Goal: Task Accomplishment & Management: Use online tool/utility

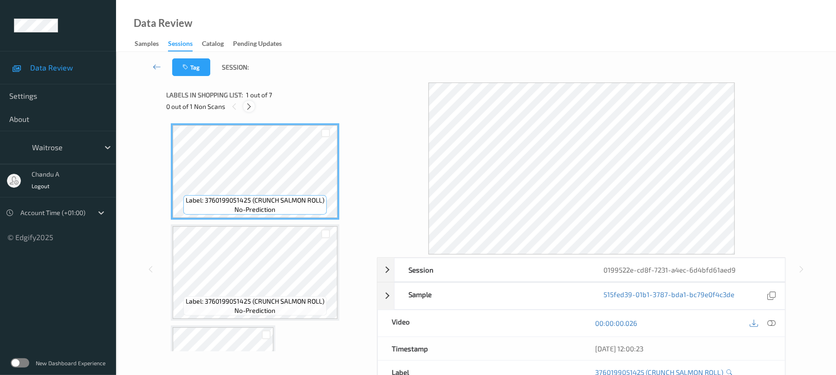
click at [251, 108] on icon at bounding box center [249, 107] width 8 height 8
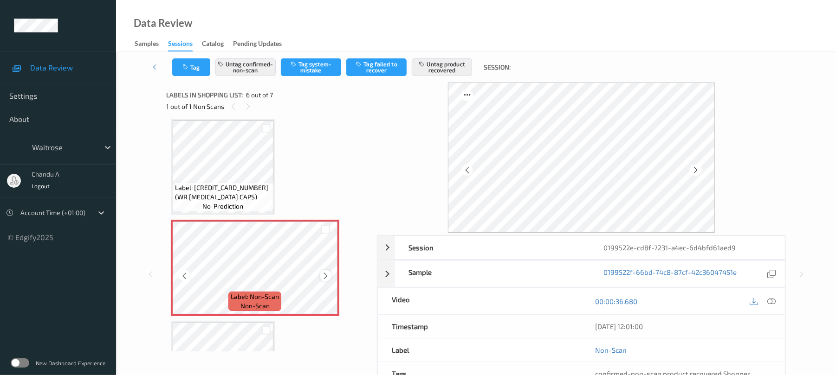
click at [325, 275] on icon at bounding box center [326, 276] width 8 height 8
click at [323, 274] on icon at bounding box center [326, 276] width 8 height 8
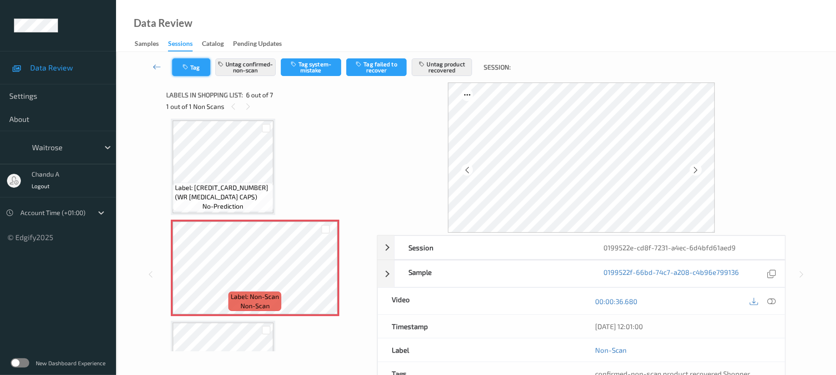
click at [200, 71] on button "Tag" at bounding box center [191, 67] width 38 height 18
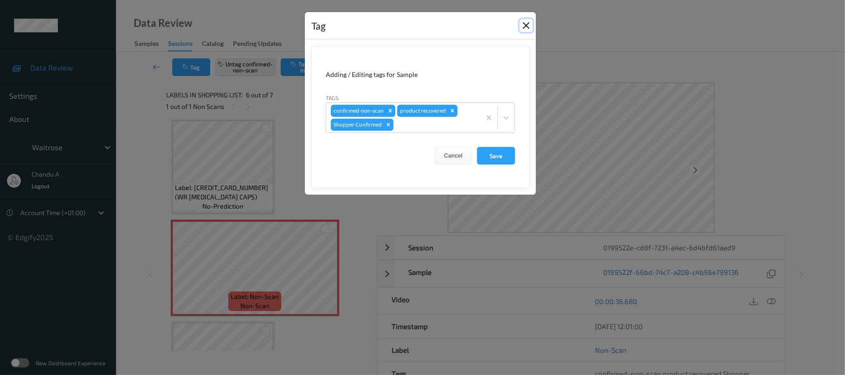
click at [525, 24] on button "Close" at bounding box center [526, 25] width 13 height 13
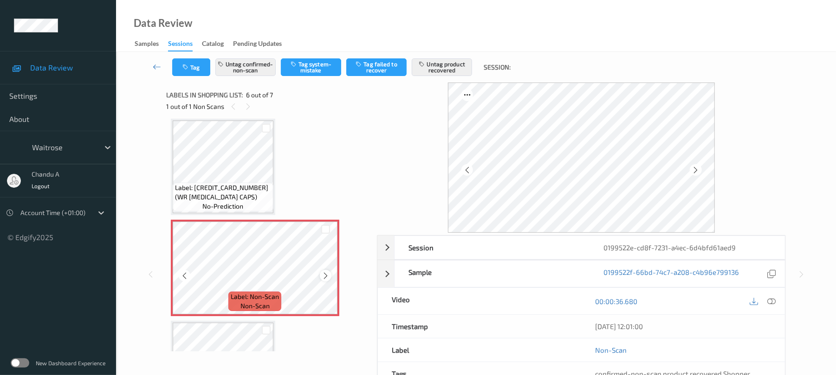
click at [324, 272] on icon at bounding box center [326, 276] width 8 height 8
click at [325, 272] on icon at bounding box center [326, 276] width 8 height 8
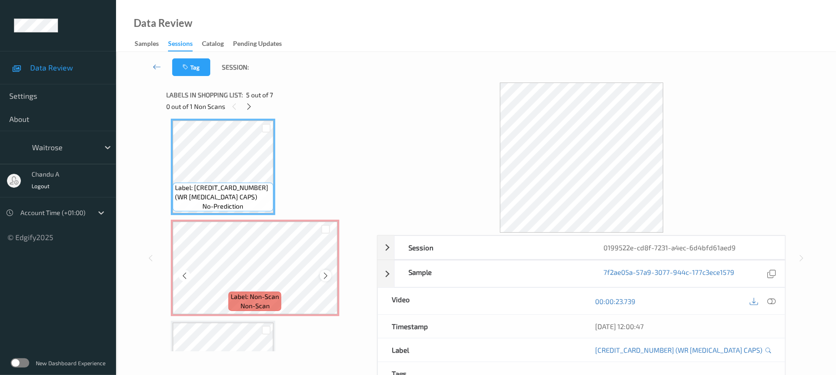
click at [329, 276] on icon at bounding box center [326, 276] width 8 height 8
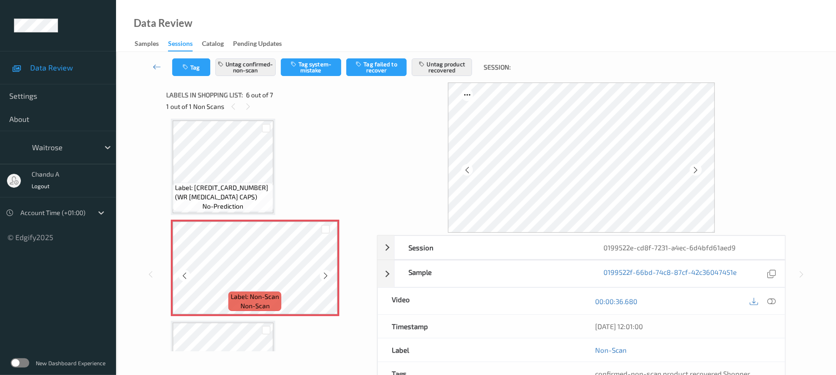
click at [329, 276] on icon at bounding box center [326, 276] width 8 height 8
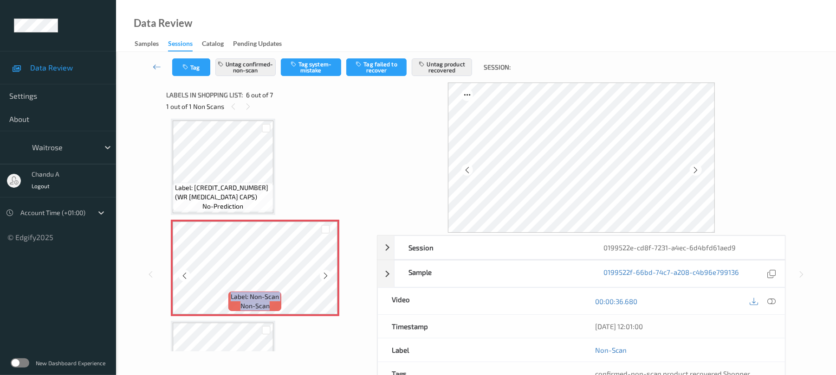
click at [329, 276] on icon at bounding box center [326, 276] width 8 height 8
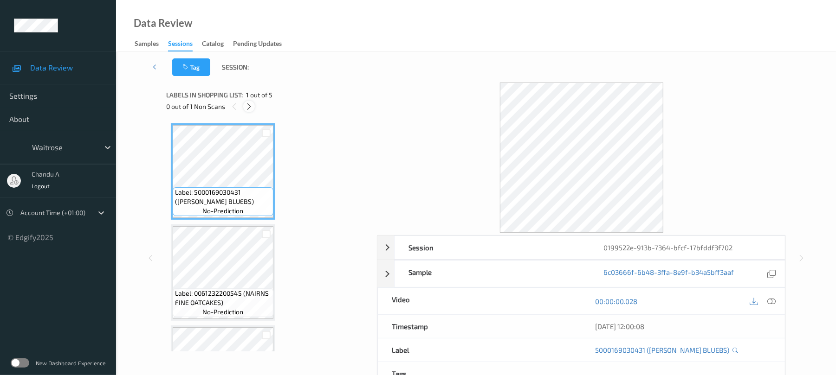
click at [253, 106] on icon at bounding box center [249, 107] width 8 height 8
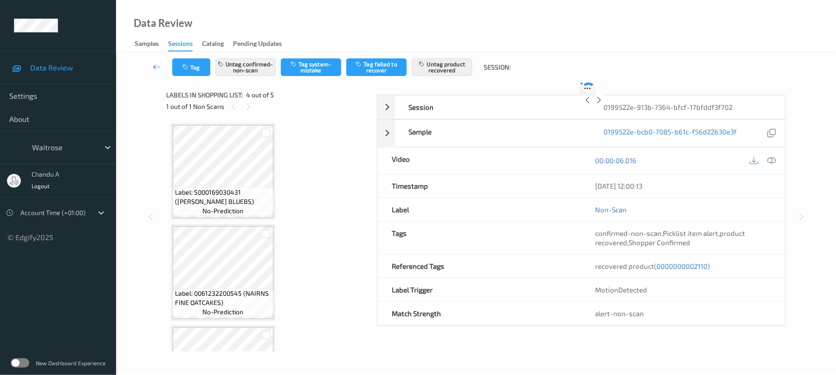
scroll to position [207, 0]
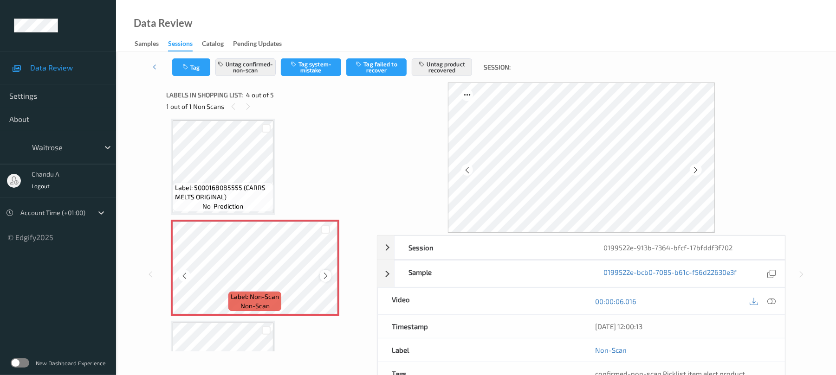
click at [327, 278] on icon at bounding box center [326, 276] width 8 height 8
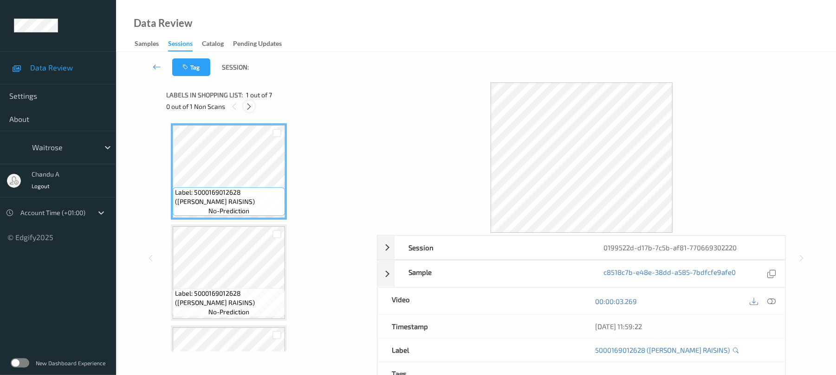
click at [249, 108] on icon at bounding box center [249, 107] width 8 height 8
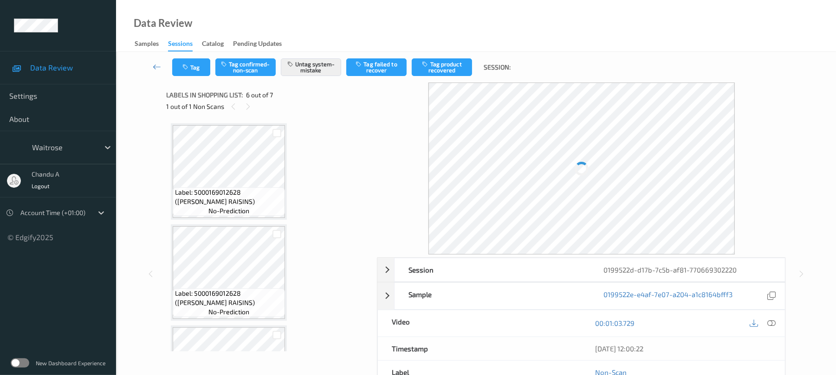
scroll to position [409, 0]
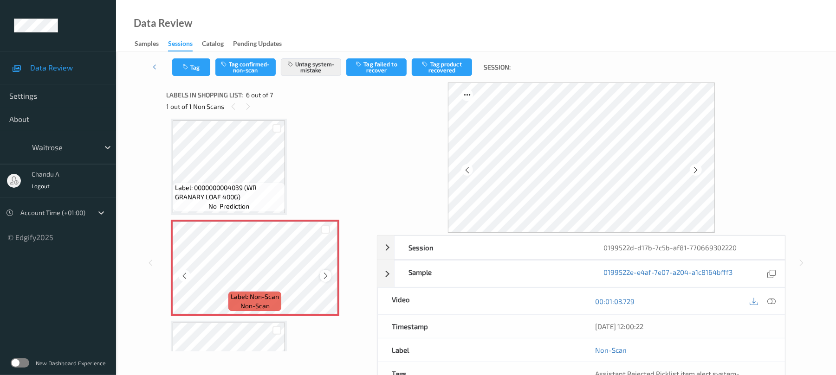
click at [324, 277] on icon at bounding box center [326, 276] width 8 height 8
click at [189, 57] on div "Tag Tag confirmed-non-scan Untag system-mistake Tag failed to recover Tag produ…" at bounding box center [476, 67] width 682 height 31
click at [188, 65] on icon "button" at bounding box center [186, 67] width 8 height 6
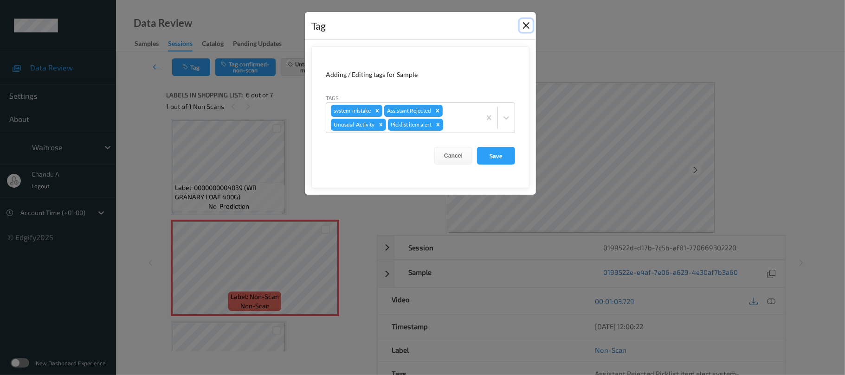
click at [524, 24] on button "Close" at bounding box center [526, 25] width 13 height 13
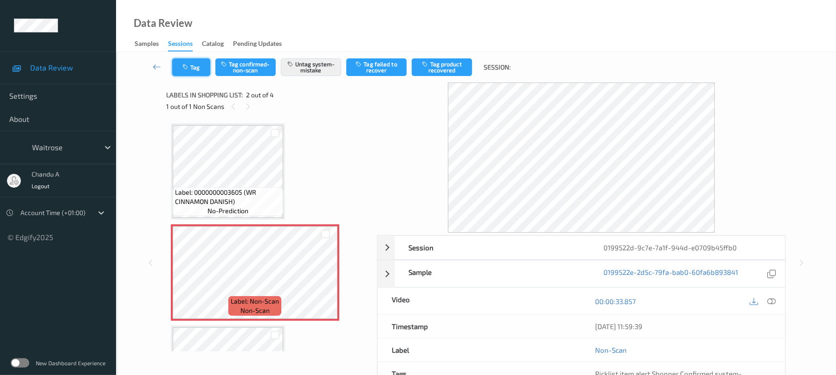
click at [189, 68] on icon "button" at bounding box center [186, 67] width 8 height 6
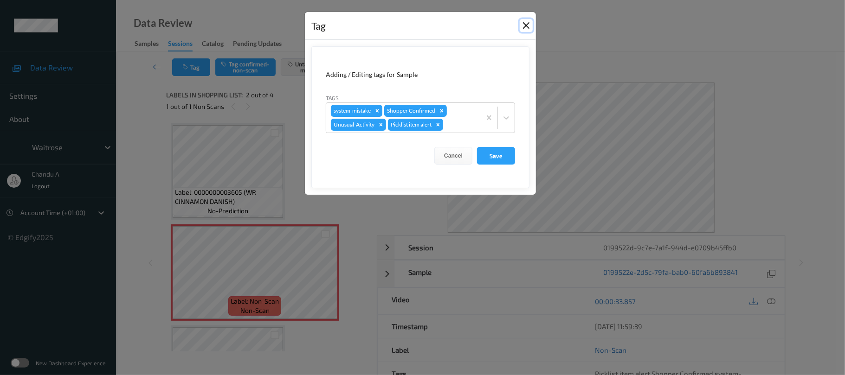
click at [525, 20] on button "Close" at bounding box center [526, 25] width 13 height 13
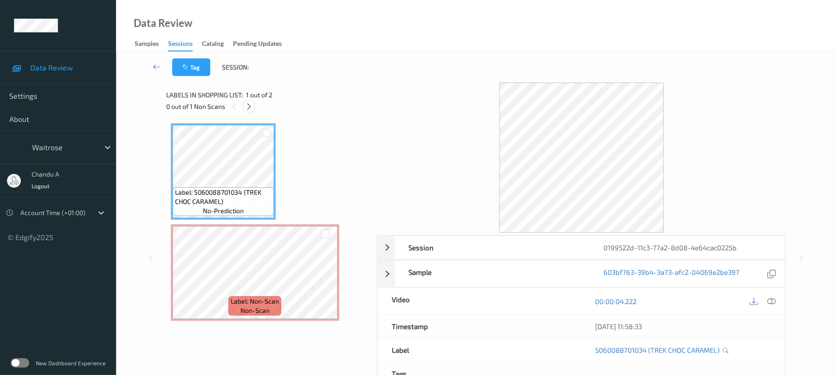
click at [248, 105] on icon at bounding box center [249, 107] width 8 height 8
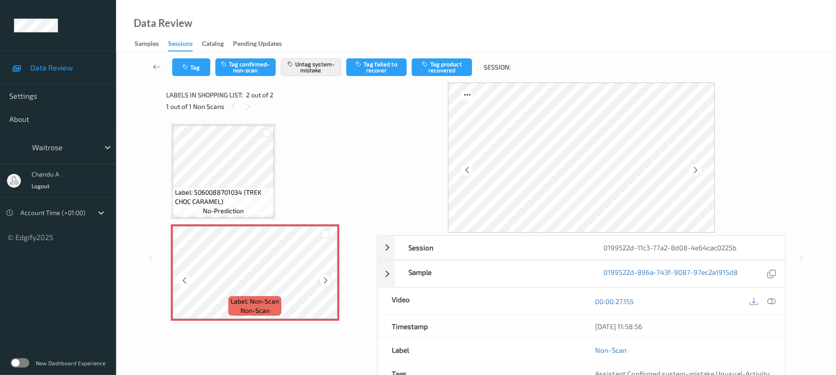
click at [323, 283] on icon at bounding box center [326, 281] width 8 height 8
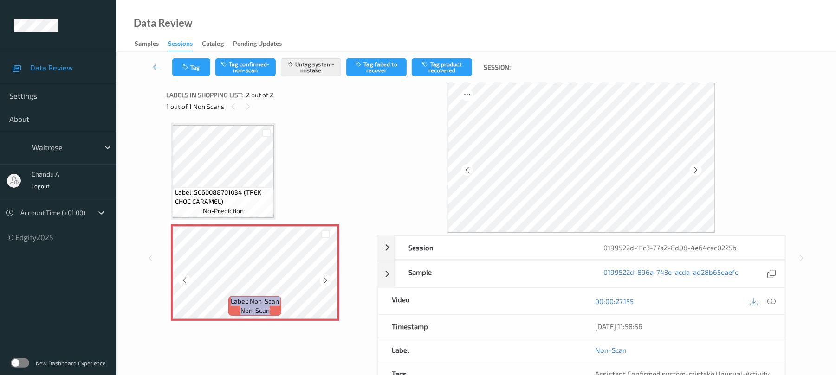
click at [323, 283] on icon at bounding box center [326, 281] width 8 height 8
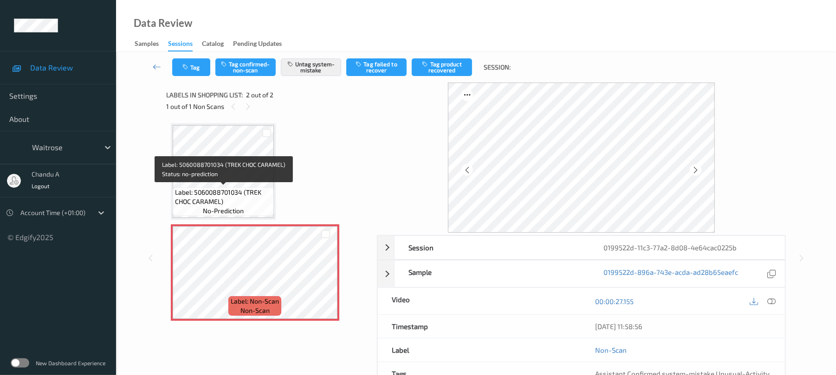
click at [235, 187] on div "Label: 5060088701034 (TREK CHOC CARAMEL) no-prediction" at bounding box center [223, 201] width 101 height 29
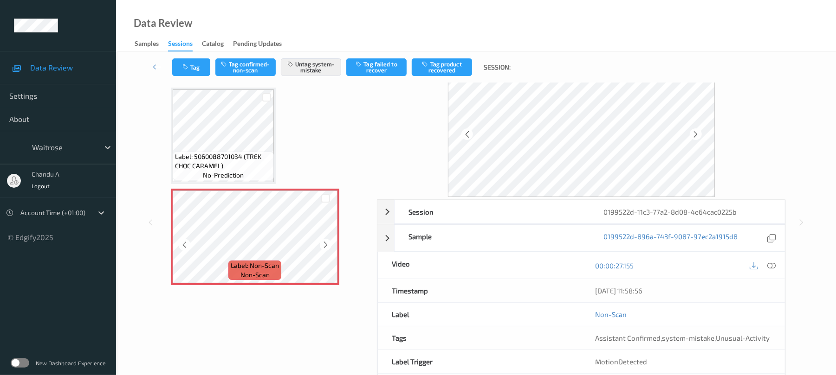
scroll to position [62, 0]
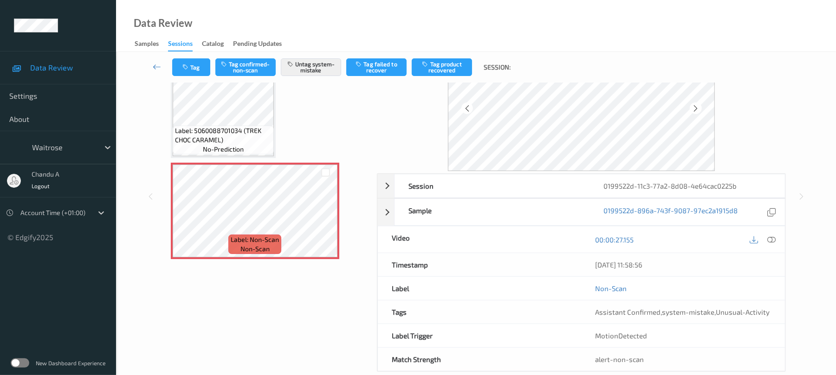
click at [194, 78] on div "Tag Tag confirmed-non-scan Untag system-mistake Tag failed to recover Tag produ…" at bounding box center [476, 67] width 682 height 31
click at [195, 67] on button "Tag" at bounding box center [191, 67] width 38 height 18
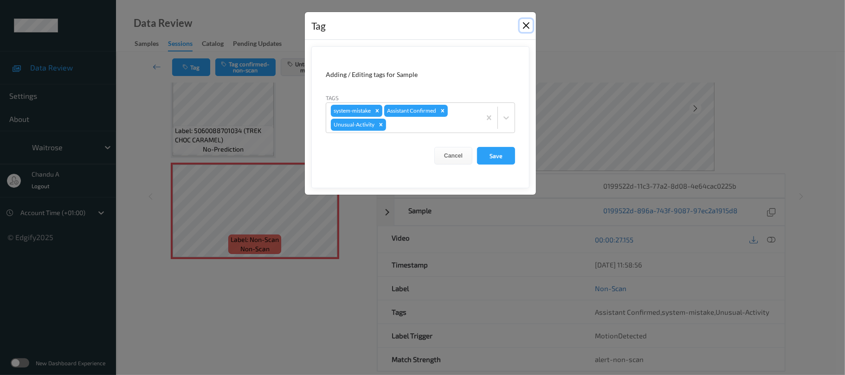
click at [524, 23] on button "Close" at bounding box center [526, 25] width 13 height 13
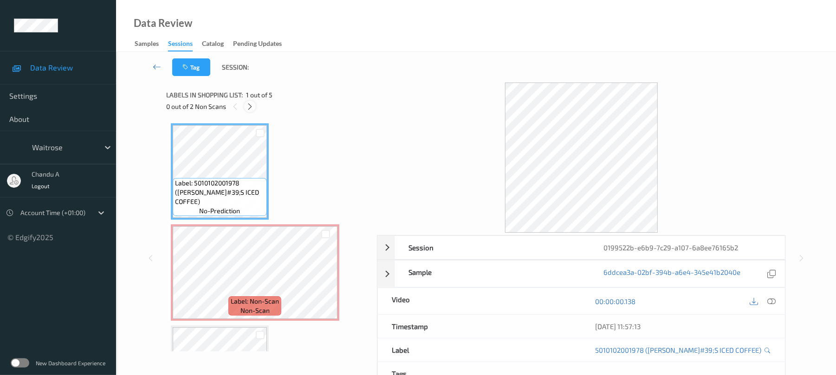
click at [253, 106] on icon at bounding box center [250, 107] width 8 height 8
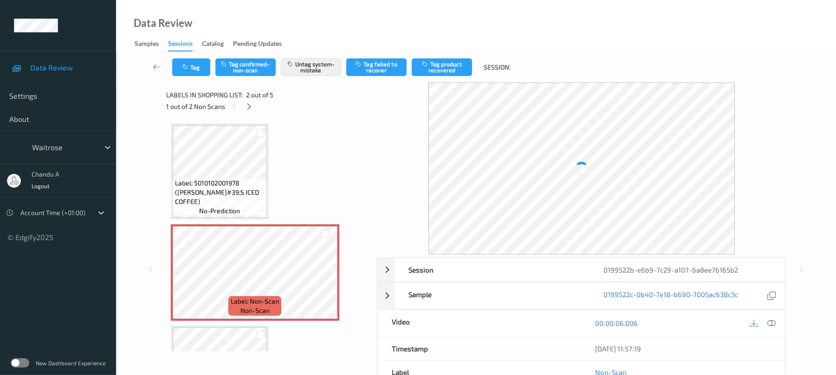
scroll to position [5, 0]
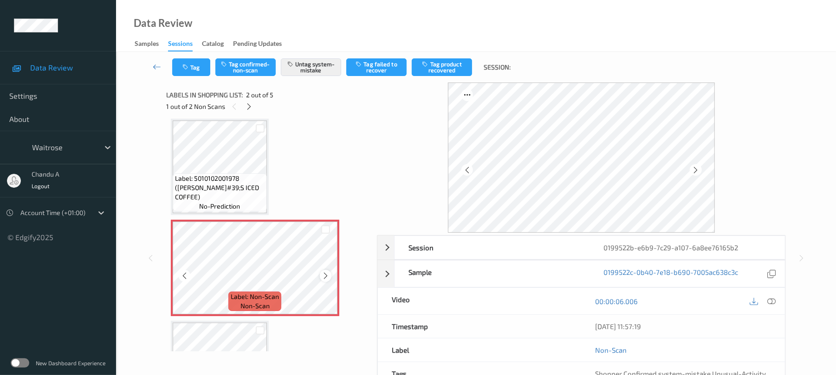
click at [323, 276] on icon at bounding box center [326, 276] width 8 height 8
click at [329, 277] on icon at bounding box center [326, 276] width 8 height 8
click at [197, 68] on button "Tag" at bounding box center [191, 67] width 38 height 18
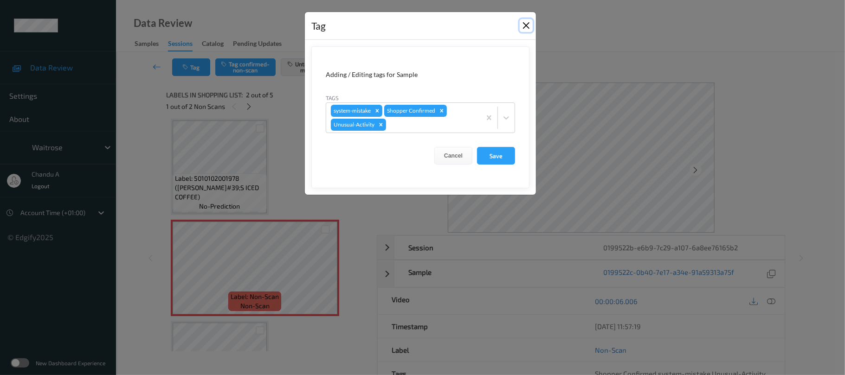
click at [522, 26] on button "Close" at bounding box center [526, 25] width 13 height 13
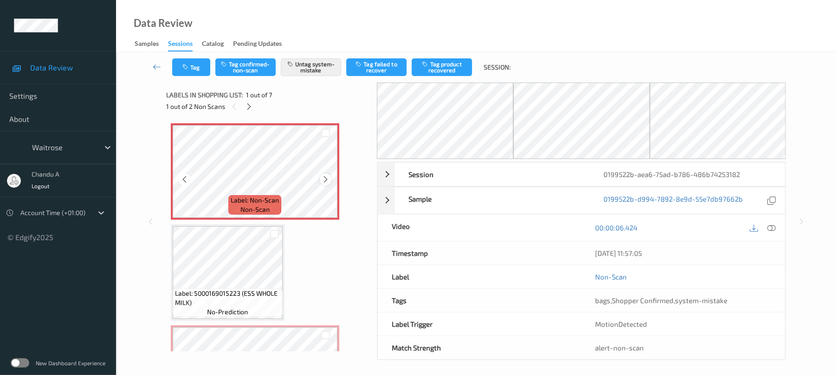
click at [323, 177] on icon at bounding box center [326, 179] width 8 height 8
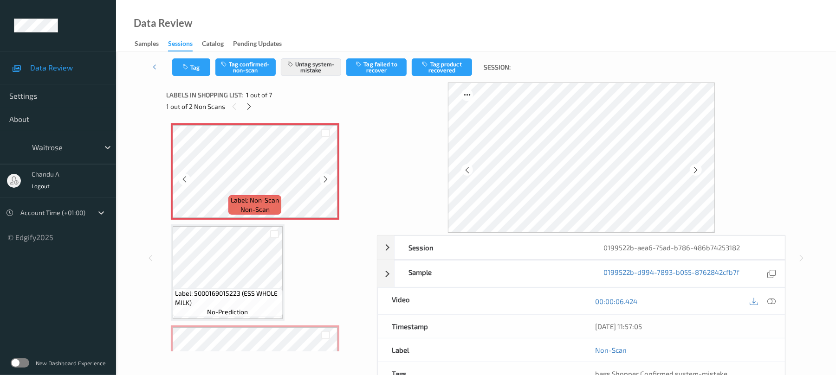
click at [324, 182] on icon at bounding box center [326, 179] width 8 height 8
click at [193, 78] on div "Tag Tag confirmed-non-scan Untag system-mistake Tag failed to recover Tag produ…" at bounding box center [476, 67] width 682 height 31
click at [206, 67] on button "Tag" at bounding box center [191, 67] width 38 height 18
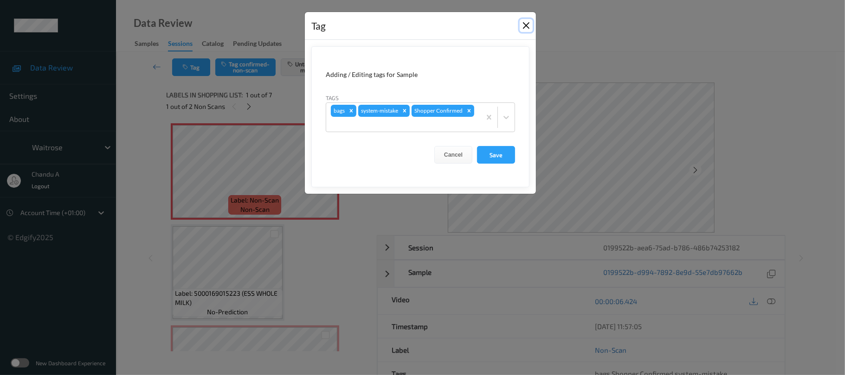
click at [525, 23] on button "Close" at bounding box center [526, 25] width 13 height 13
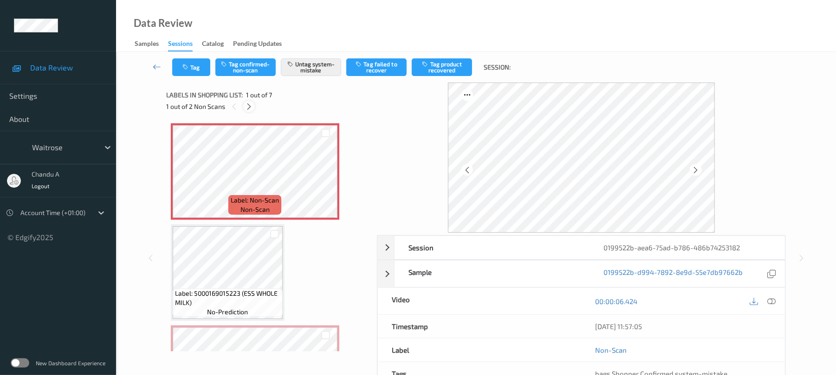
click at [247, 106] on icon at bounding box center [249, 107] width 8 height 8
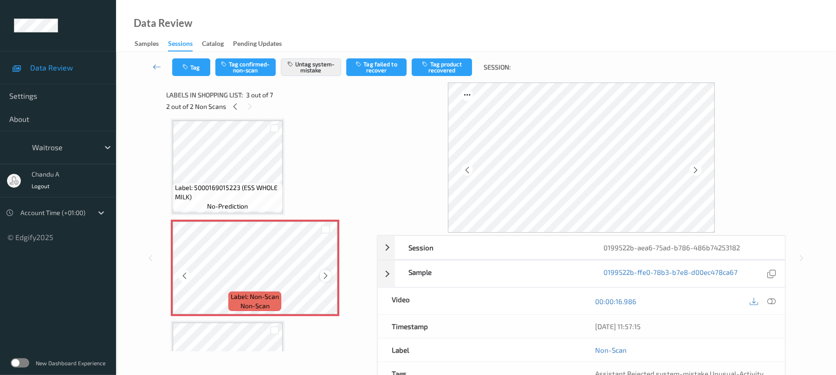
click at [323, 278] on icon at bounding box center [326, 276] width 8 height 8
click at [191, 58] on button "Tag" at bounding box center [191, 67] width 38 height 18
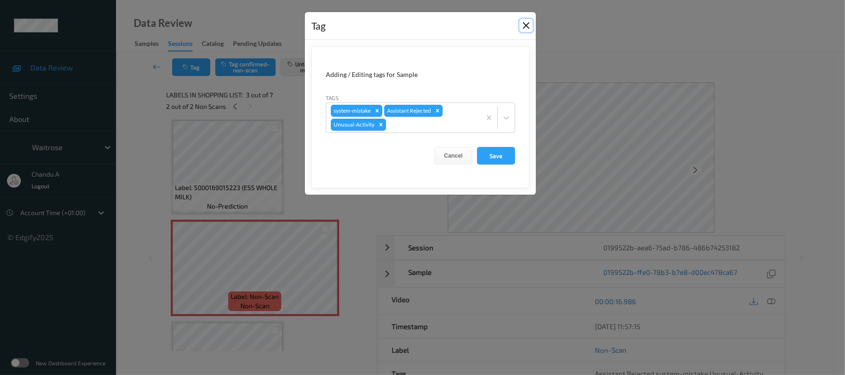
click at [524, 26] on button "Close" at bounding box center [526, 25] width 13 height 13
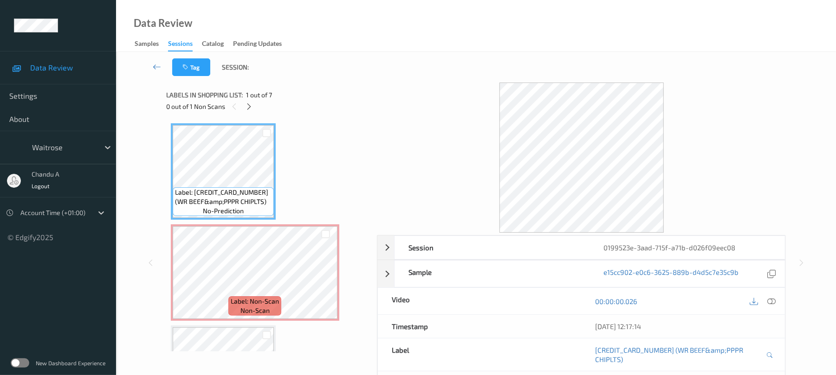
drag, startPoint x: 249, startPoint y: 104, endPoint x: 283, endPoint y: 179, distance: 81.4
click at [249, 104] on icon at bounding box center [249, 107] width 8 height 8
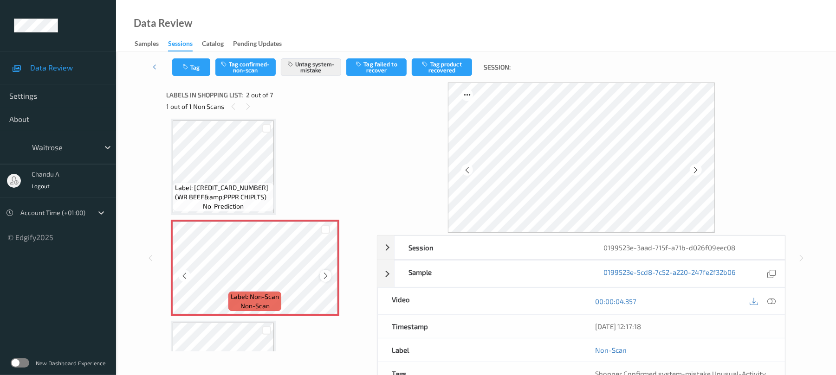
click at [327, 277] on icon at bounding box center [326, 276] width 8 height 8
click at [258, 184] on span "Label: [CREDIT_CARD_NUMBER] (WR BEEF&amp;PPPR CHIPLTS)" at bounding box center [223, 192] width 97 height 19
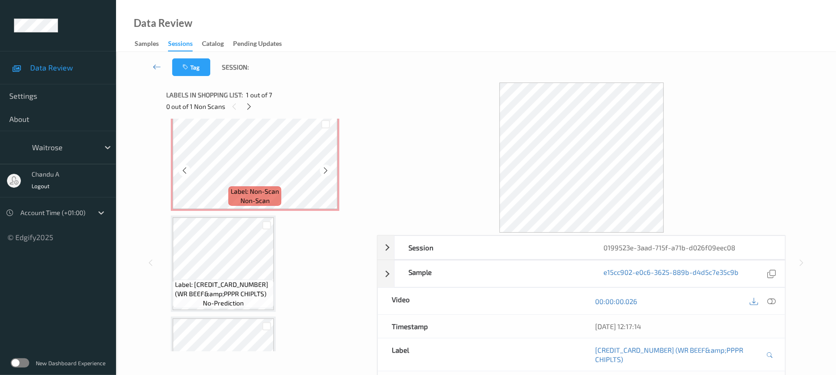
scroll to position [129, 0]
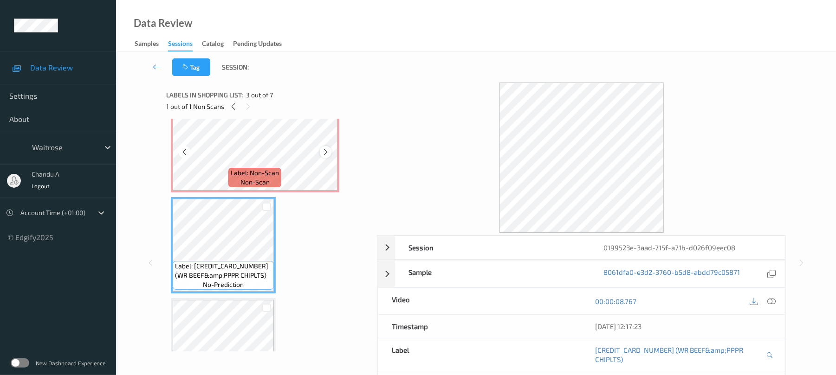
click at [323, 151] on icon at bounding box center [326, 152] width 8 height 8
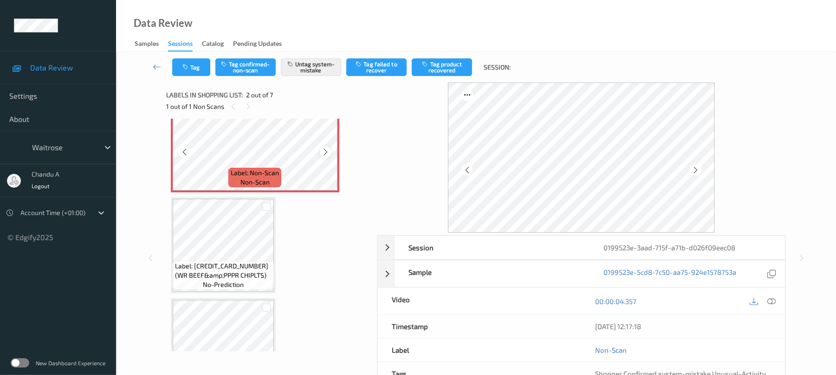
click at [322, 156] on div at bounding box center [326, 152] width 12 height 12
click at [328, 153] on icon at bounding box center [326, 152] width 8 height 8
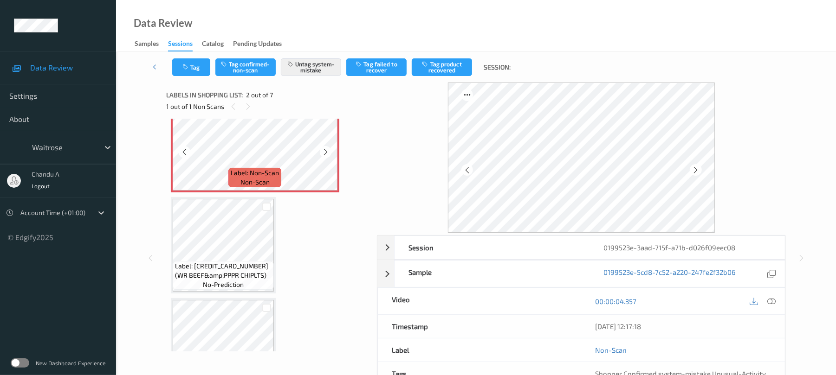
click at [328, 153] on icon at bounding box center [326, 152] width 8 height 8
click at [323, 151] on icon at bounding box center [326, 152] width 8 height 8
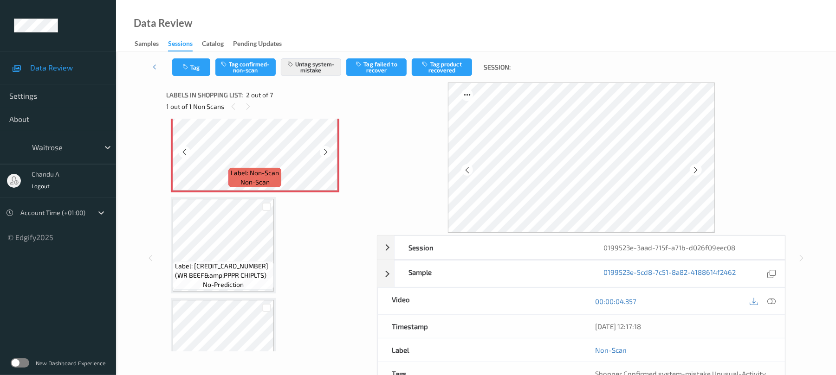
click at [323, 151] on icon at bounding box center [326, 152] width 8 height 8
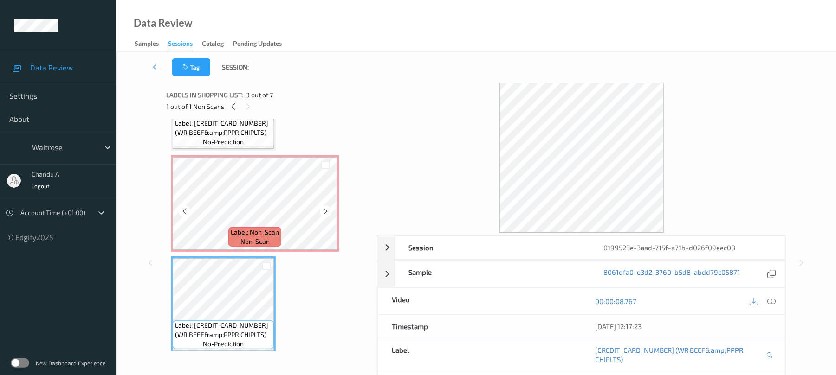
scroll to position [67, 0]
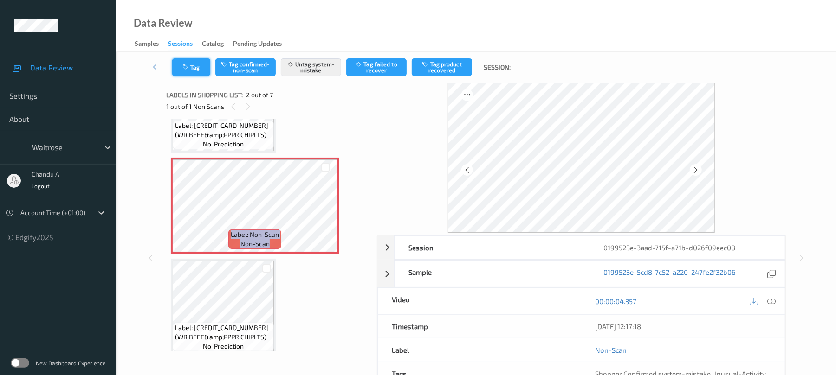
click at [193, 68] on button "Tag" at bounding box center [191, 67] width 38 height 18
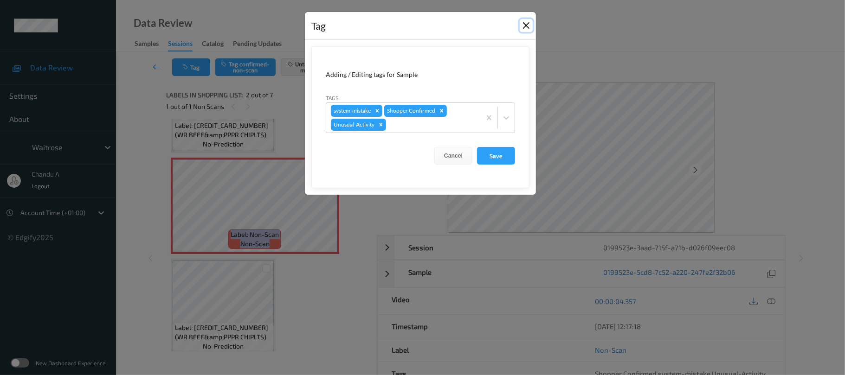
click at [530, 23] on button "Close" at bounding box center [526, 25] width 13 height 13
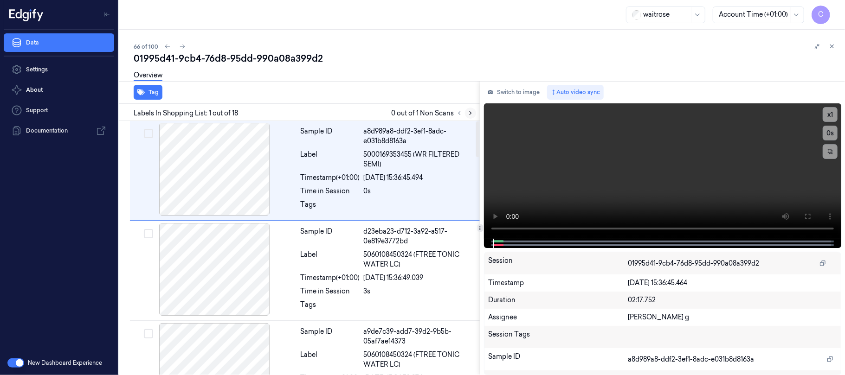
click at [470, 112] on icon at bounding box center [470, 113] width 6 height 6
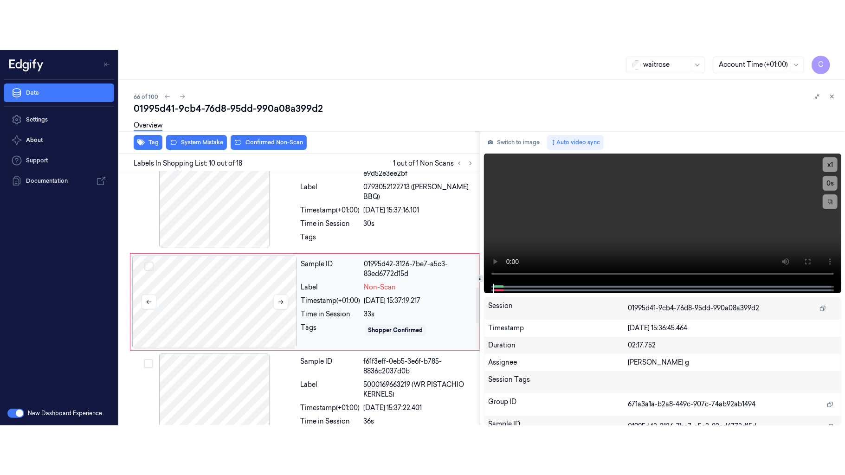
scroll to position [823, 0]
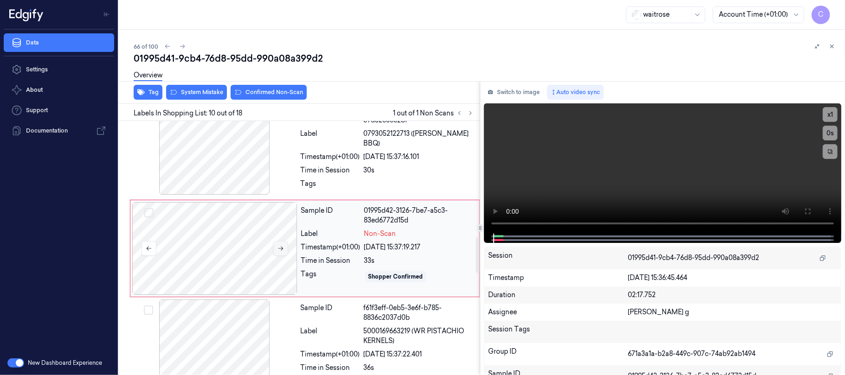
click at [281, 247] on icon at bounding box center [280, 248] width 6 height 6
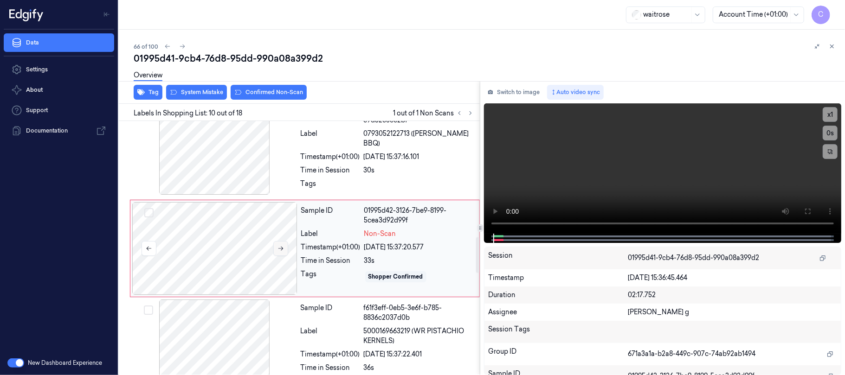
click at [281, 247] on icon at bounding box center [280, 248] width 6 height 6
click at [277, 248] on icon at bounding box center [280, 248] width 6 height 6
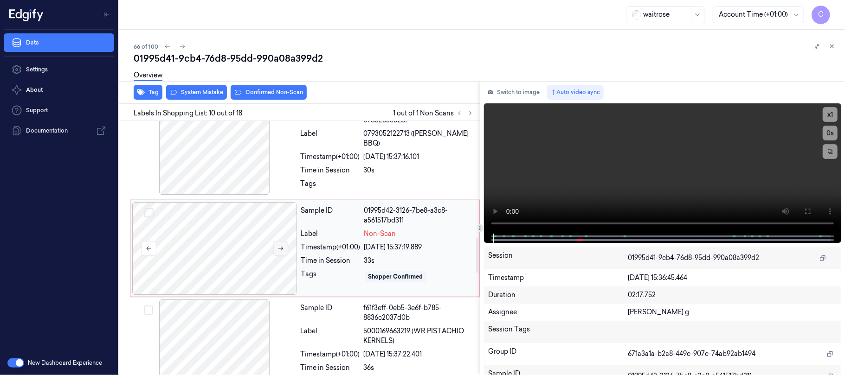
click at [277, 248] on icon at bounding box center [280, 248] width 6 height 6
click at [805, 210] on icon at bounding box center [807, 211] width 7 height 7
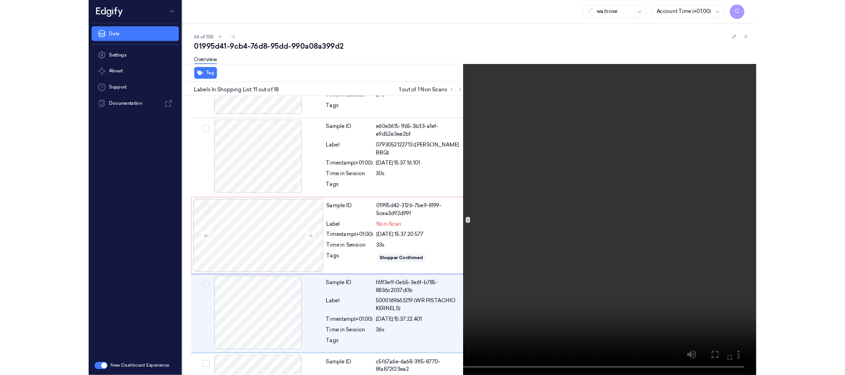
scroll to position [872, 0]
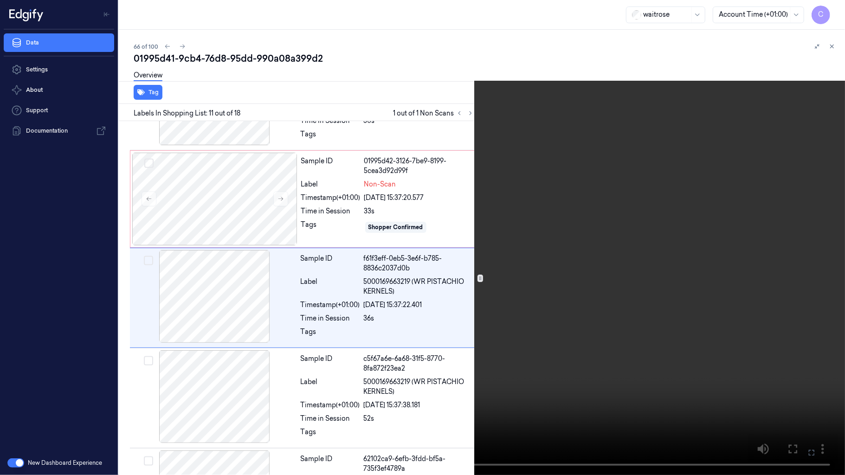
click at [550, 190] on video at bounding box center [422, 237] width 845 height 475
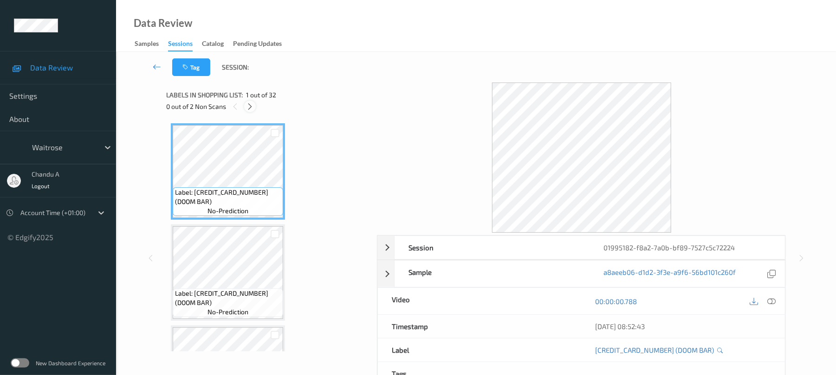
click at [255, 106] on div at bounding box center [250, 107] width 12 height 12
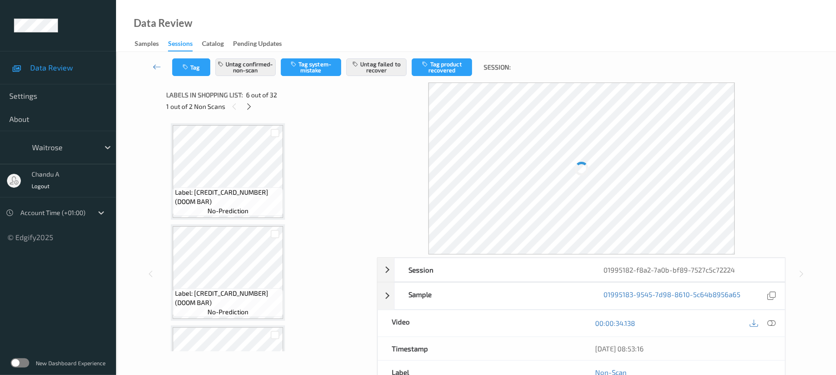
scroll to position [409, 0]
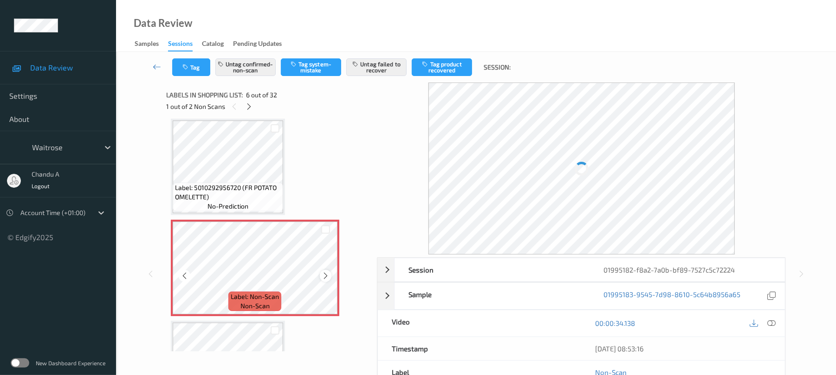
click at [325, 276] on icon at bounding box center [326, 276] width 8 height 8
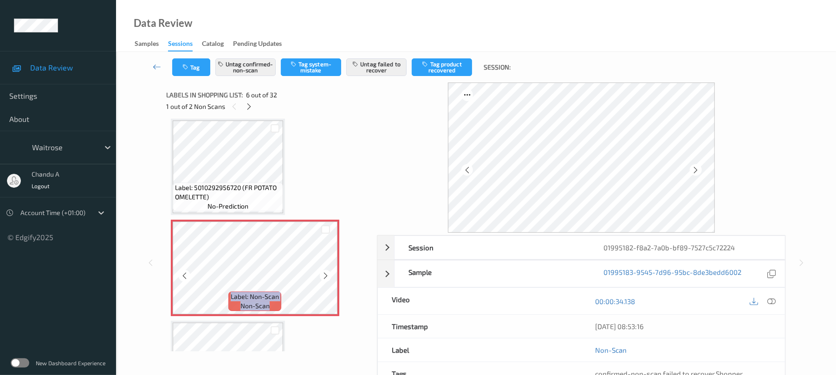
click at [325, 276] on icon at bounding box center [326, 276] width 8 height 8
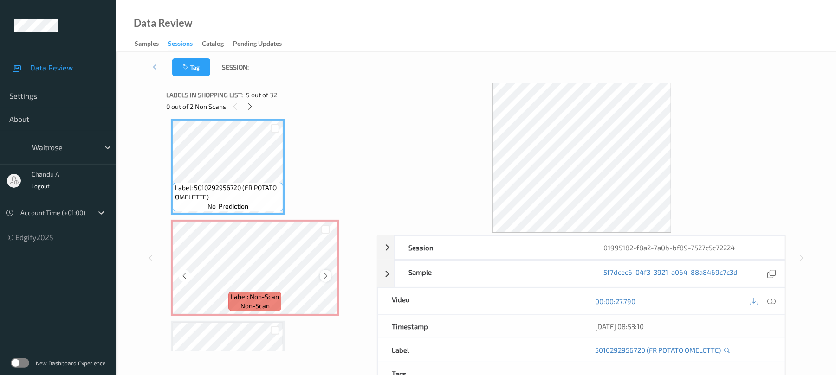
click at [322, 276] on icon at bounding box center [326, 276] width 8 height 8
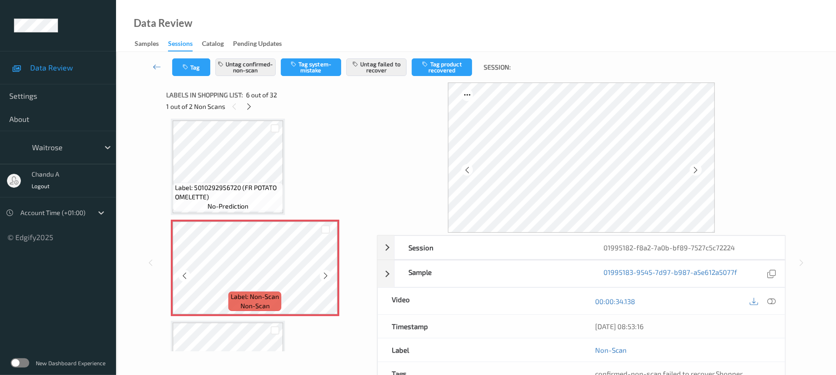
click at [322, 276] on icon at bounding box center [326, 276] width 8 height 8
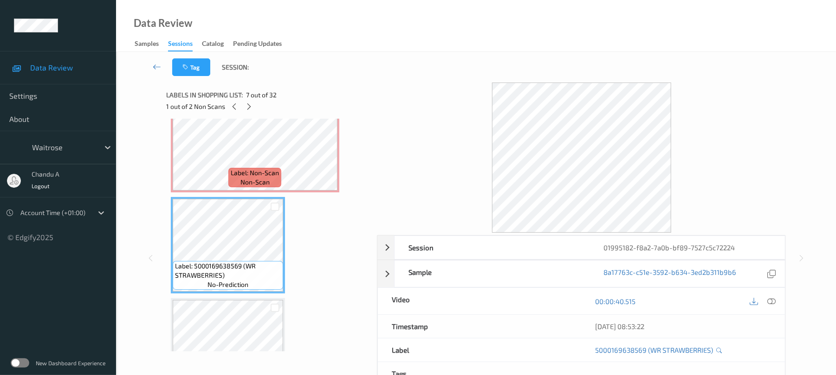
scroll to position [471, 0]
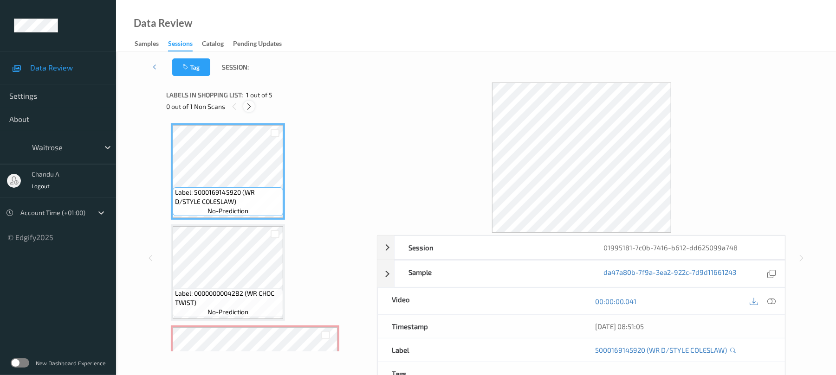
click at [251, 110] on icon at bounding box center [249, 107] width 8 height 8
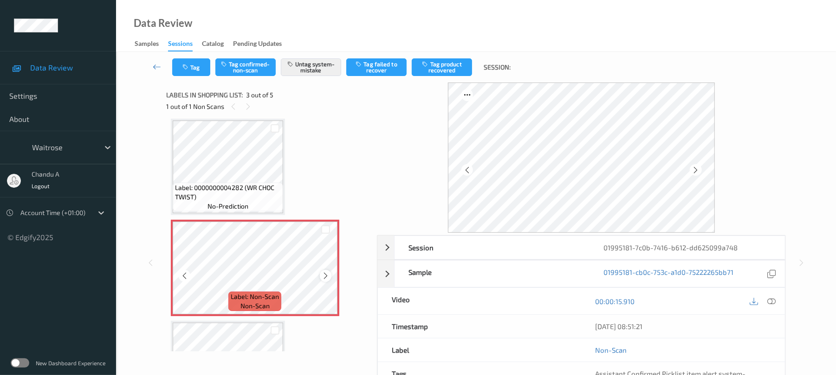
click at [325, 274] on icon at bounding box center [326, 276] width 8 height 8
click at [193, 67] on button "Tag" at bounding box center [191, 67] width 38 height 18
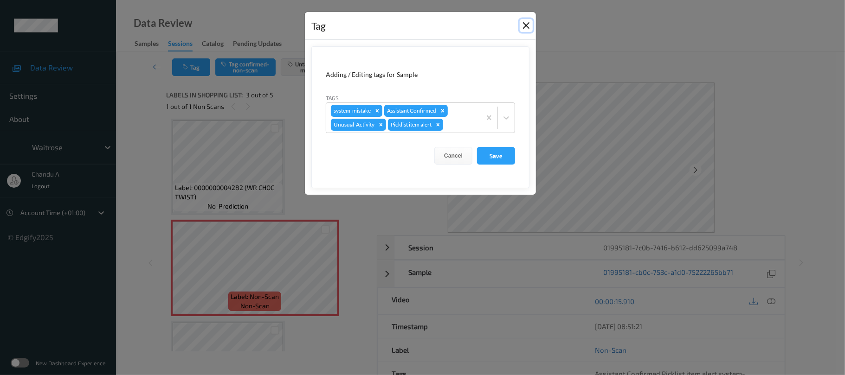
click at [524, 28] on button "Close" at bounding box center [526, 25] width 13 height 13
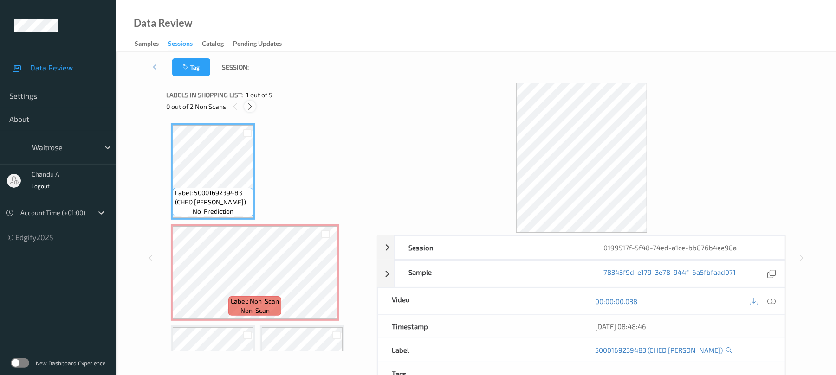
click at [251, 103] on icon at bounding box center [250, 107] width 8 height 8
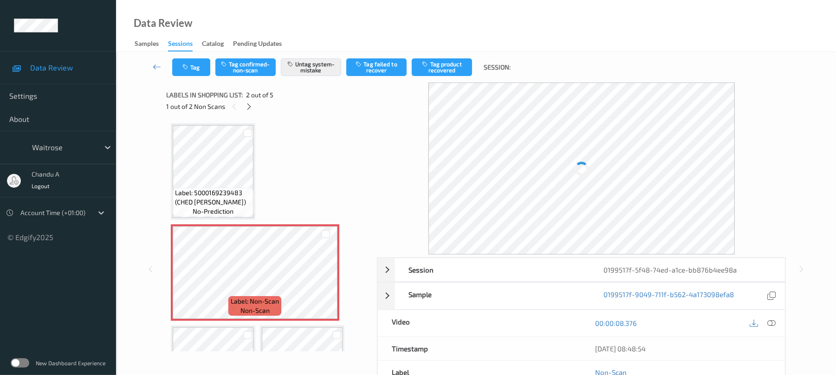
scroll to position [5, 0]
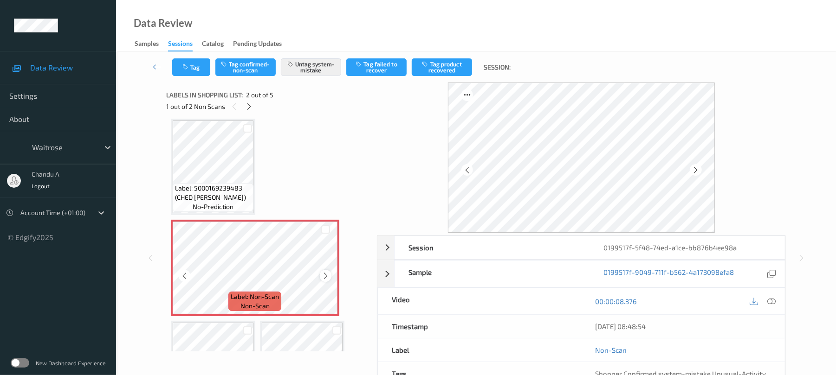
click at [324, 277] on icon at bounding box center [326, 276] width 8 height 8
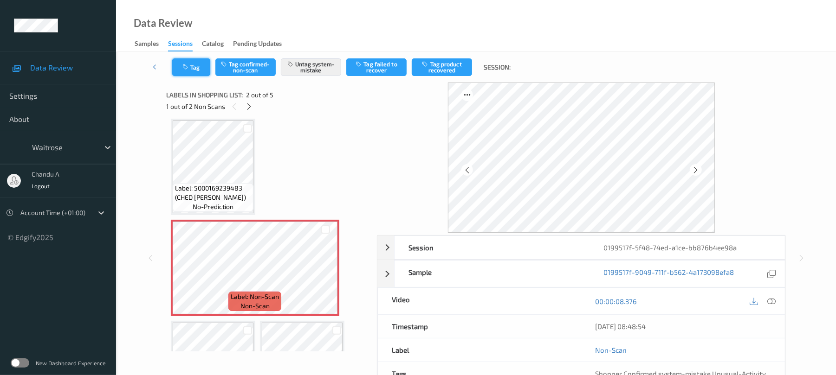
click at [195, 65] on button "Tag" at bounding box center [191, 67] width 38 height 18
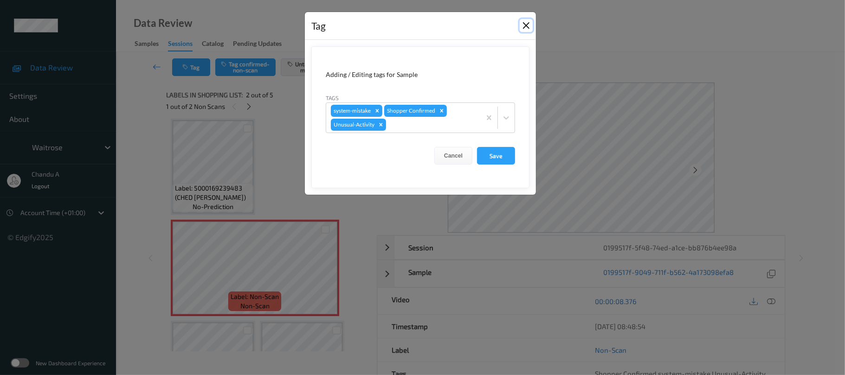
drag, startPoint x: 523, startPoint y: 29, endPoint x: 503, endPoint y: 42, distance: 24.2
click at [523, 28] on button "Close" at bounding box center [526, 25] width 13 height 13
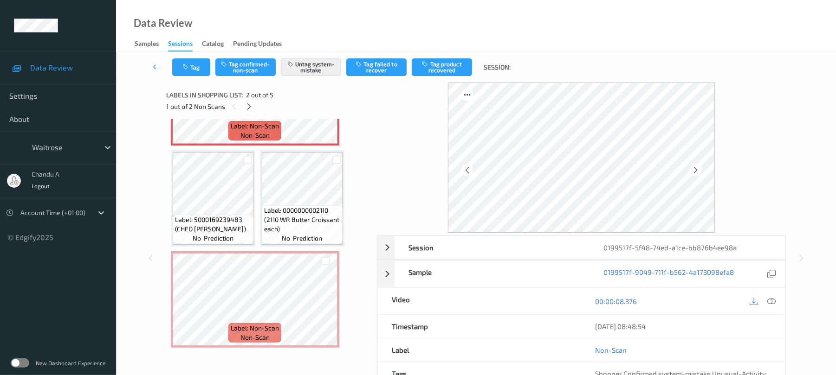
scroll to position [176, 0]
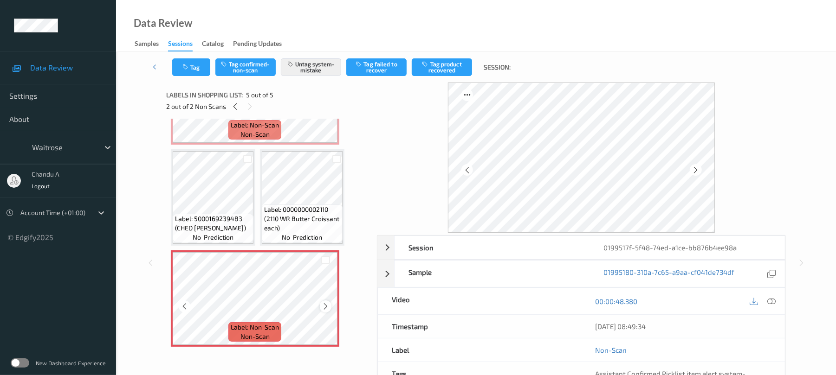
click at [329, 307] on div at bounding box center [326, 307] width 12 height 12
click at [199, 73] on button "Tag" at bounding box center [191, 67] width 38 height 18
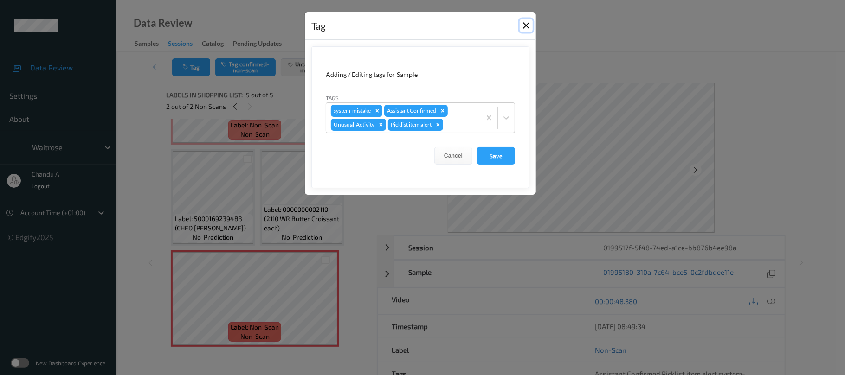
click at [530, 23] on button "Close" at bounding box center [526, 25] width 13 height 13
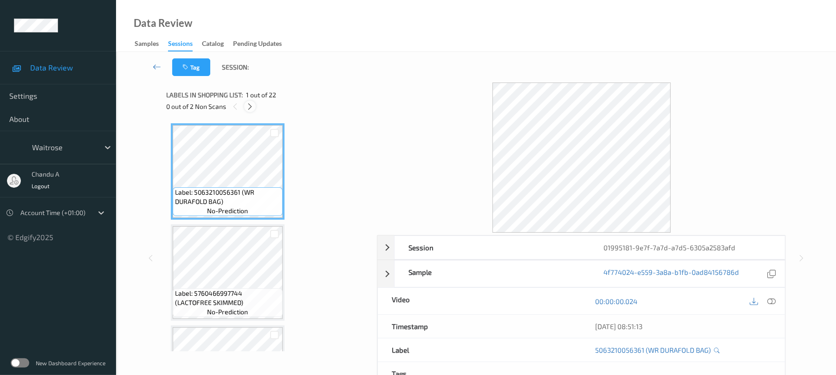
click at [247, 107] on icon at bounding box center [250, 107] width 8 height 8
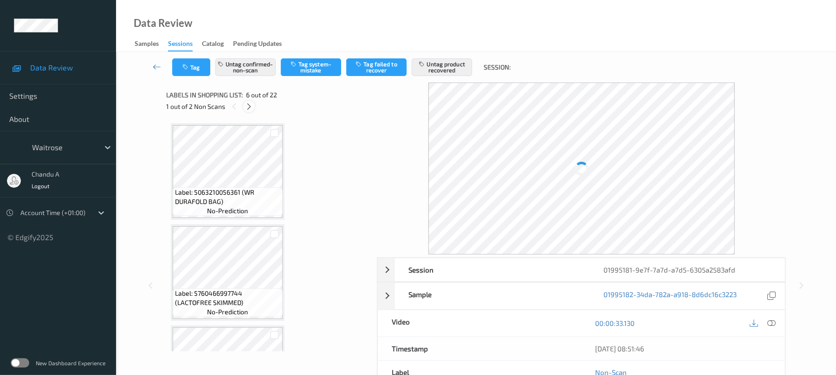
scroll to position [409, 0]
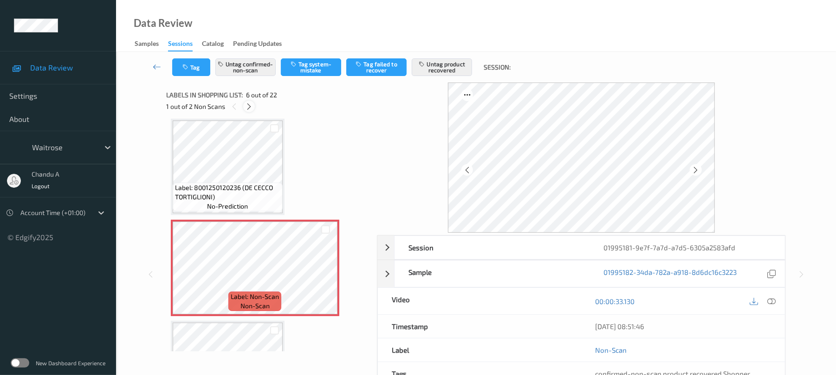
click at [247, 107] on icon at bounding box center [249, 107] width 8 height 8
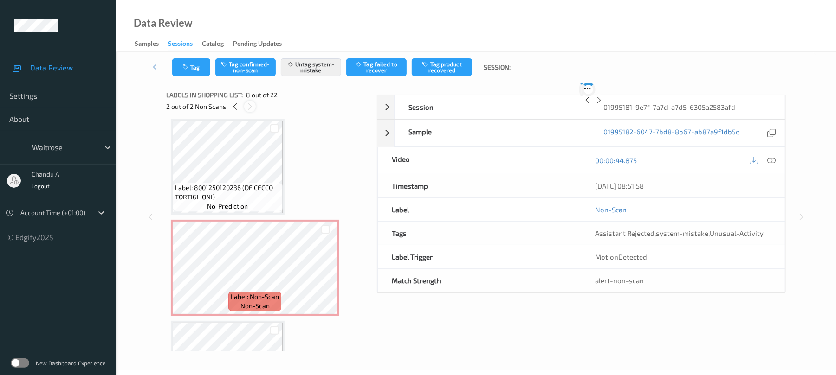
scroll to position [612, 0]
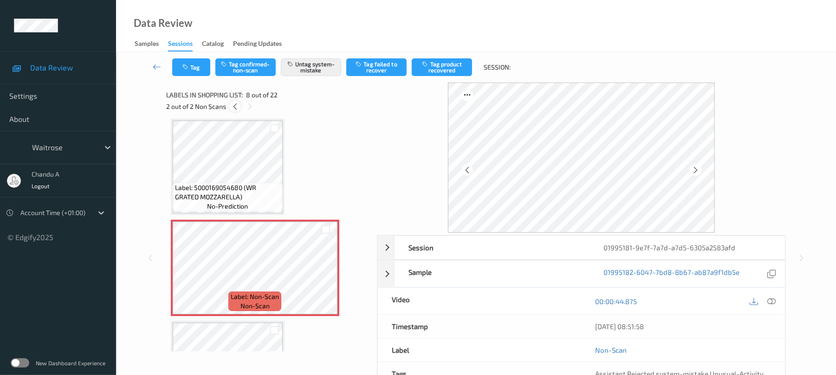
click at [234, 103] on icon at bounding box center [235, 107] width 8 height 8
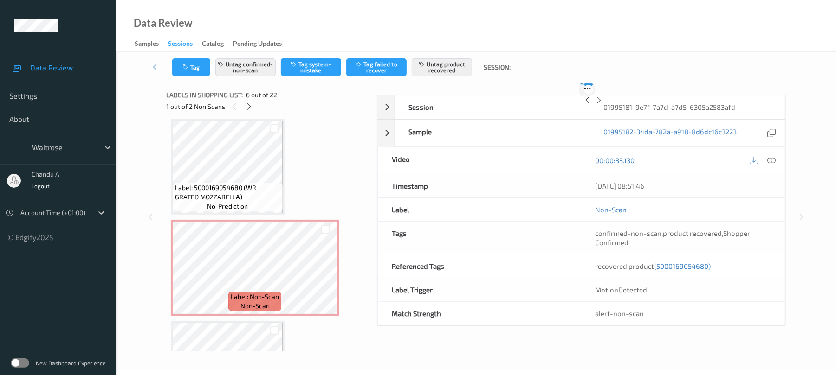
scroll to position [409, 0]
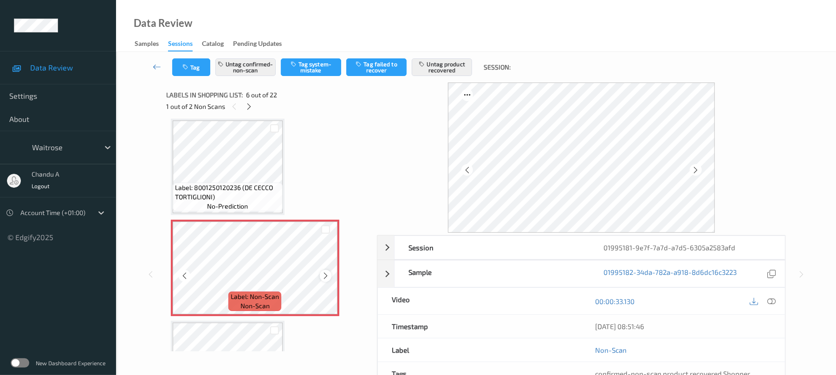
click at [326, 272] on icon at bounding box center [326, 276] width 8 height 8
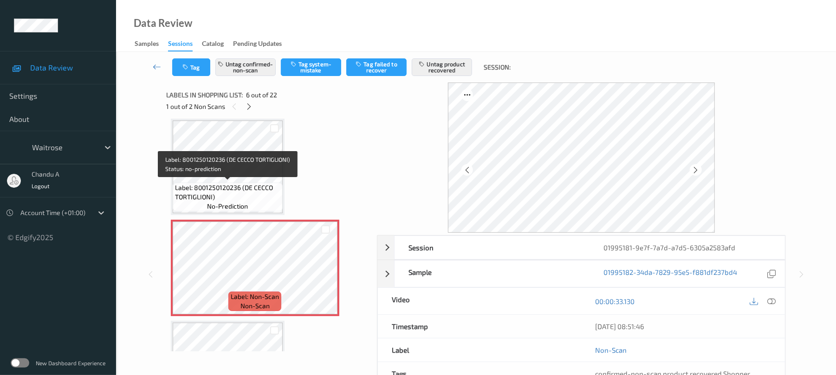
click at [256, 184] on span "Label: 8001250120236 (DE CECCO TORTIGLIONI)" at bounding box center [227, 192] width 105 height 19
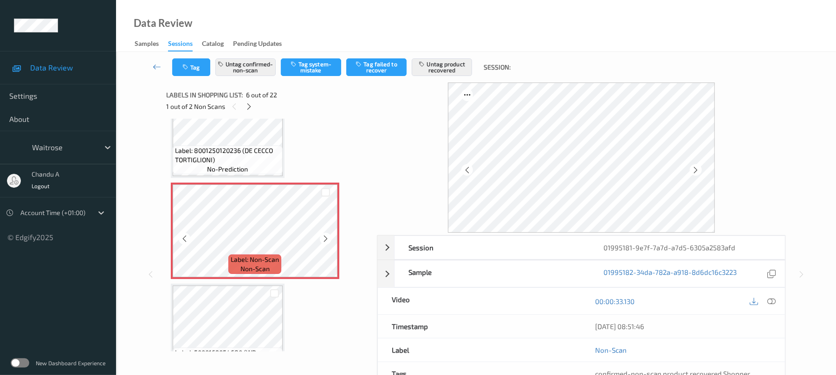
scroll to position [471, 0]
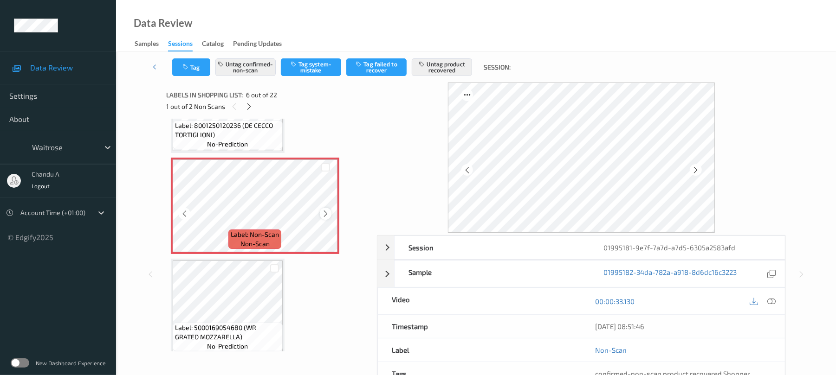
click at [329, 216] on div at bounding box center [326, 214] width 12 height 12
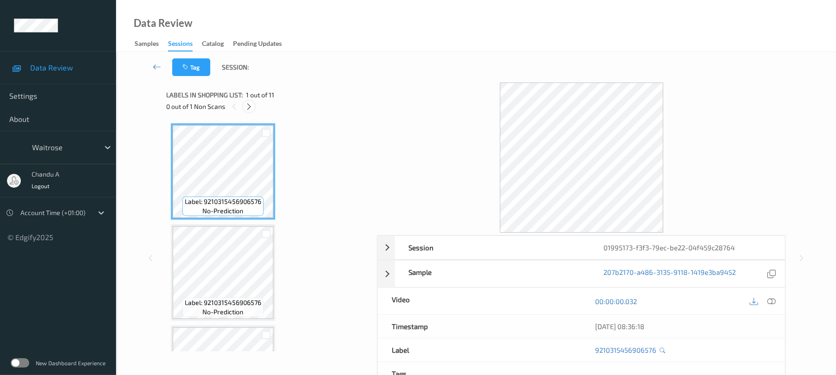
click at [250, 108] on icon at bounding box center [249, 107] width 8 height 8
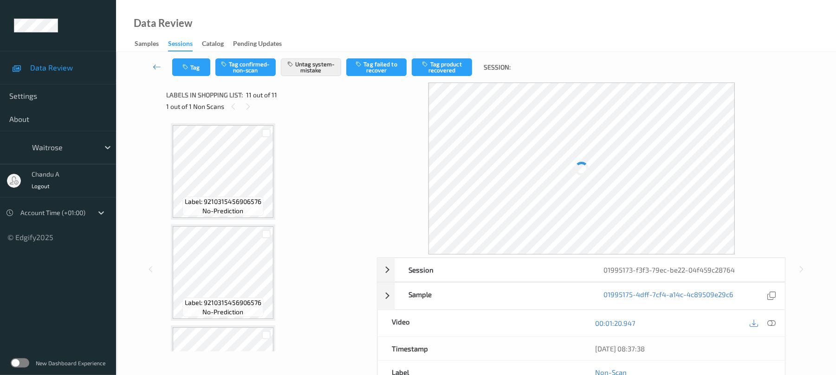
scroll to position [884, 0]
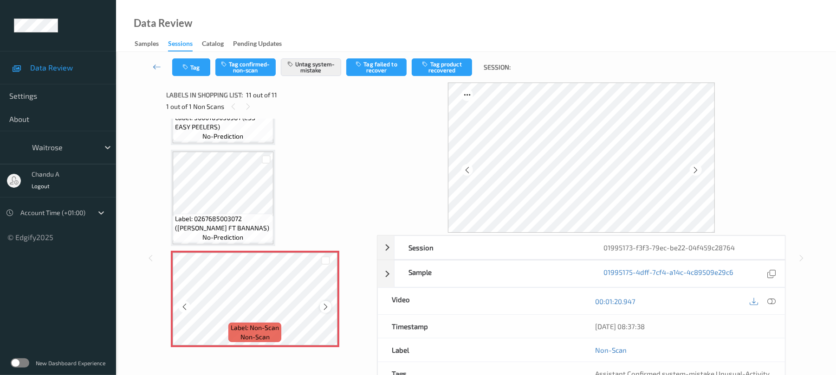
click at [325, 307] on icon at bounding box center [326, 307] width 8 height 8
click at [205, 74] on button "Tag" at bounding box center [191, 67] width 38 height 18
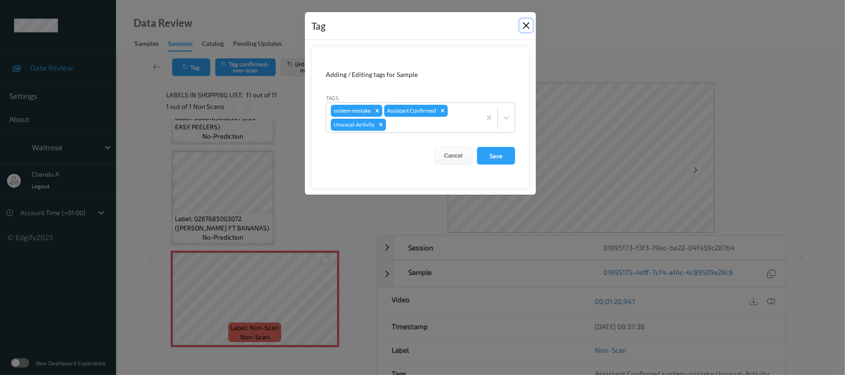
click at [527, 21] on button "Close" at bounding box center [526, 25] width 13 height 13
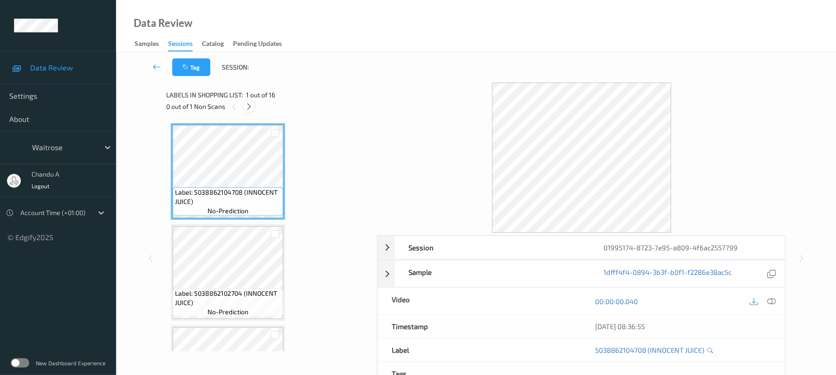
click at [247, 103] on icon at bounding box center [249, 107] width 8 height 8
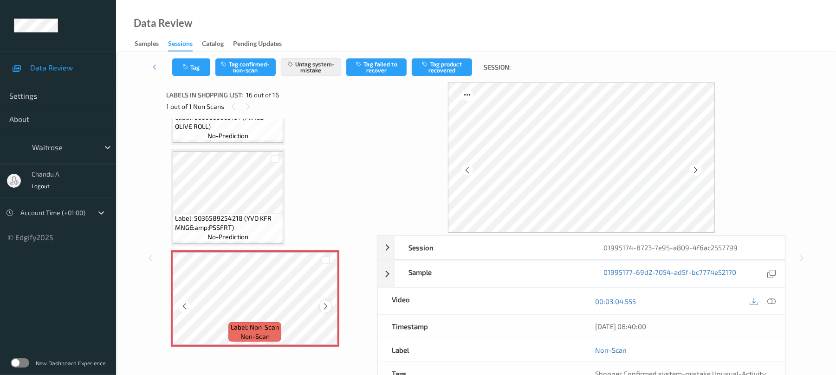
click at [327, 309] on icon at bounding box center [326, 307] width 8 height 8
click at [199, 60] on button "Tag" at bounding box center [191, 67] width 38 height 18
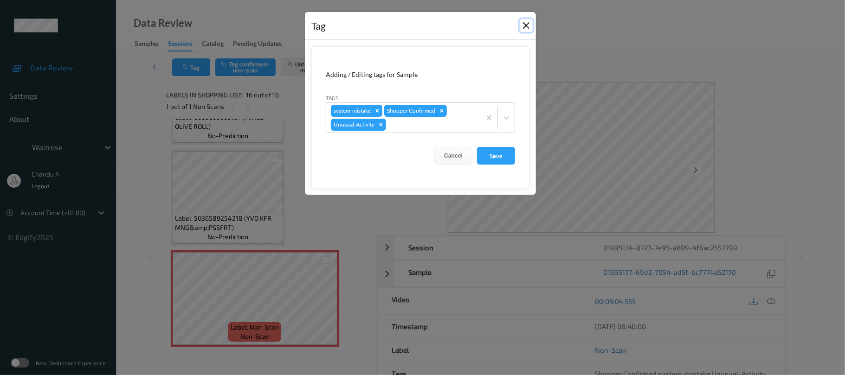
click at [530, 25] on button "Close" at bounding box center [526, 25] width 13 height 13
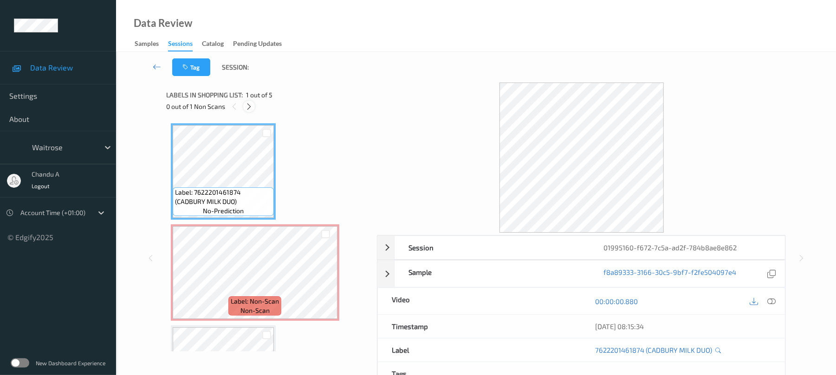
click at [252, 109] on icon at bounding box center [249, 107] width 8 height 8
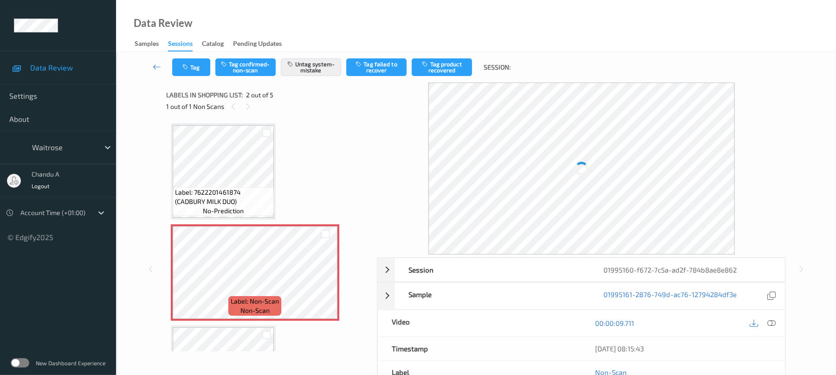
scroll to position [5, 0]
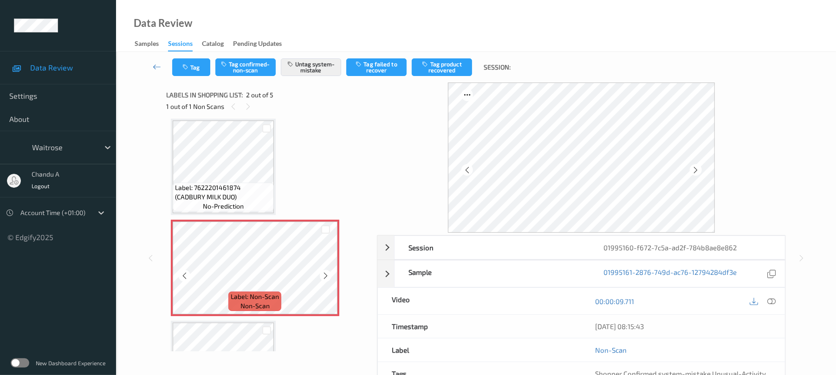
click at [323, 279] on icon at bounding box center [326, 276] width 8 height 8
click at [323, 278] on icon at bounding box center [326, 276] width 8 height 8
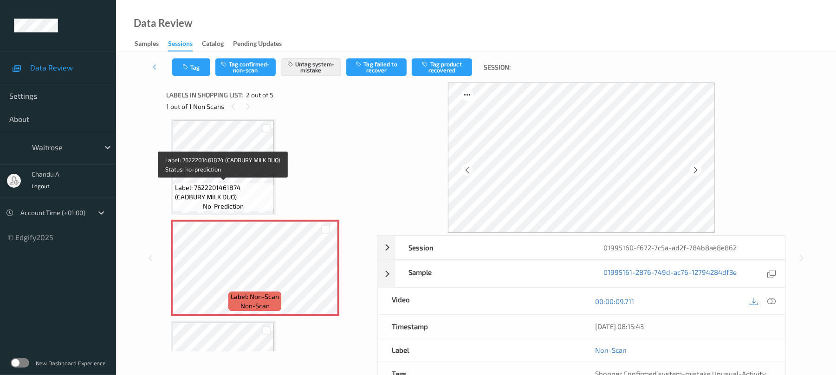
click at [242, 186] on span "Label: 7622201461874 (CADBURY MILK DUO)" at bounding box center [223, 192] width 97 height 19
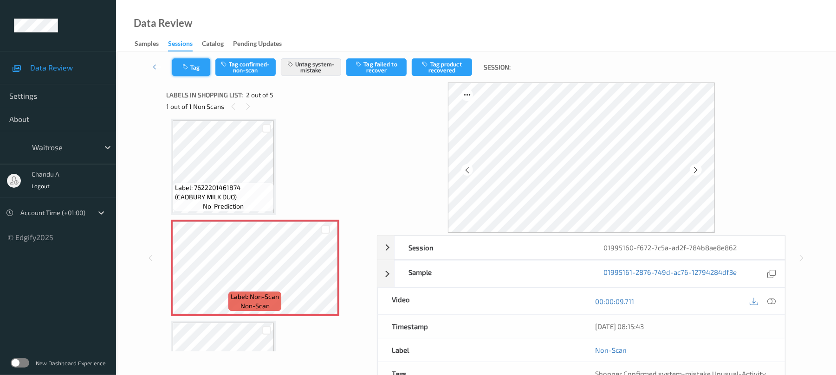
click at [200, 71] on button "Tag" at bounding box center [191, 67] width 38 height 18
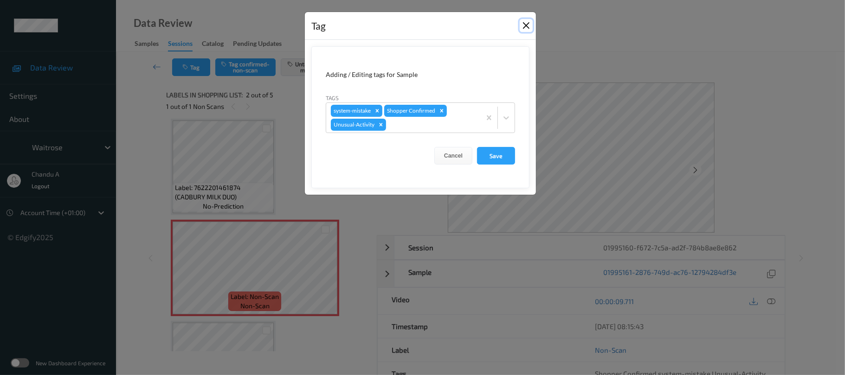
click at [521, 27] on button "Close" at bounding box center [526, 25] width 13 height 13
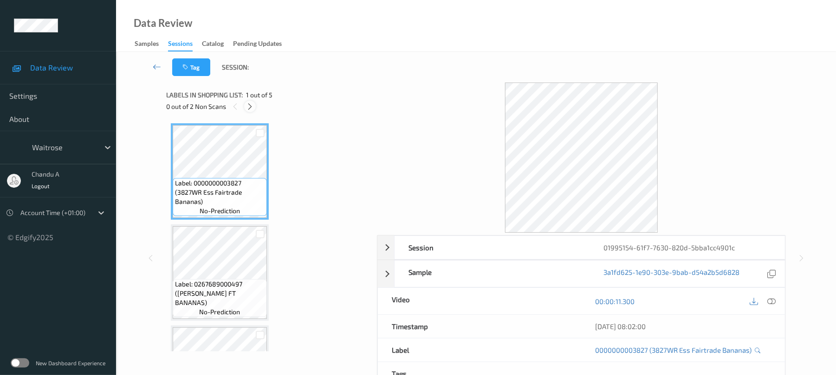
click at [249, 103] on icon at bounding box center [250, 107] width 8 height 8
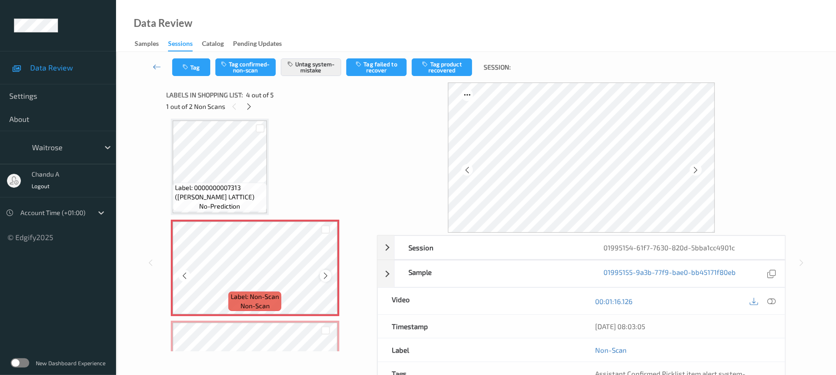
click at [327, 272] on icon at bounding box center [326, 276] width 8 height 8
click at [194, 67] on button "Tag" at bounding box center [191, 67] width 38 height 18
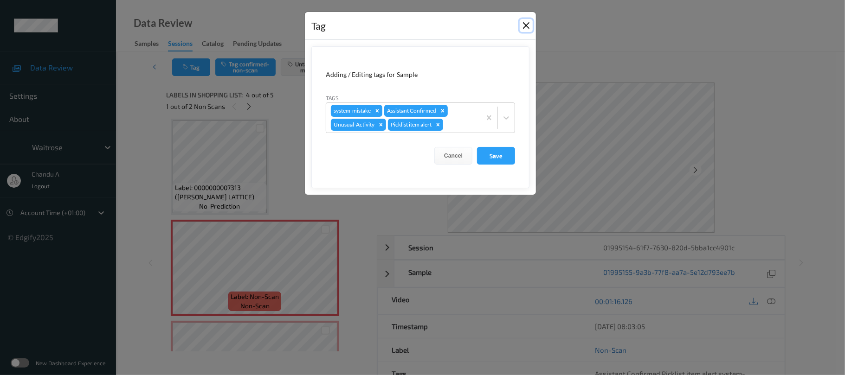
click at [526, 25] on button "Close" at bounding box center [526, 25] width 13 height 13
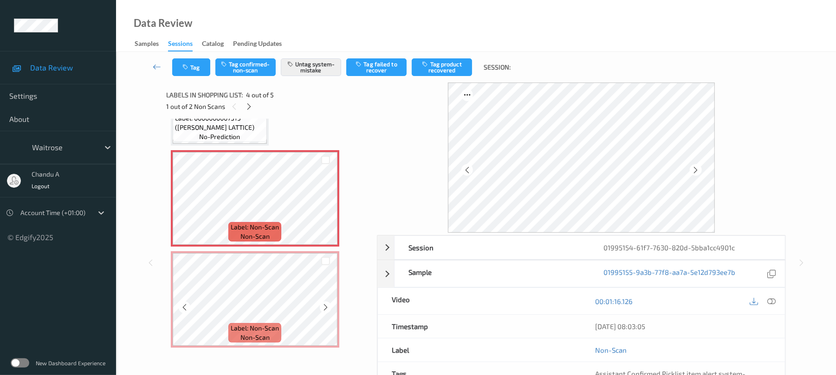
scroll to position [277, 0]
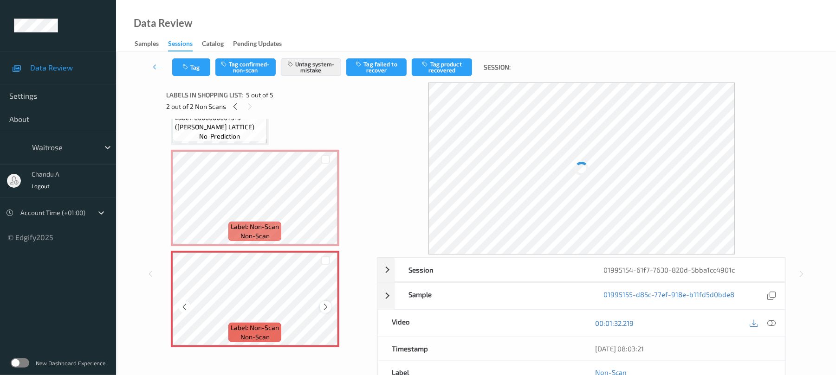
click at [325, 308] on icon at bounding box center [326, 307] width 8 height 8
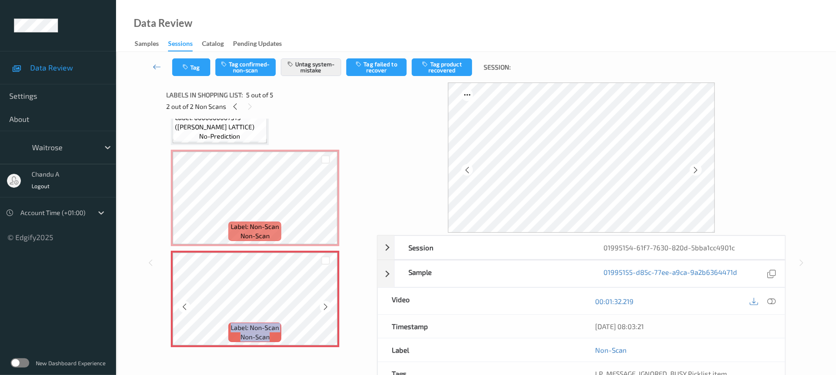
click at [325, 308] on icon at bounding box center [326, 307] width 8 height 8
click at [193, 74] on button "Tag" at bounding box center [191, 67] width 38 height 18
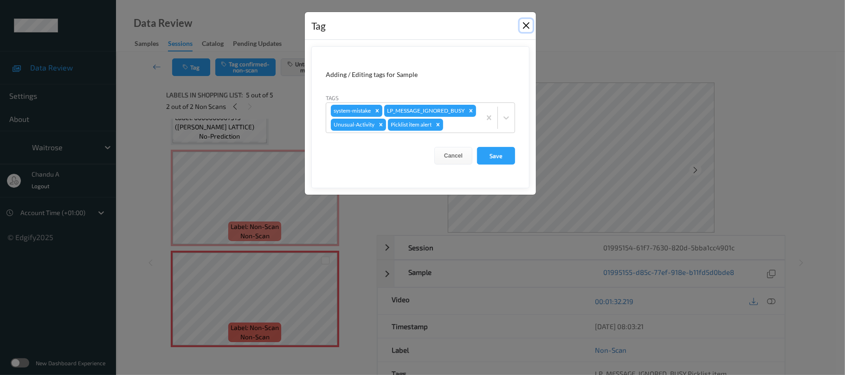
click at [526, 27] on button "Close" at bounding box center [526, 25] width 13 height 13
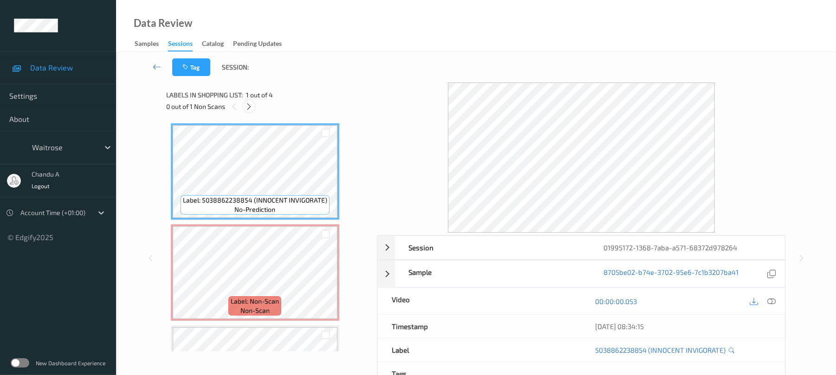
click at [251, 103] on icon at bounding box center [249, 107] width 8 height 8
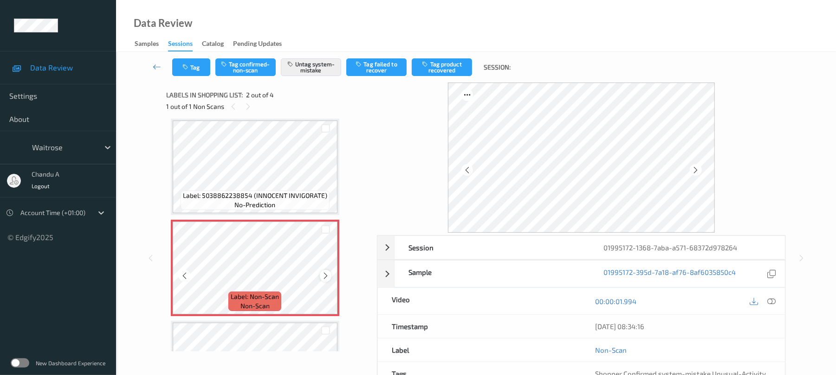
click at [325, 273] on icon at bounding box center [326, 276] width 8 height 8
click at [195, 71] on button "Tag" at bounding box center [191, 67] width 38 height 18
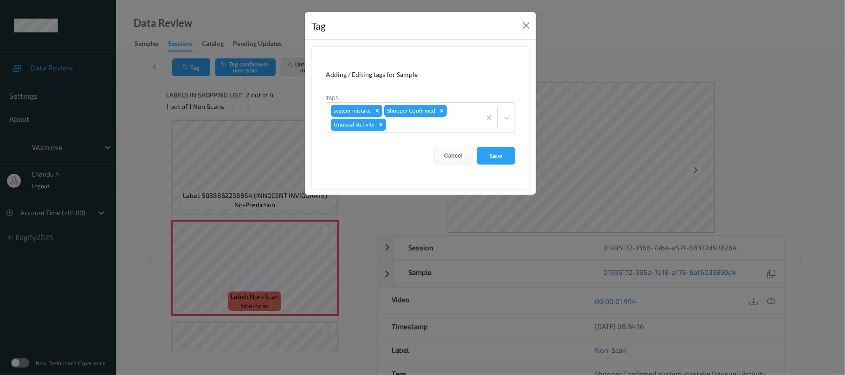
click at [529, 32] on div "Tag" at bounding box center [420, 26] width 231 height 28
click at [524, 22] on button "Close" at bounding box center [526, 25] width 13 height 13
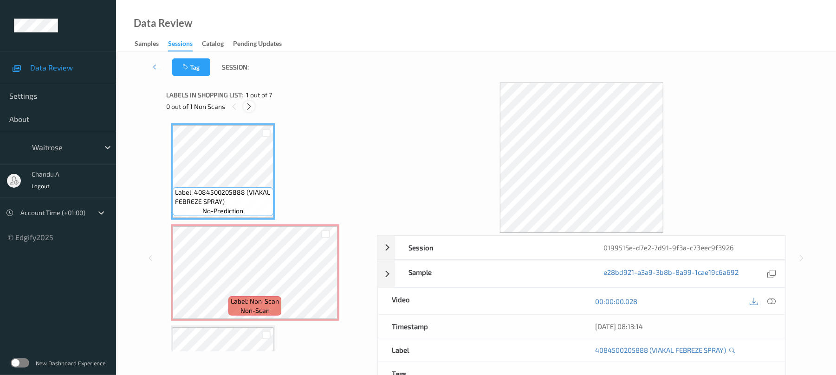
click at [246, 108] on icon at bounding box center [249, 107] width 8 height 8
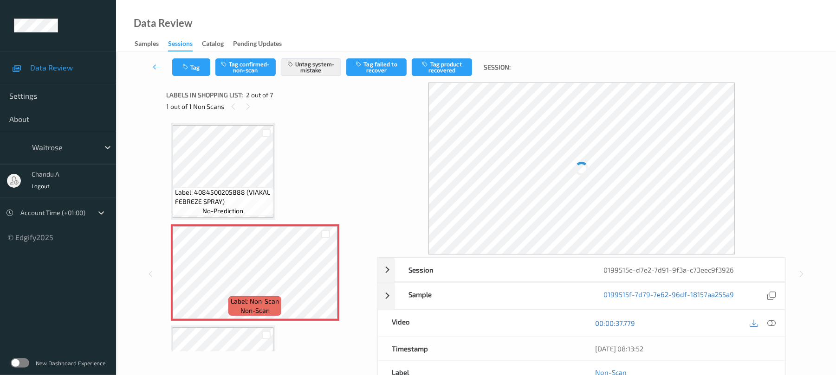
scroll to position [5, 0]
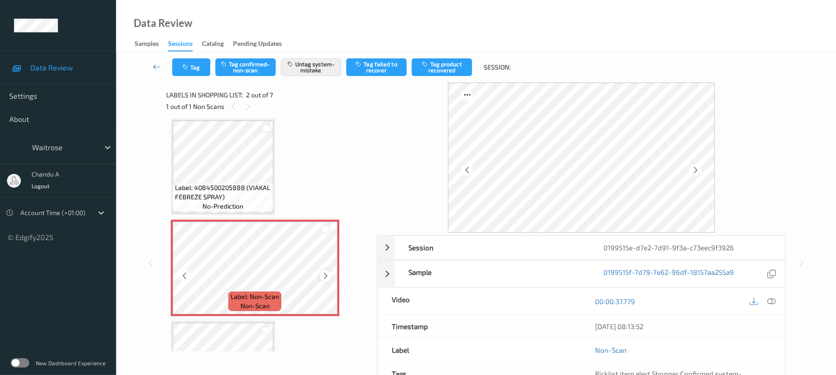
click at [323, 272] on icon at bounding box center [326, 276] width 8 height 8
click at [194, 69] on button "Tag" at bounding box center [191, 67] width 38 height 18
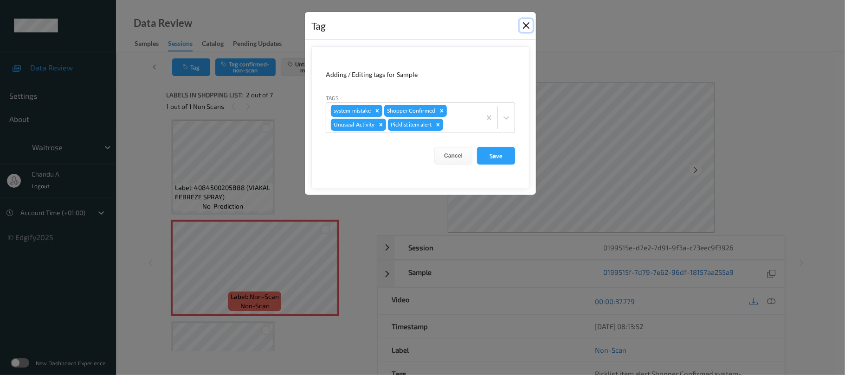
click at [524, 25] on button "Close" at bounding box center [526, 25] width 13 height 13
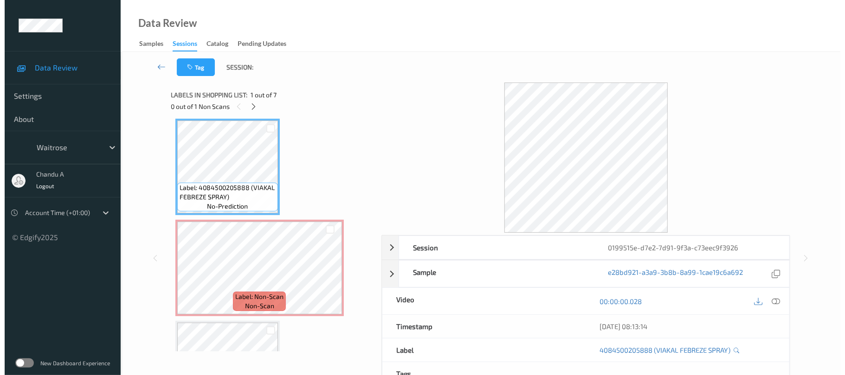
scroll to position [0, 0]
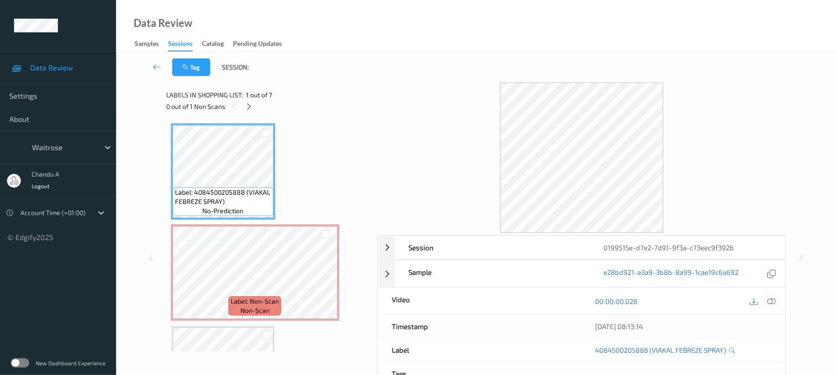
click at [767, 301] on icon at bounding box center [771, 301] width 8 height 8
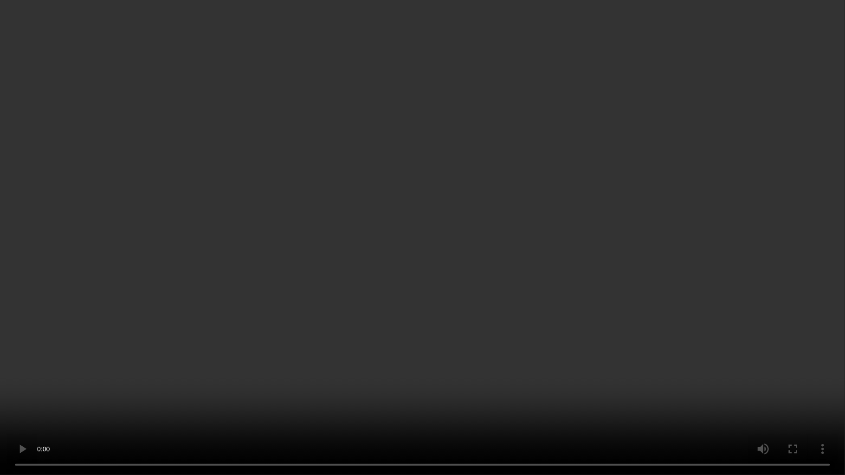
click at [444, 222] on video at bounding box center [422, 237] width 845 height 475
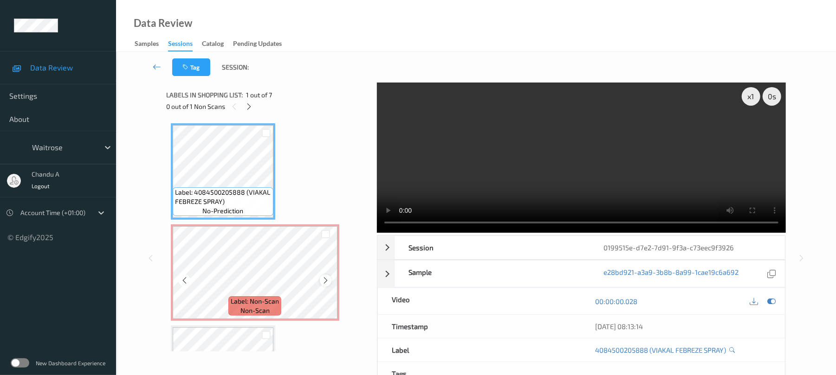
click at [325, 283] on icon at bounding box center [326, 281] width 8 height 8
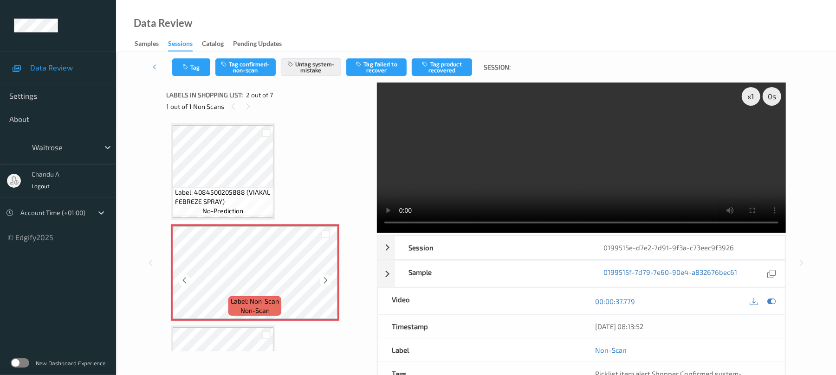
click at [325, 283] on icon at bounding box center [326, 281] width 8 height 8
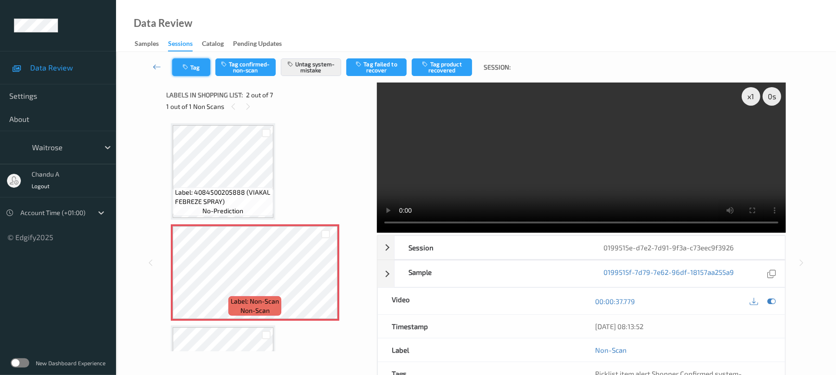
click at [195, 65] on button "Tag" at bounding box center [191, 67] width 38 height 18
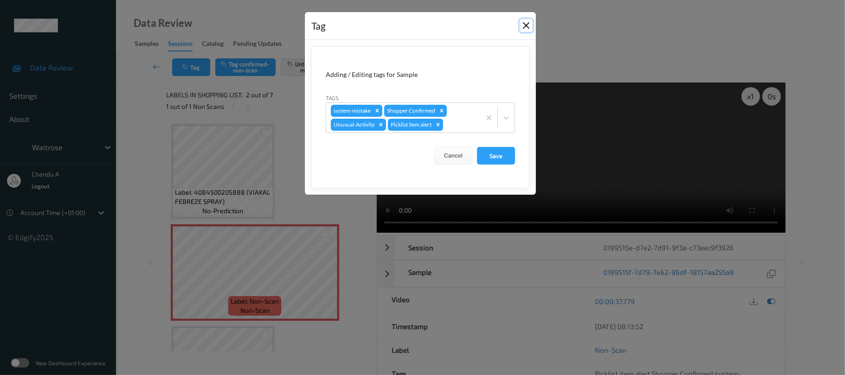
click at [528, 26] on button "Close" at bounding box center [526, 25] width 13 height 13
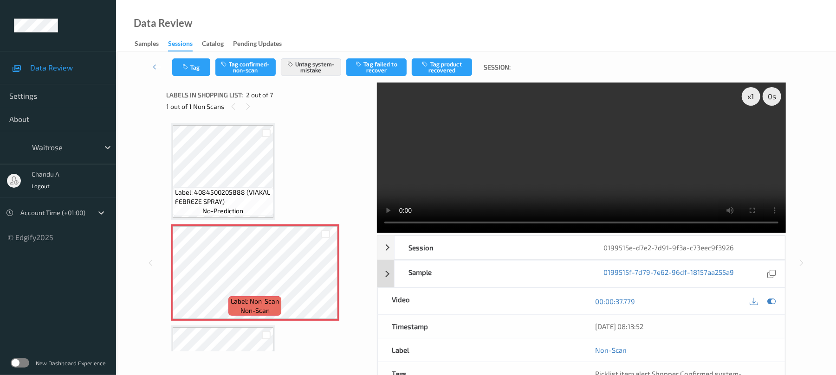
click at [776, 303] on div at bounding box center [771, 301] width 13 height 13
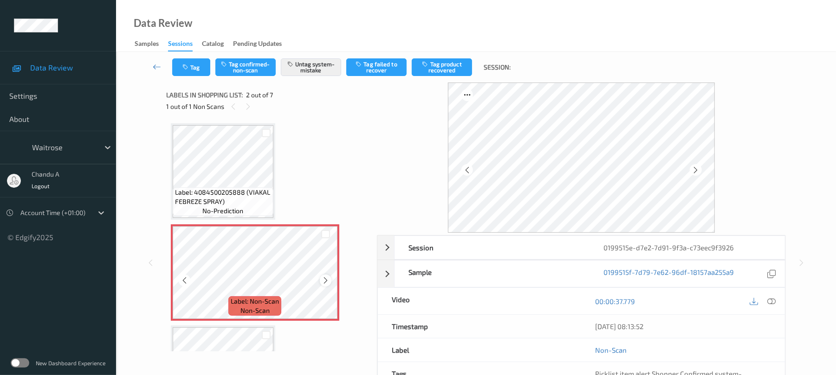
click at [326, 278] on icon at bounding box center [326, 281] width 8 height 8
click at [769, 304] on icon at bounding box center [771, 301] width 8 height 8
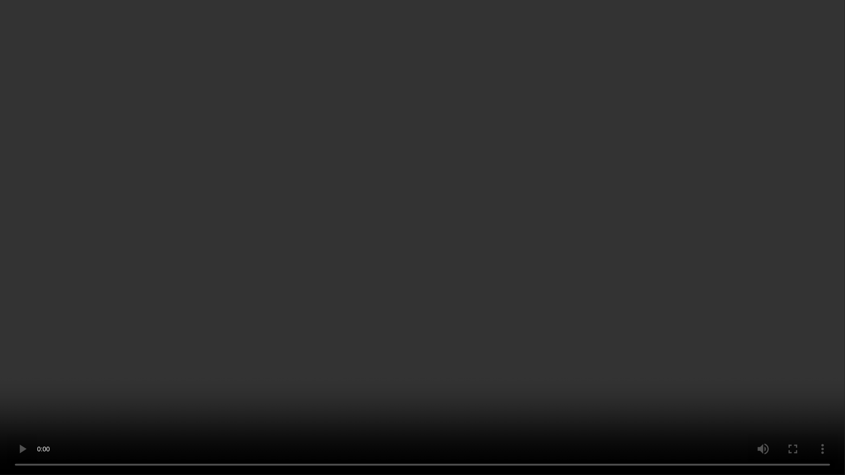
click at [0, 375] on video at bounding box center [422, 237] width 845 height 475
click at [479, 293] on video at bounding box center [422, 237] width 845 height 475
drag, startPoint x: 489, startPoint y: 264, endPoint x: 477, endPoint y: 263, distance: 11.7
click at [477, 263] on video at bounding box center [422, 237] width 845 height 475
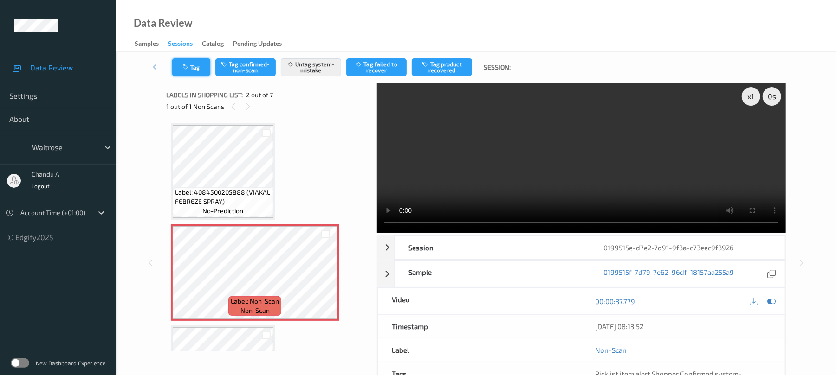
click at [200, 74] on button "Tag" at bounding box center [191, 67] width 38 height 18
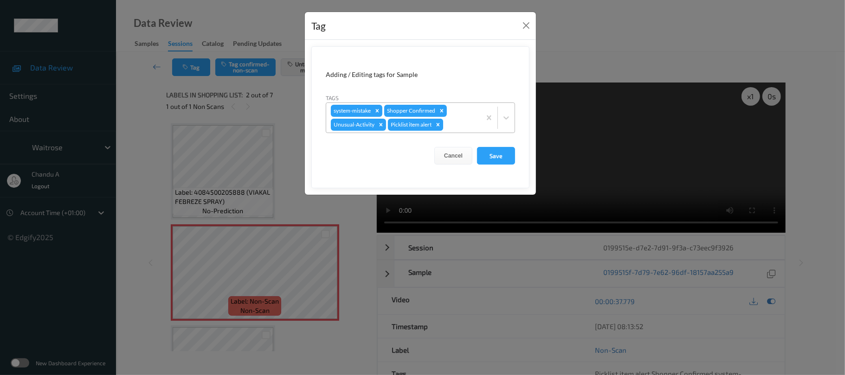
click at [440, 125] on icon "Remove Picklist item alert" at bounding box center [438, 124] width 3 height 3
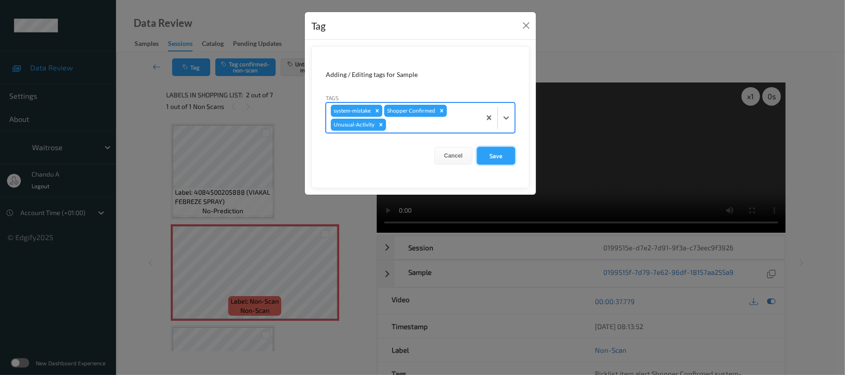
click at [500, 154] on button "Save" at bounding box center [496, 156] width 38 height 18
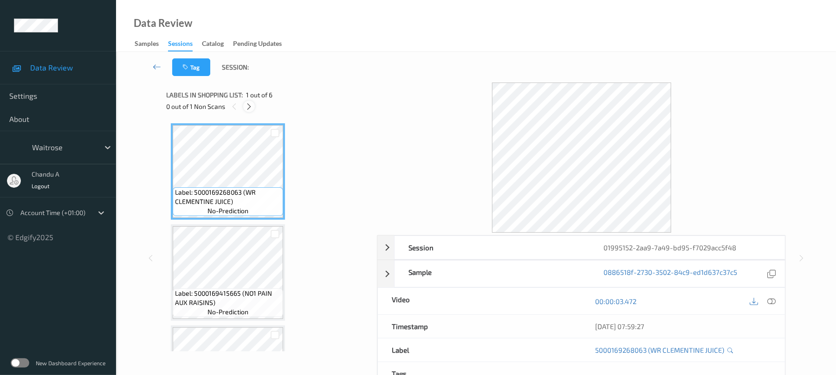
click at [244, 106] on div at bounding box center [249, 107] width 12 height 12
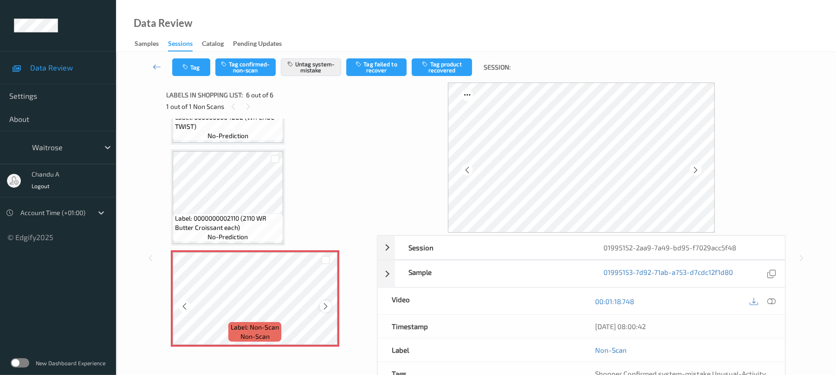
click at [326, 309] on icon at bounding box center [326, 307] width 8 height 8
click at [193, 64] on button "Tag" at bounding box center [191, 67] width 38 height 18
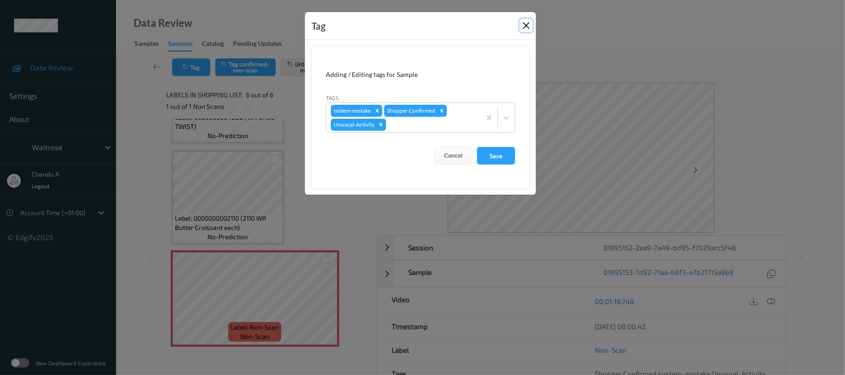
click at [528, 25] on button "Close" at bounding box center [526, 25] width 13 height 13
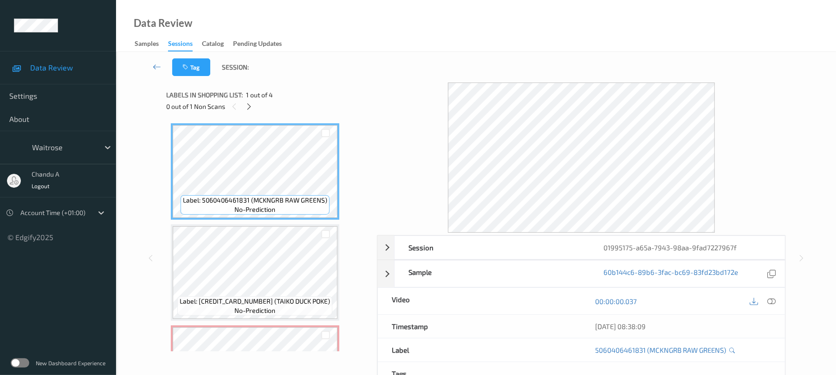
drag, startPoint x: 251, startPoint y: 104, endPoint x: 250, endPoint y: 114, distance: 9.8
click at [250, 104] on icon at bounding box center [249, 107] width 8 height 8
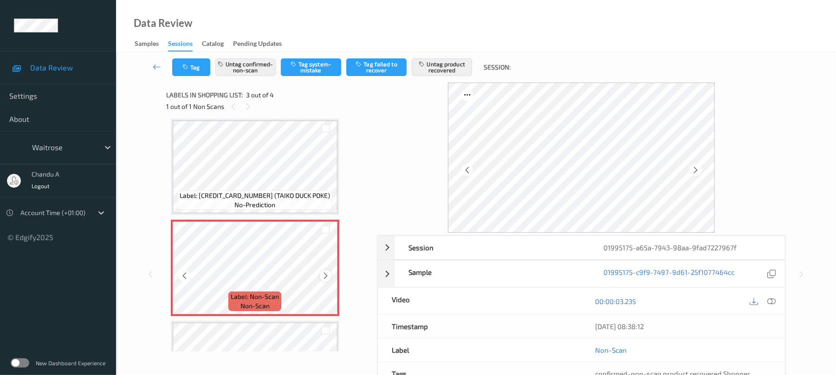
click at [325, 277] on icon at bounding box center [326, 276] width 8 height 8
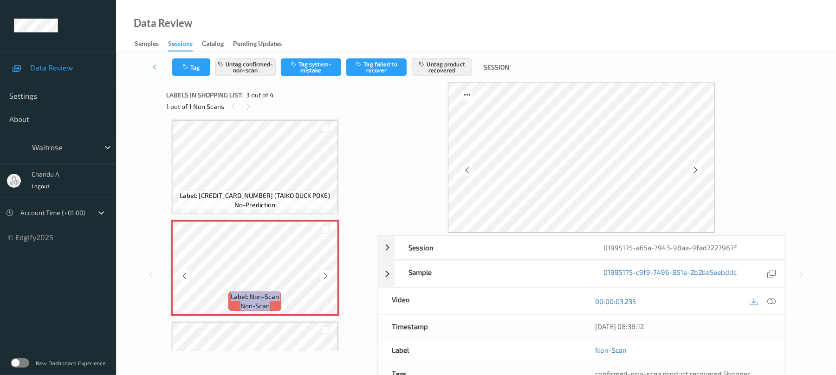
click at [325, 277] on icon at bounding box center [326, 276] width 8 height 8
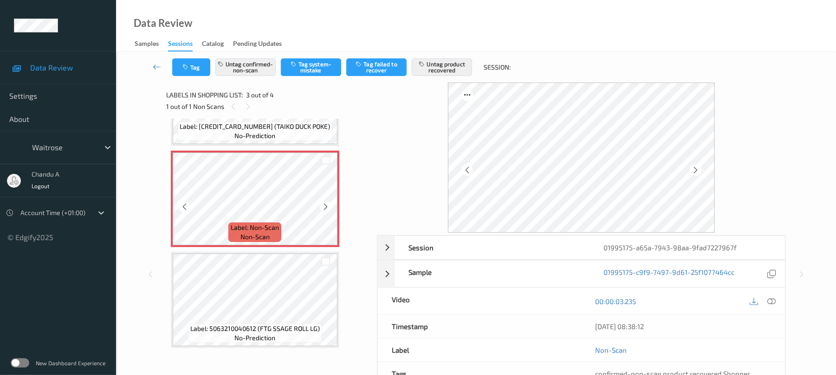
scroll to position [176, 0]
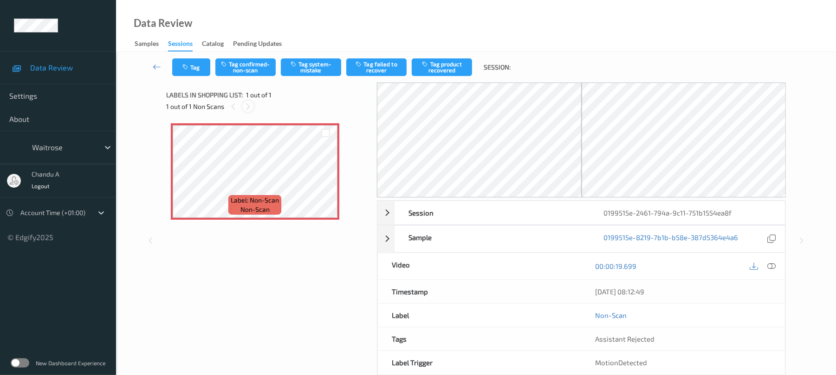
click at [250, 108] on icon at bounding box center [248, 107] width 8 height 8
click at [181, 69] on button "Tag" at bounding box center [191, 67] width 38 height 18
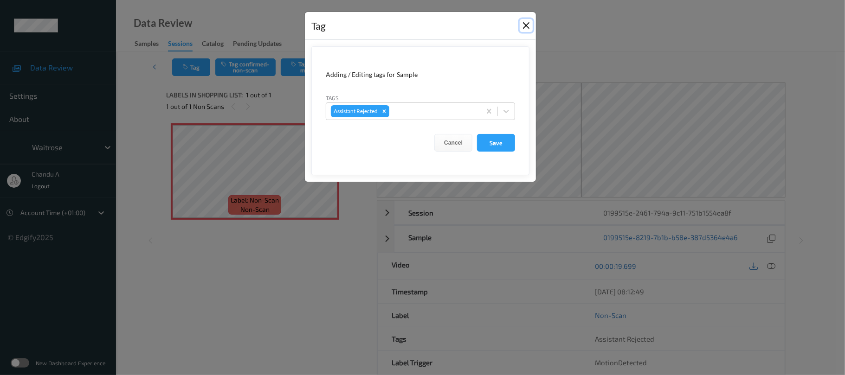
click at [529, 25] on button "Close" at bounding box center [526, 25] width 13 height 13
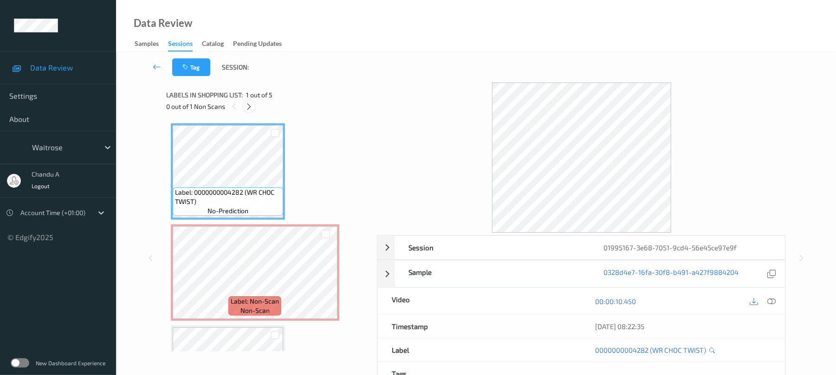
click at [246, 108] on icon at bounding box center [249, 107] width 8 height 8
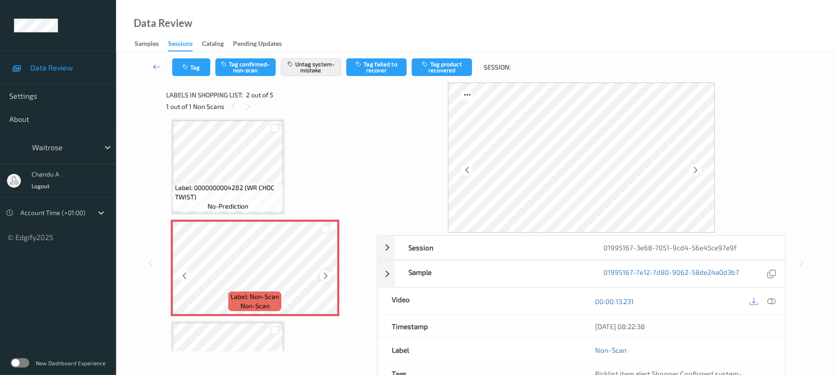
click at [326, 270] on div at bounding box center [326, 276] width 12 height 12
click at [199, 68] on button "Tag" at bounding box center [191, 67] width 38 height 18
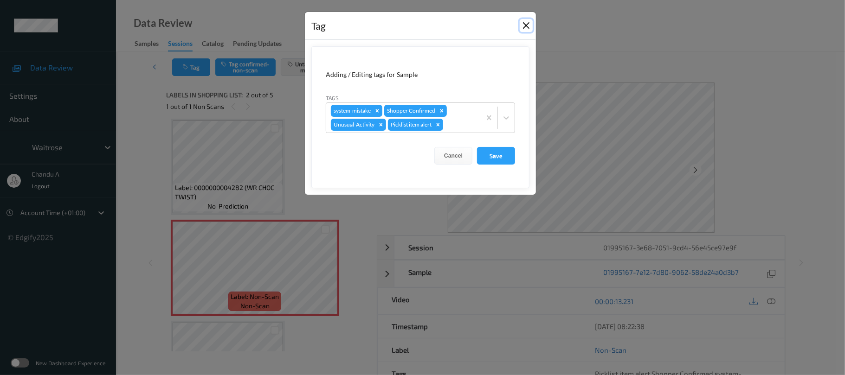
click at [528, 28] on button "Close" at bounding box center [526, 25] width 13 height 13
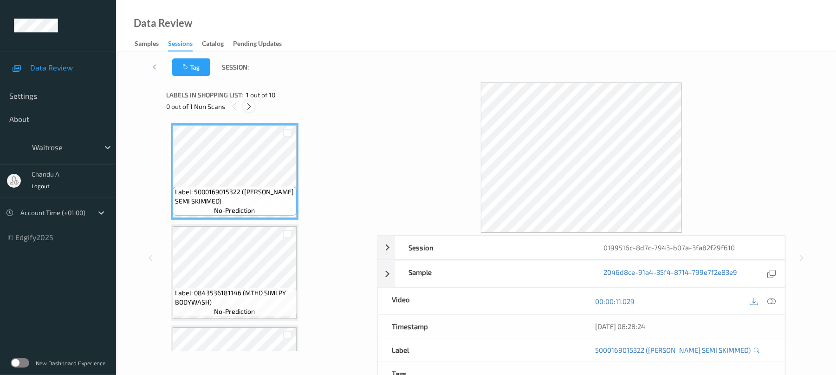
click at [248, 111] on div at bounding box center [249, 107] width 12 height 12
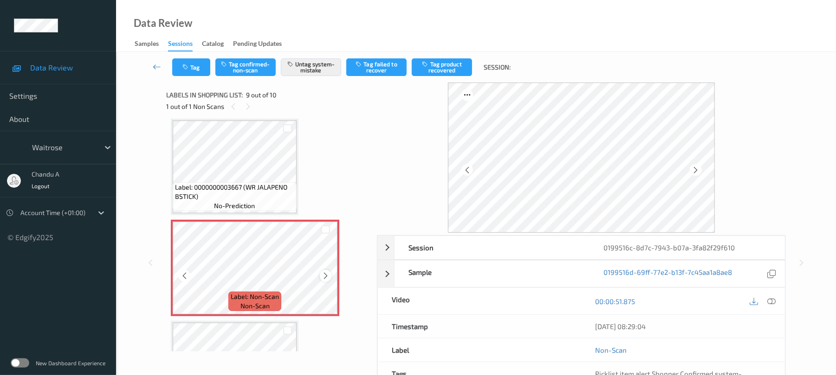
click at [324, 277] on icon at bounding box center [326, 276] width 8 height 8
click at [200, 71] on button "Tag" at bounding box center [191, 67] width 38 height 18
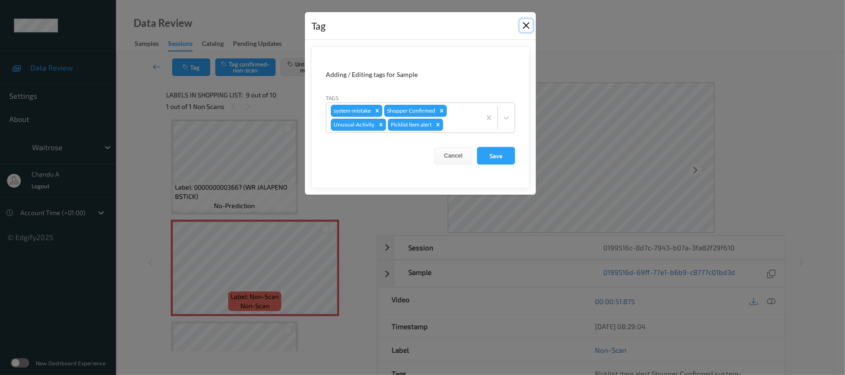
click at [525, 22] on button "Close" at bounding box center [526, 25] width 13 height 13
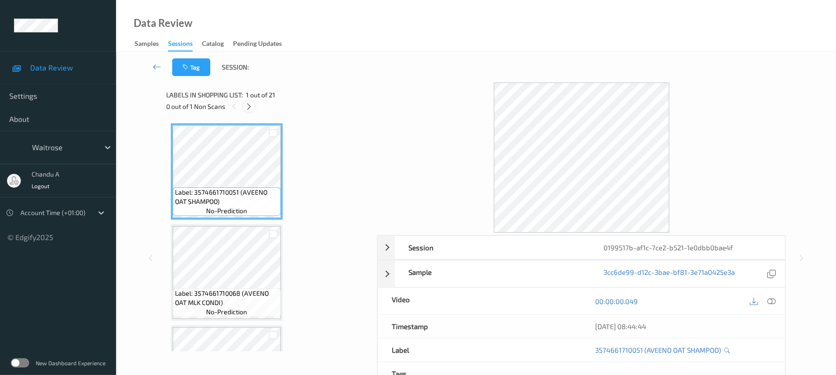
click at [249, 103] on icon at bounding box center [249, 107] width 8 height 8
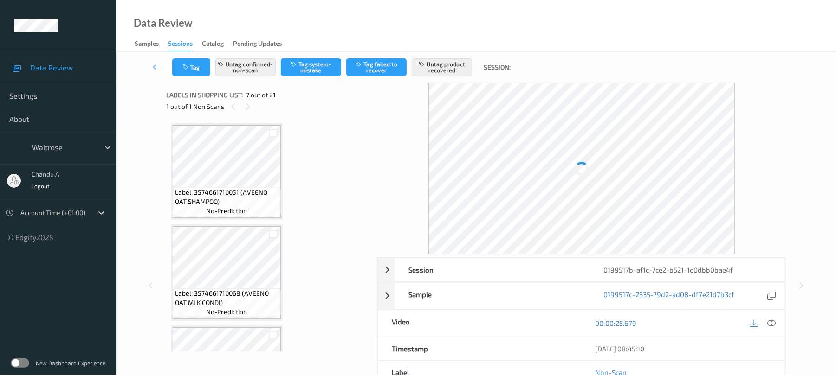
scroll to position [510, 0]
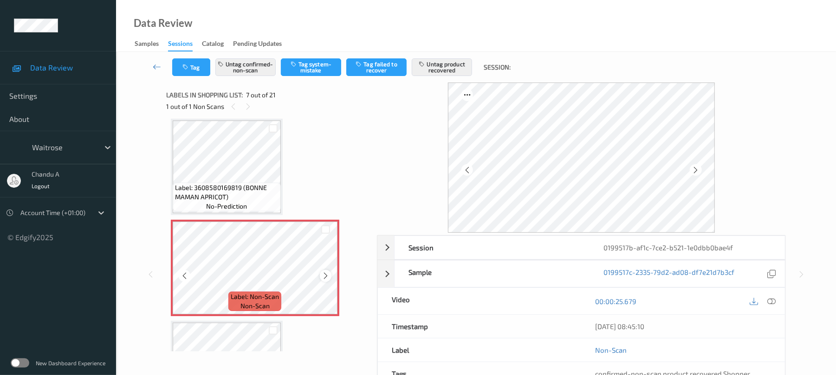
click at [323, 273] on icon at bounding box center [326, 276] width 8 height 8
click at [327, 273] on icon at bounding box center [326, 276] width 8 height 8
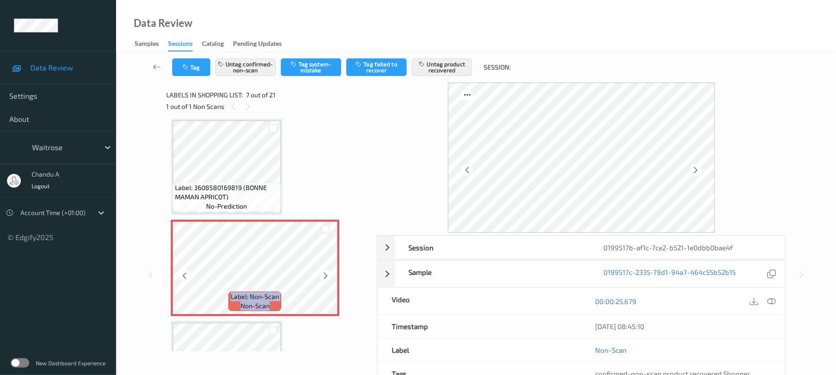
click at [327, 273] on icon at bounding box center [326, 276] width 8 height 8
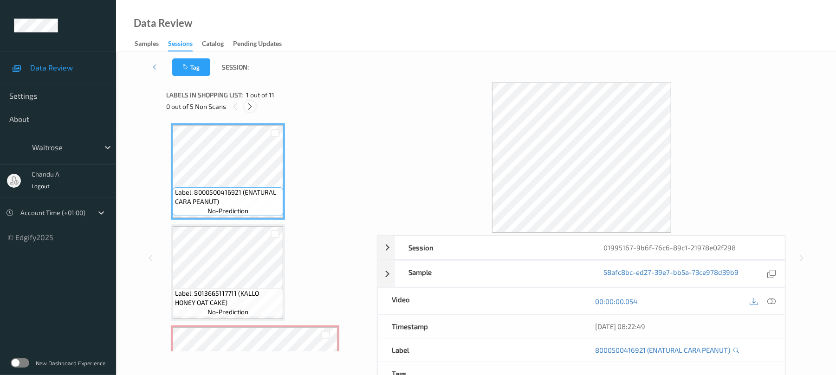
click at [244, 105] on div at bounding box center [250, 107] width 12 height 12
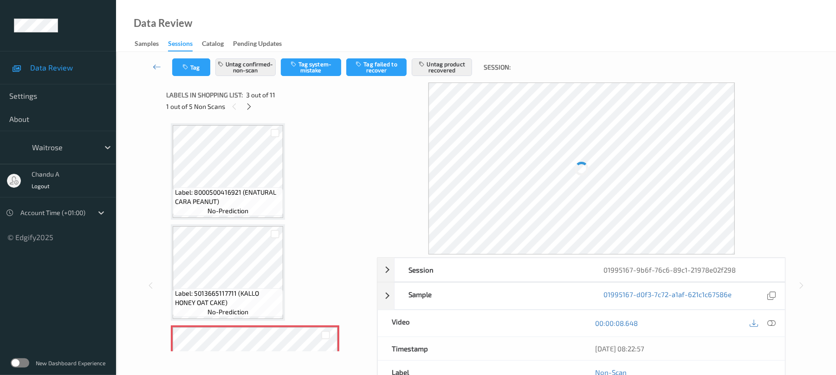
scroll to position [106, 0]
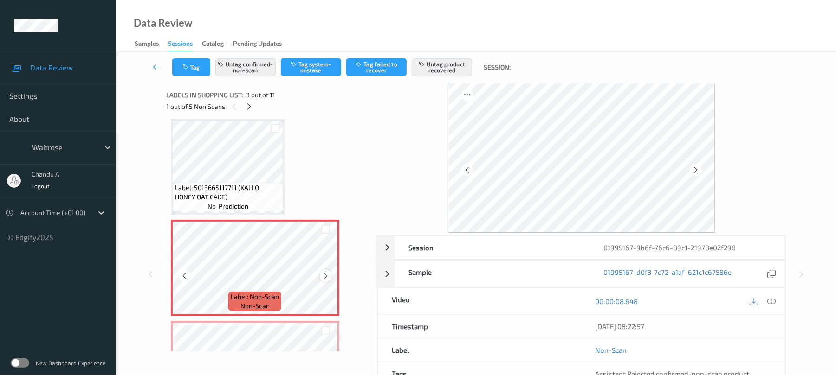
click at [322, 274] on icon at bounding box center [326, 276] width 8 height 8
click at [324, 275] on icon at bounding box center [326, 276] width 8 height 8
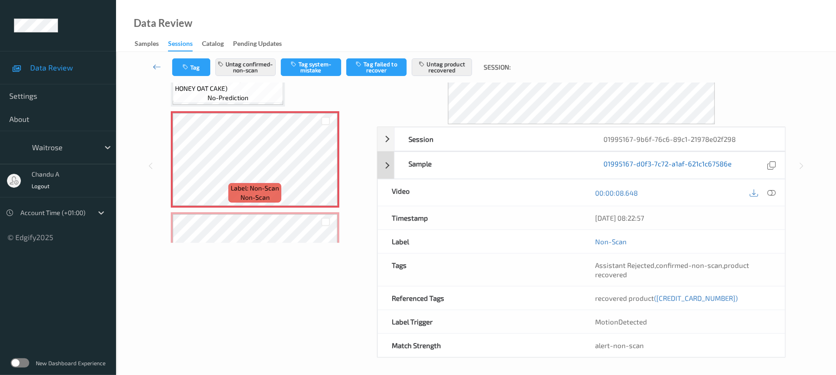
scroll to position [112, 0]
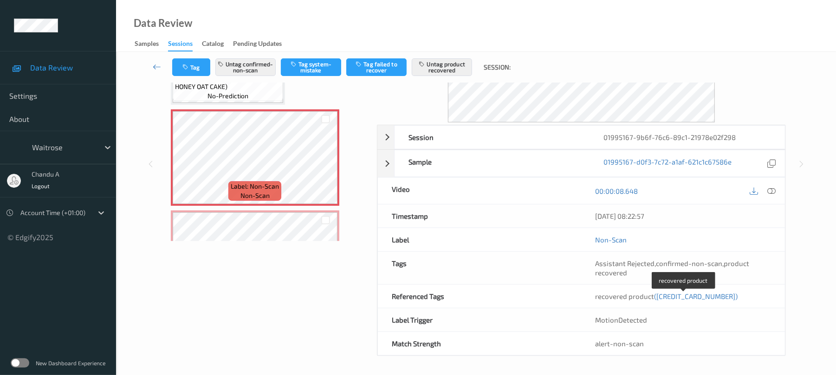
click at [681, 296] on span "(5029053584003)" at bounding box center [696, 296] width 84 height 8
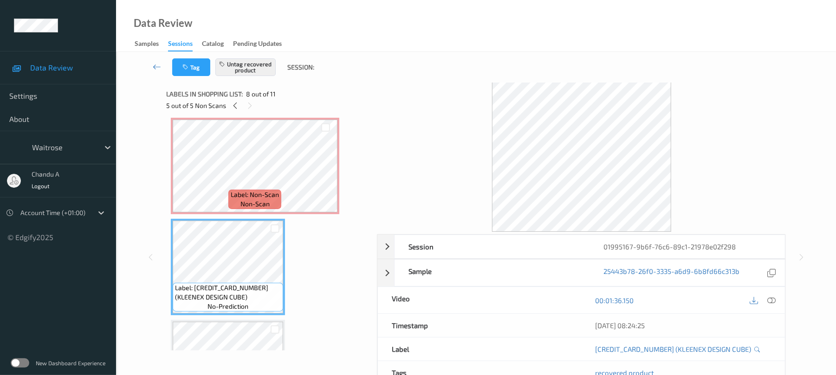
scroll to position [0, 0]
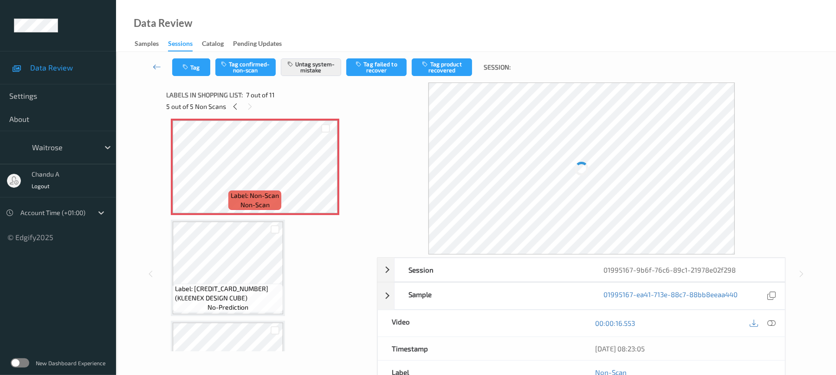
click at [196, 78] on div "Tag Tag confirmed-non-scan Untag system-mistake Tag failed to recover Tag produ…" at bounding box center [476, 67] width 682 height 31
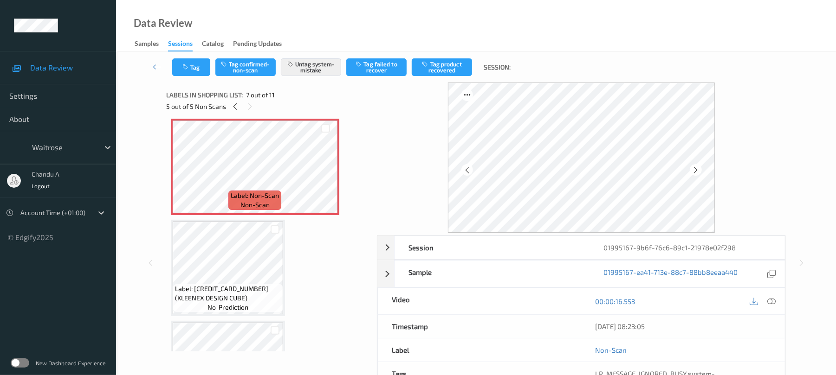
click at [195, 56] on div "Tag Tag confirmed-non-scan Untag system-mistake Tag failed to recover Tag produ…" at bounding box center [476, 67] width 682 height 31
click at [189, 68] on icon "button" at bounding box center [186, 67] width 8 height 6
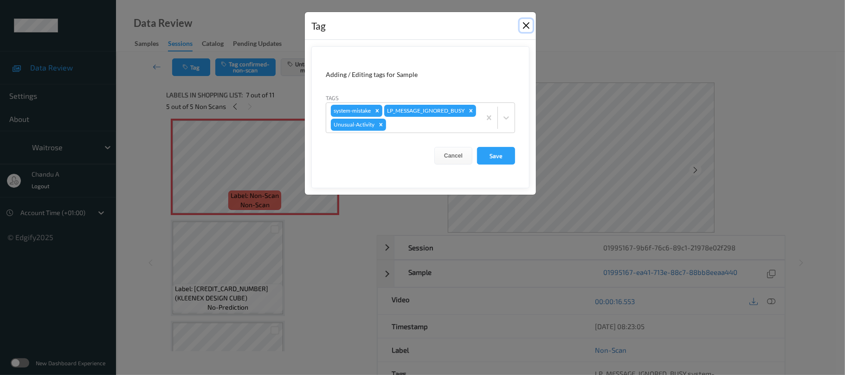
click at [524, 26] on button "Close" at bounding box center [526, 25] width 13 height 13
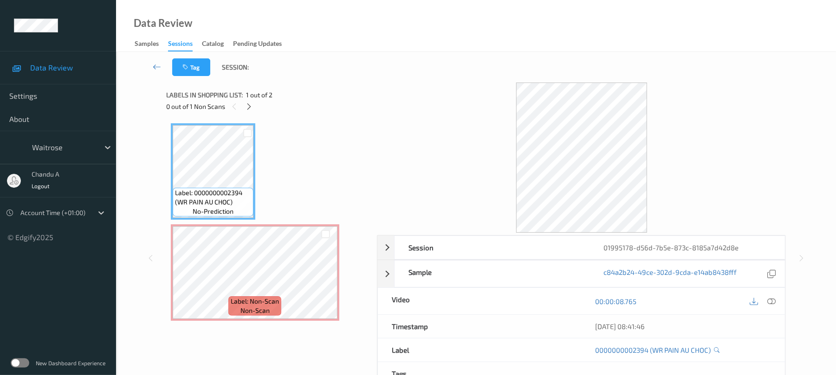
click at [249, 103] on icon at bounding box center [249, 107] width 8 height 8
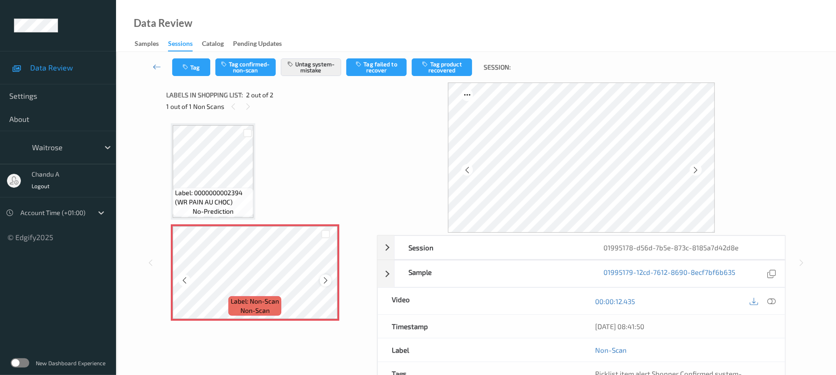
click at [323, 277] on icon at bounding box center [326, 281] width 8 height 8
click at [194, 75] on button "Tag" at bounding box center [191, 67] width 38 height 18
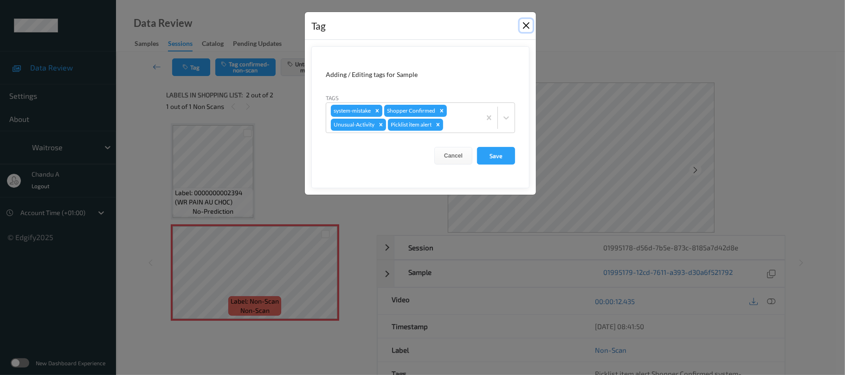
click at [526, 28] on button "Close" at bounding box center [526, 25] width 13 height 13
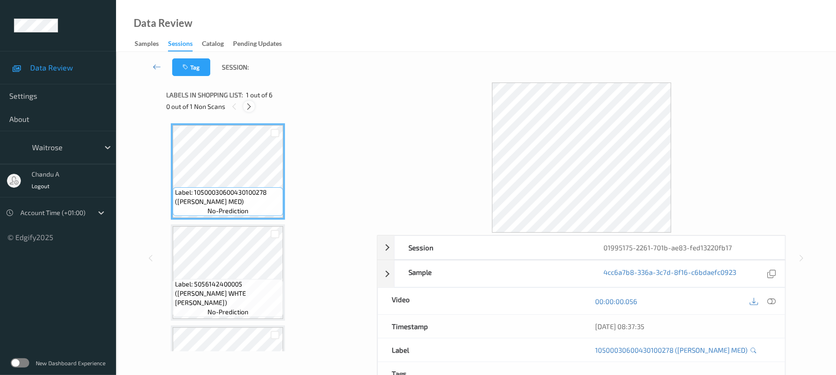
click at [252, 108] on icon at bounding box center [249, 107] width 8 height 8
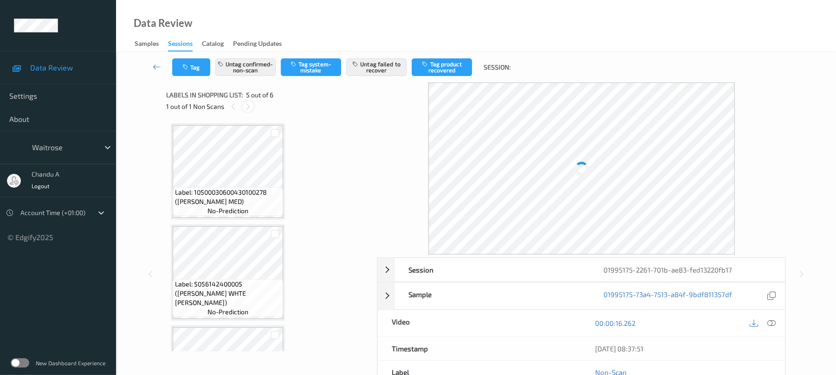
scroll to position [308, 0]
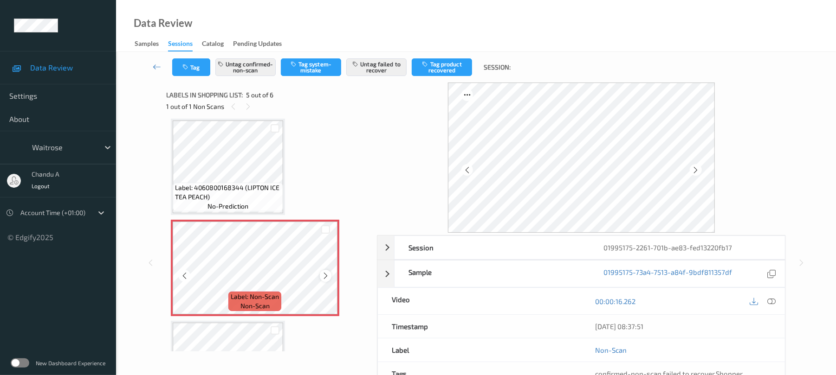
click at [328, 275] on icon at bounding box center [326, 276] width 8 height 8
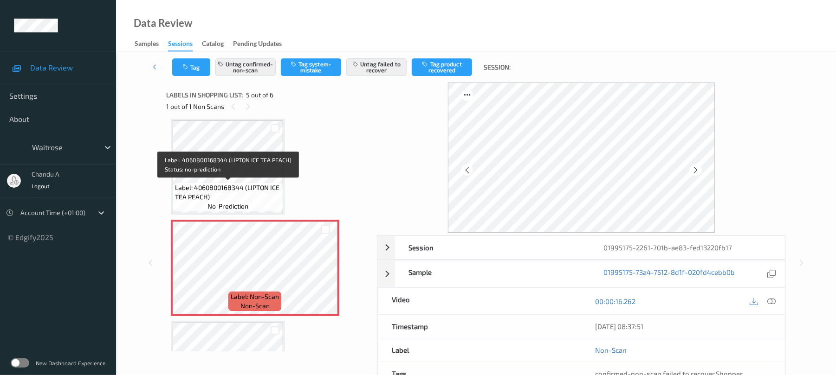
click at [256, 183] on div "Label: 4060800168344 (LIPTON ICE TEA PEACH) no-prediction" at bounding box center [228, 197] width 110 height 29
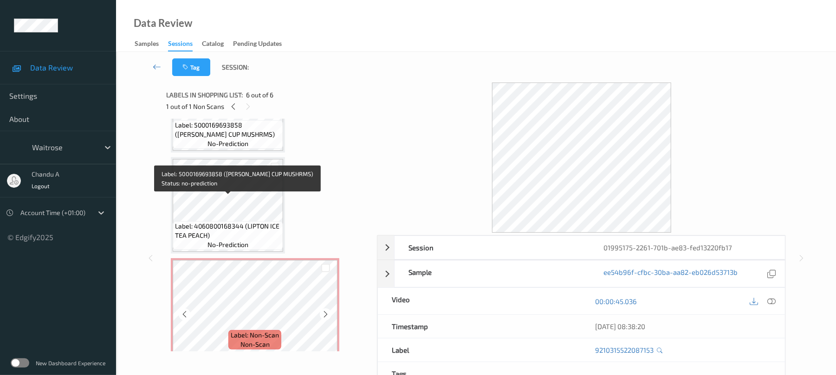
scroll to position [379, 0]
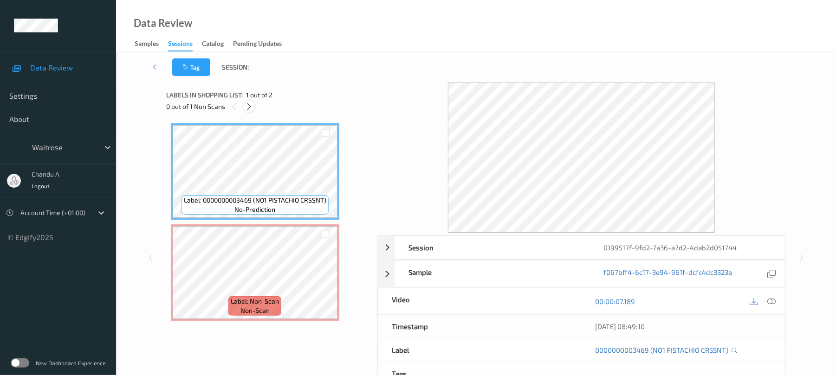
click at [248, 104] on icon at bounding box center [249, 107] width 8 height 8
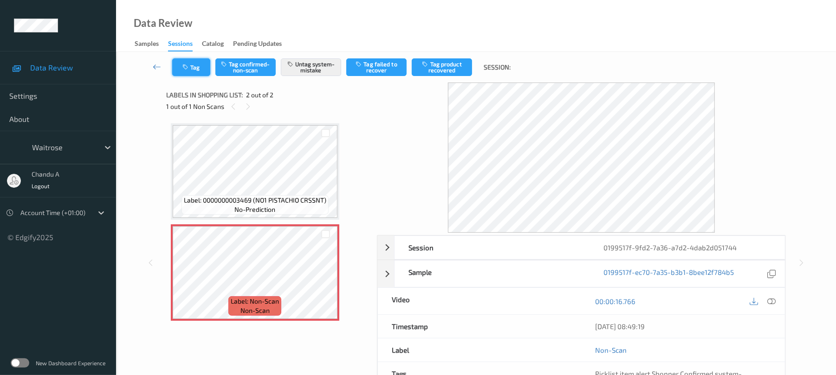
click at [195, 64] on button "Tag" at bounding box center [191, 67] width 38 height 18
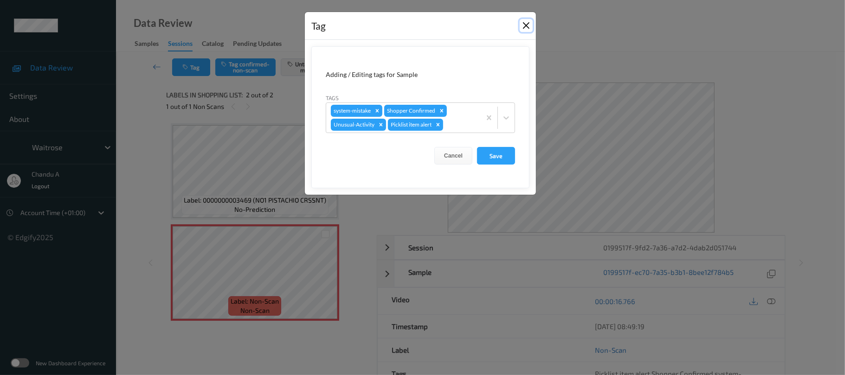
click at [525, 28] on button "Close" at bounding box center [526, 25] width 13 height 13
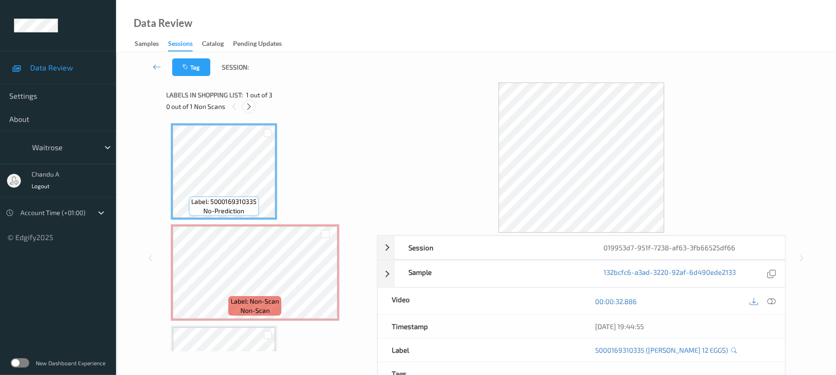
click at [247, 109] on icon at bounding box center [249, 107] width 8 height 8
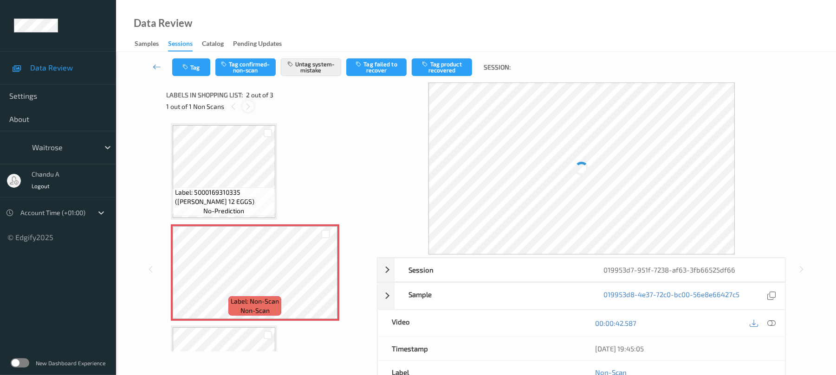
click at [250, 109] on icon at bounding box center [248, 107] width 8 height 8
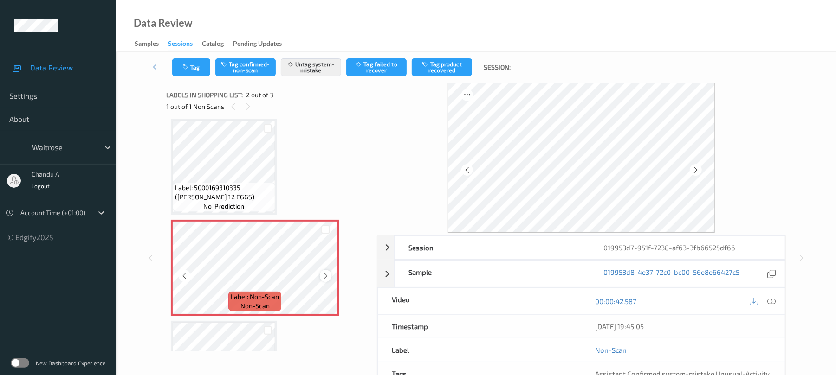
click at [323, 277] on icon at bounding box center [326, 276] width 8 height 8
click at [187, 71] on button "Tag" at bounding box center [191, 67] width 38 height 18
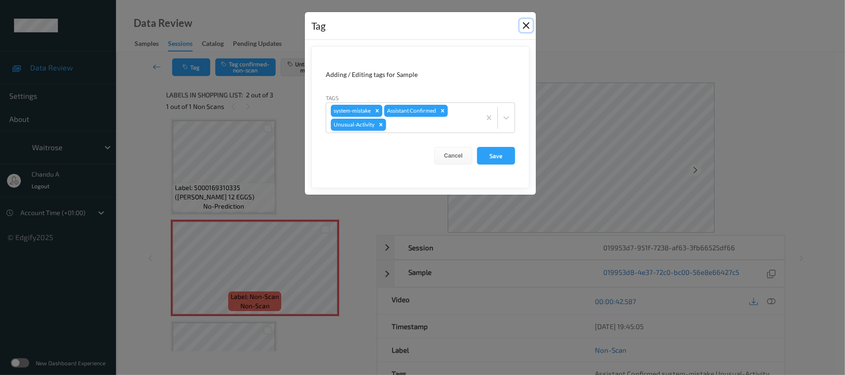
click at [524, 24] on button "Close" at bounding box center [526, 25] width 13 height 13
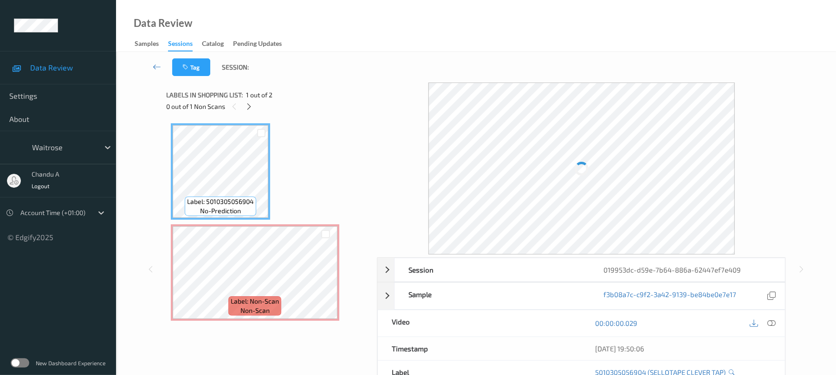
click at [255, 107] on div "0 out of 1 Non Scans" at bounding box center [268, 107] width 204 height 12
click at [251, 107] on icon at bounding box center [249, 107] width 8 height 8
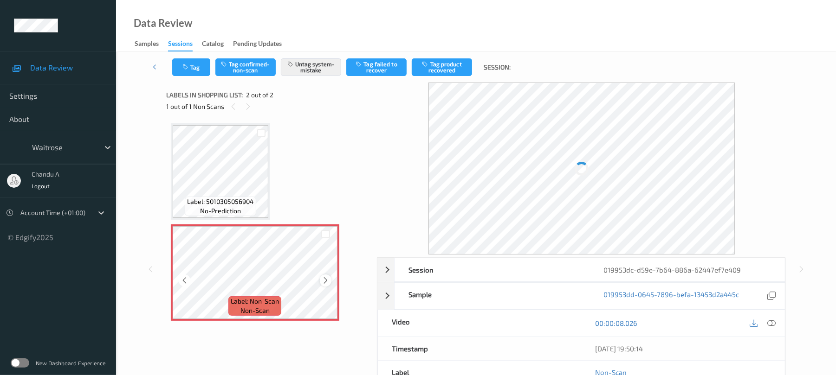
click at [324, 279] on icon at bounding box center [326, 281] width 8 height 8
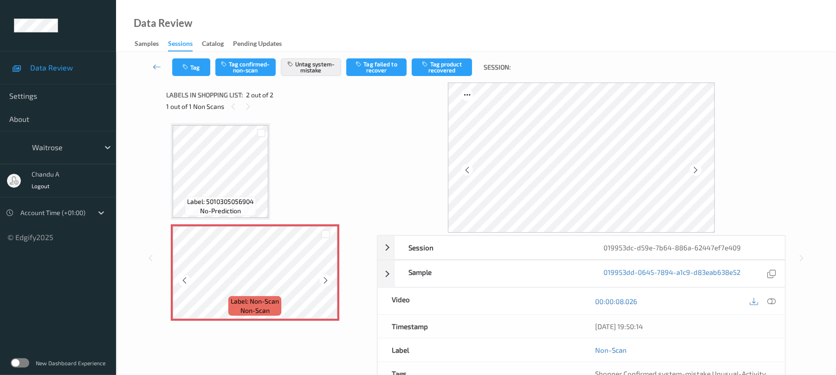
click at [324, 279] on icon at bounding box center [326, 281] width 8 height 8
click at [188, 70] on icon "button" at bounding box center [186, 67] width 8 height 6
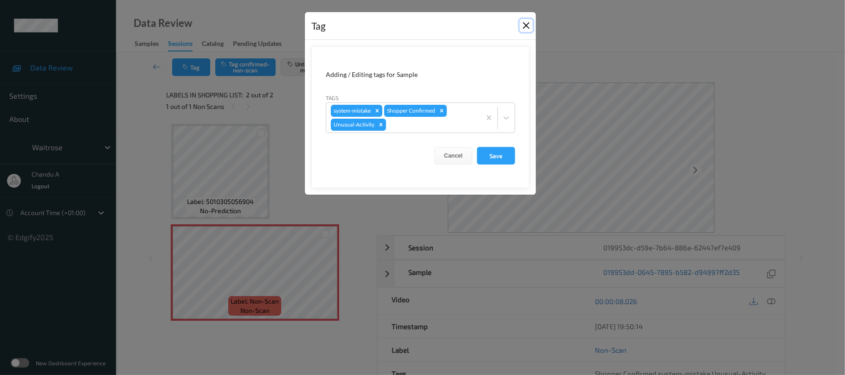
click at [526, 29] on button "Close" at bounding box center [526, 25] width 13 height 13
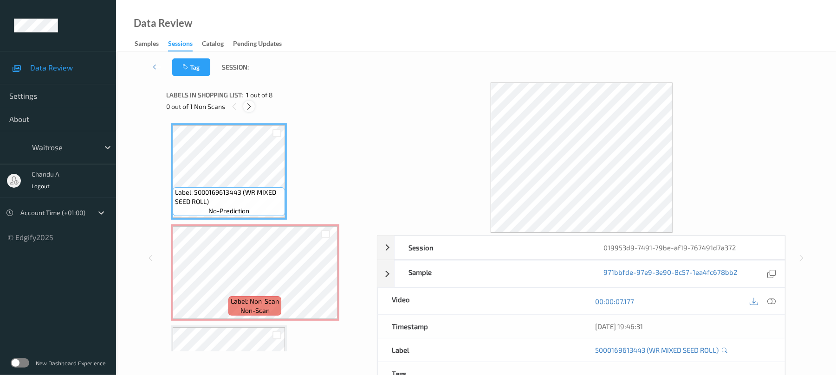
click at [249, 108] on icon at bounding box center [249, 107] width 8 height 8
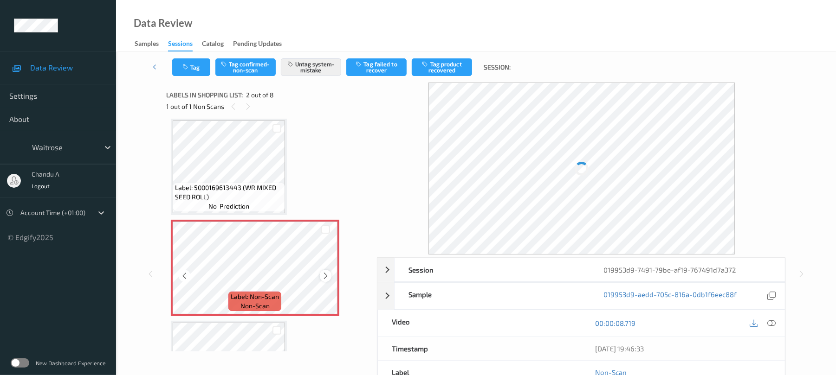
click at [324, 277] on icon at bounding box center [326, 276] width 8 height 8
click at [197, 75] on button "Tag" at bounding box center [191, 67] width 38 height 18
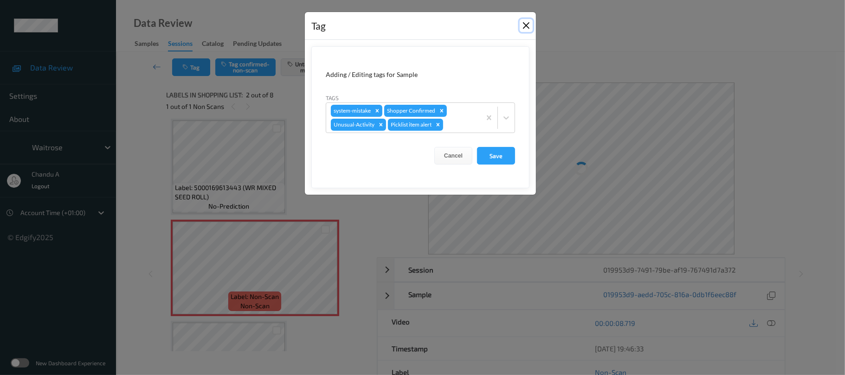
click at [525, 29] on button "Close" at bounding box center [526, 25] width 13 height 13
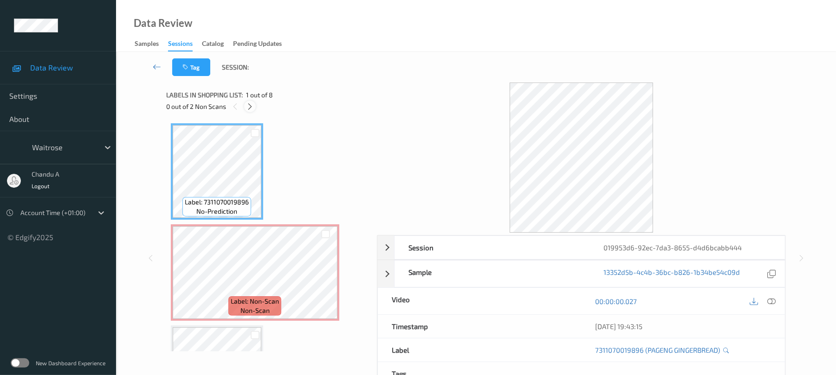
click at [251, 107] on icon at bounding box center [250, 107] width 8 height 8
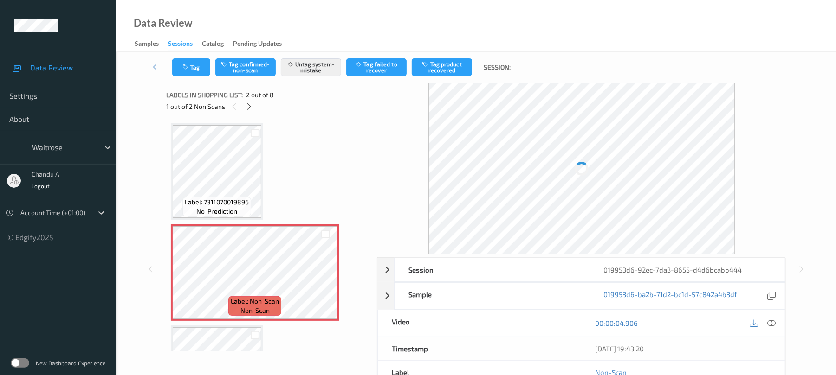
scroll to position [5, 0]
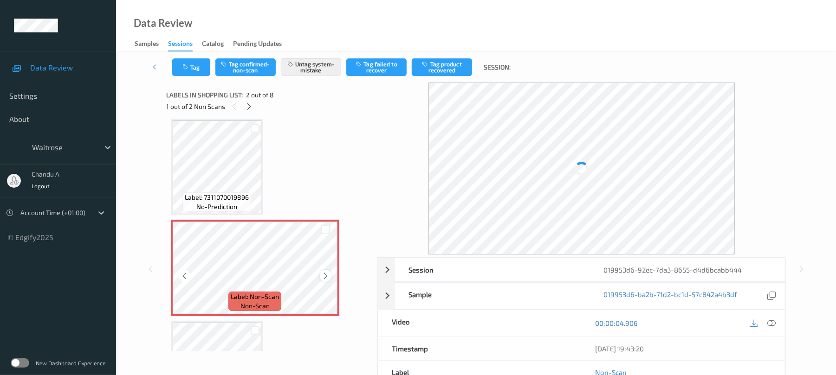
click at [325, 274] on icon at bounding box center [326, 276] width 8 height 8
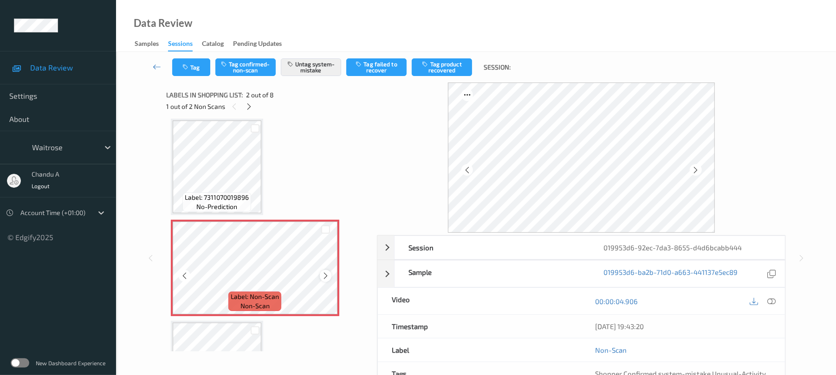
click at [325, 273] on icon at bounding box center [326, 276] width 8 height 8
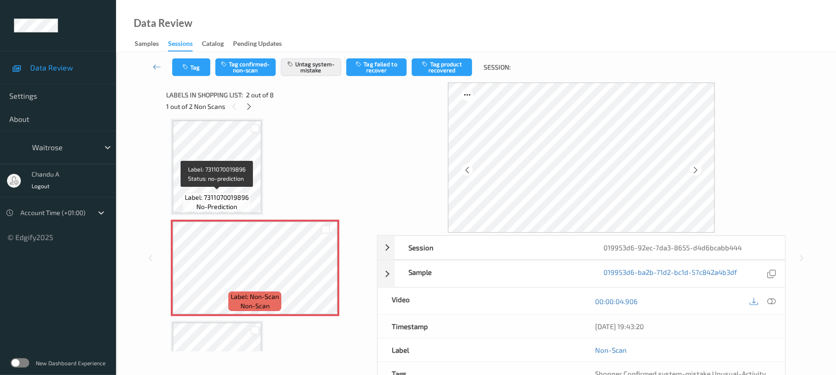
click at [244, 194] on span "Label: 7311070019896" at bounding box center [217, 197] width 64 height 9
click at [180, 75] on button "Tag" at bounding box center [191, 67] width 38 height 18
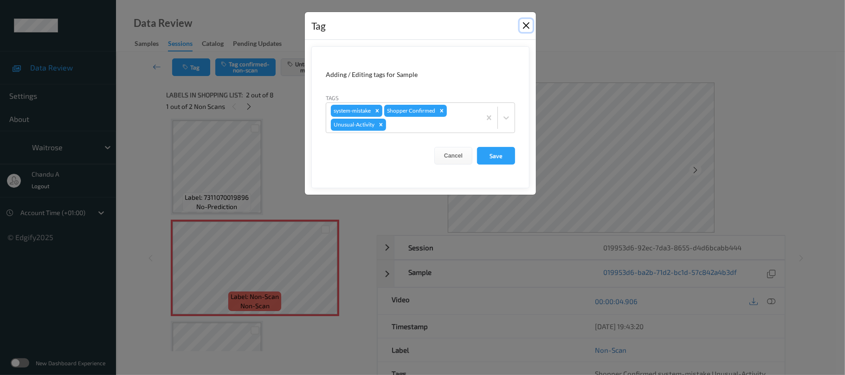
click at [531, 27] on button "Close" at bounding box center [526, 25] width 13 height 13
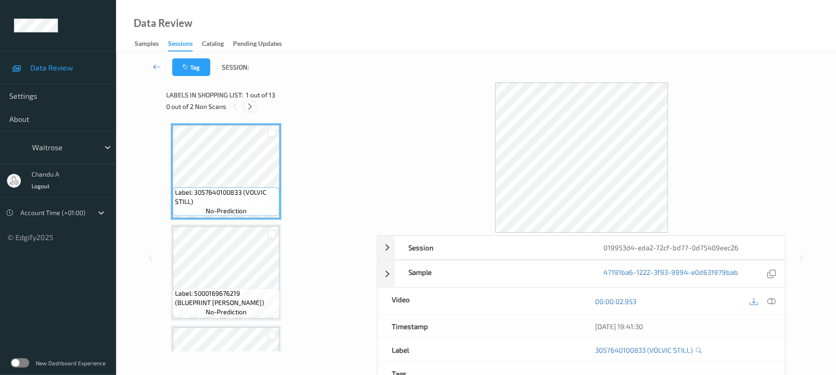
click at [249, 103] on icon at bounding box center [250, 107] width 8 height 8
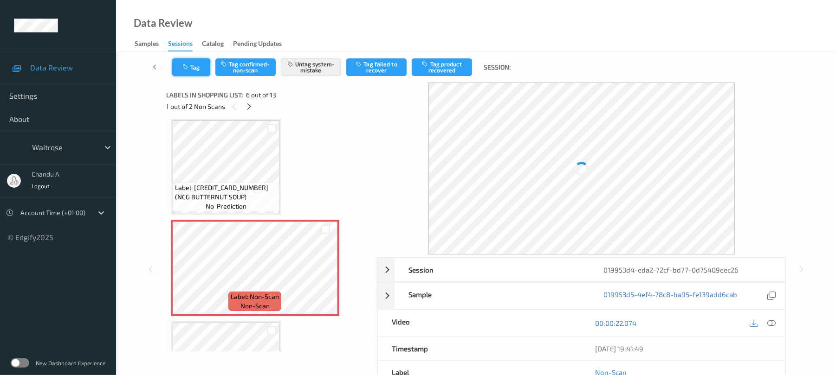
click at [198, 69] on button "Tag" at bounding box center [191, 67] width 38 height 18
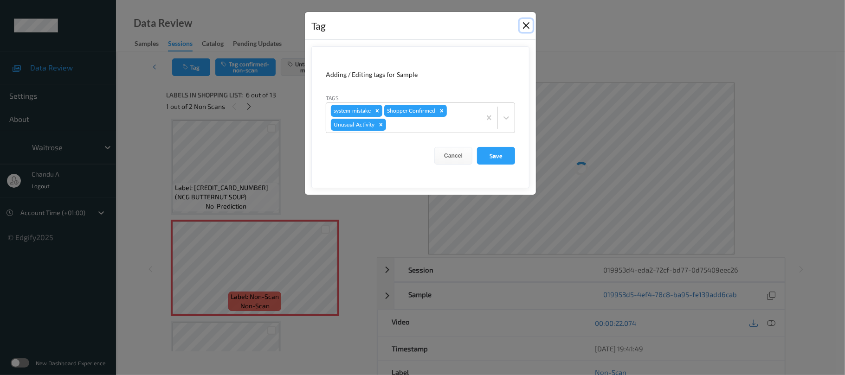
click at [523, 22] on button "Close" at bounding box center [526, 25] width 13 height 13
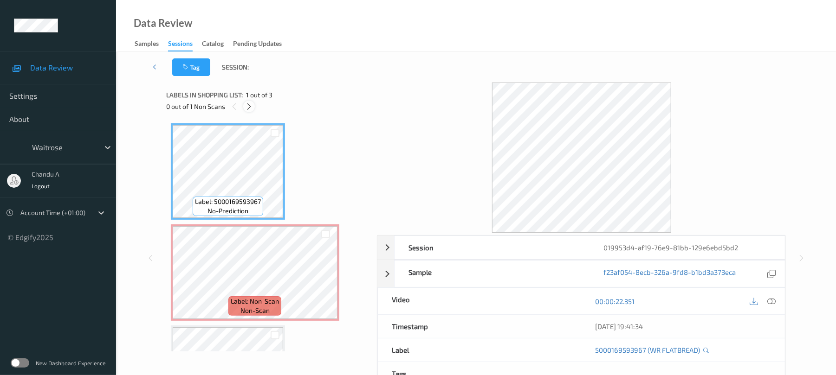
click at [251, 101] on div at bounding box center [249, 107] width 12 height 12
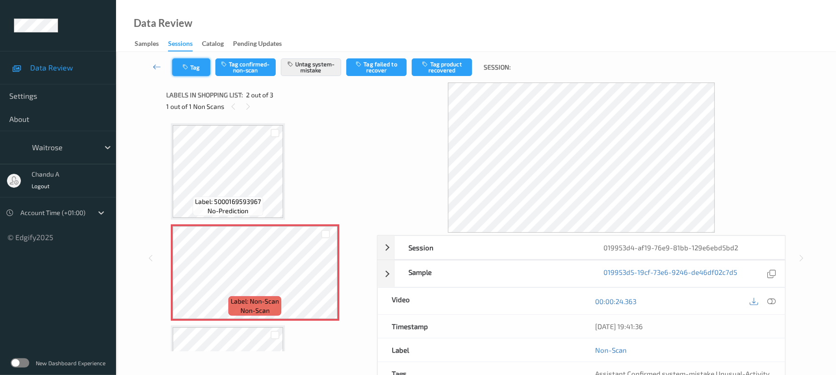
click at [202, 66] on button "Tag" at bounding box center [191, 67] width 38 height 18
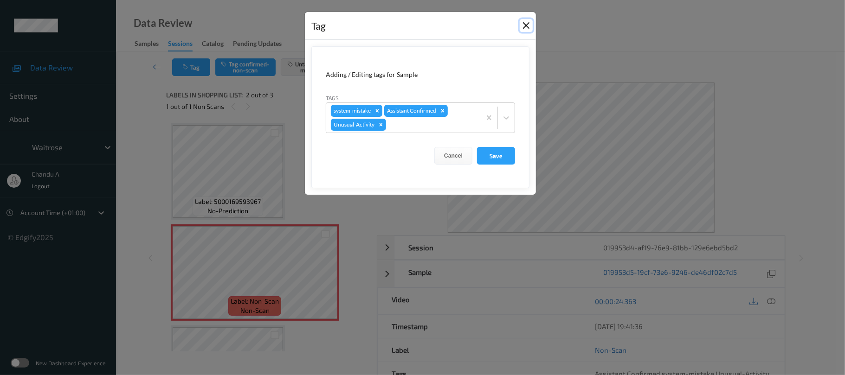
click at [527, 28] on button "Close" at bounding box center [526, 25] width 13 height 13
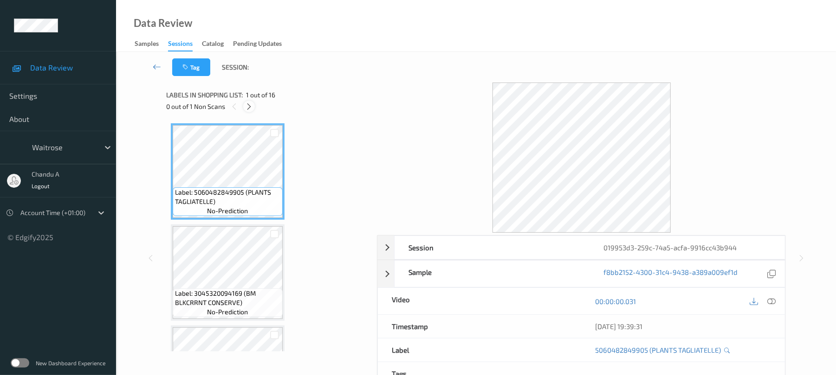
click at [251, 110] on div at bounding box center [249, 107] width 12 height 12
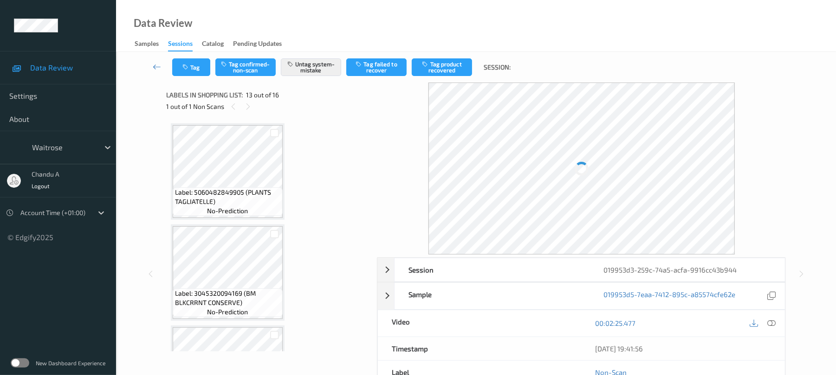
scroll to position [1117, 0]
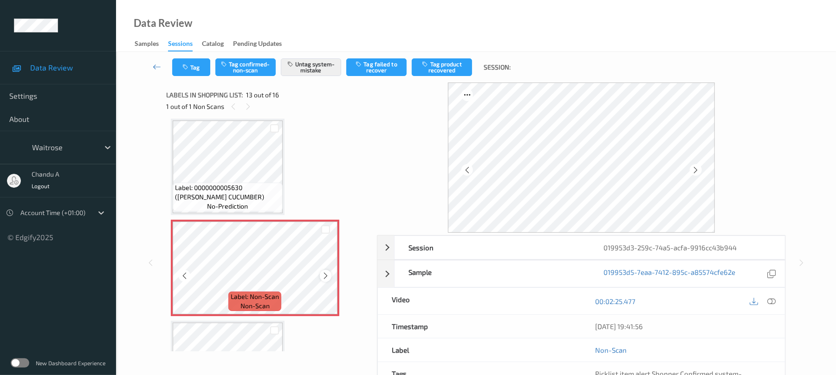
click at [328, 276] on icon at bounding box center [326, 276] width 8 height 8
click at [191, 69] on button "Tag" at bounding box center [191, 67] width 38 height 18
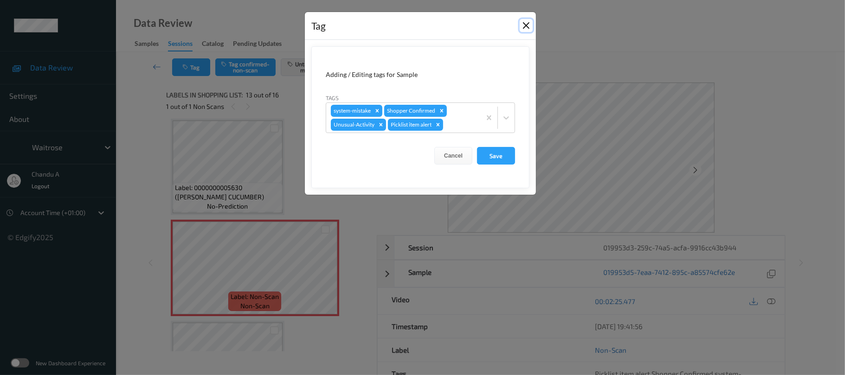
click at [525, 19] on button "Close" at bounding box center [526, 25] width 13 height 13
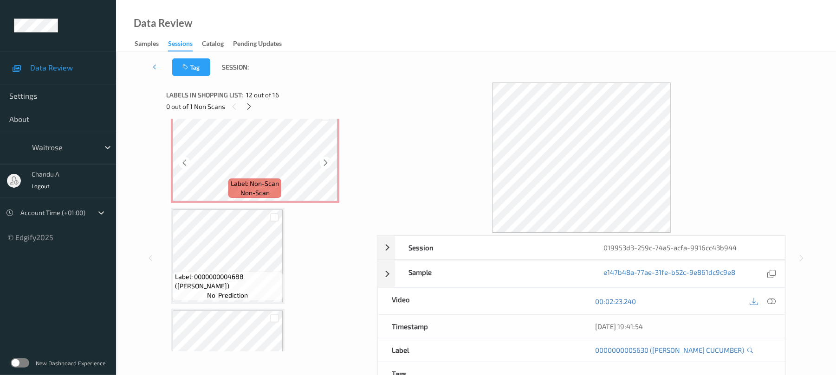
scroll to position [1241, 0]
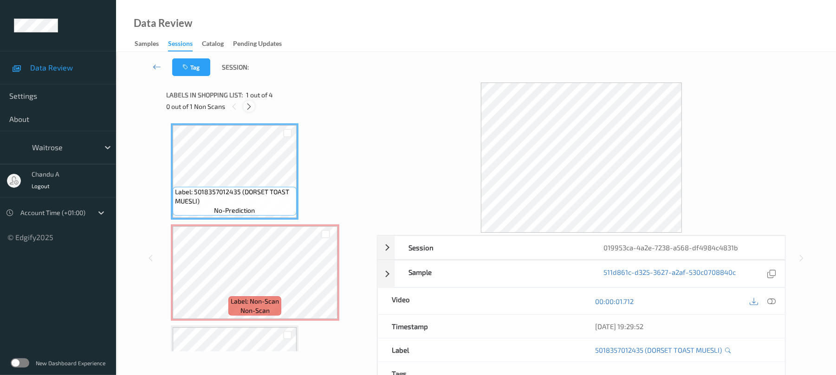
click at [251, 105] on icon at bounding box center [249, 107] width 8 height 8
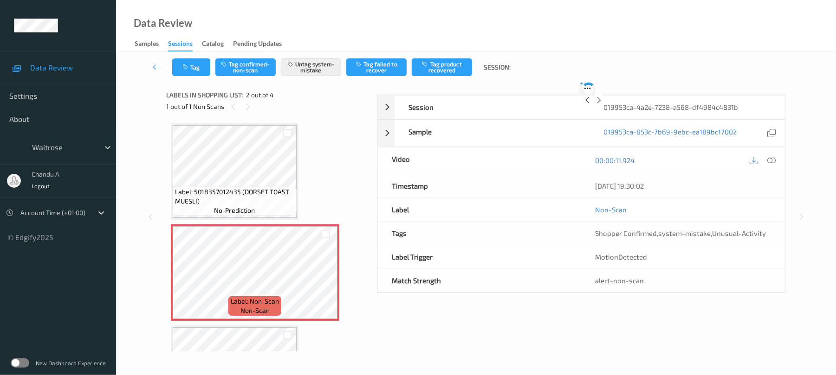
scroll to position [5, 0]
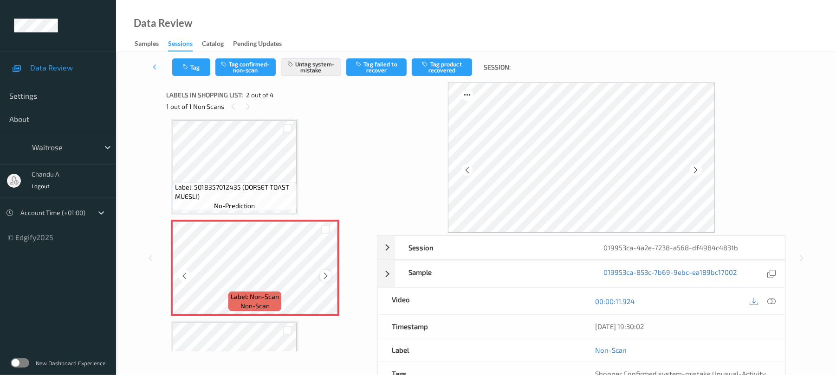
click at [328, 277] on icon at bounding box center [326, 276] width 8 height 8
click at [190, 66] on button "Tag" at bounding box center [191, 67] width 38 height 18
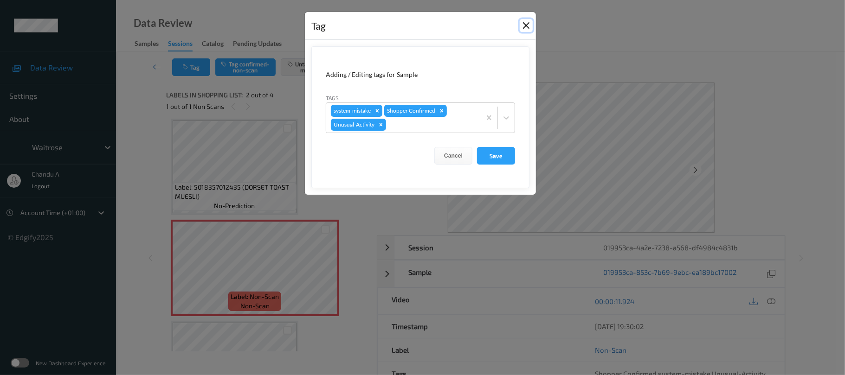
click at [522, 25] on button "Close" at bounding box center [526, 25] width 13 height 13
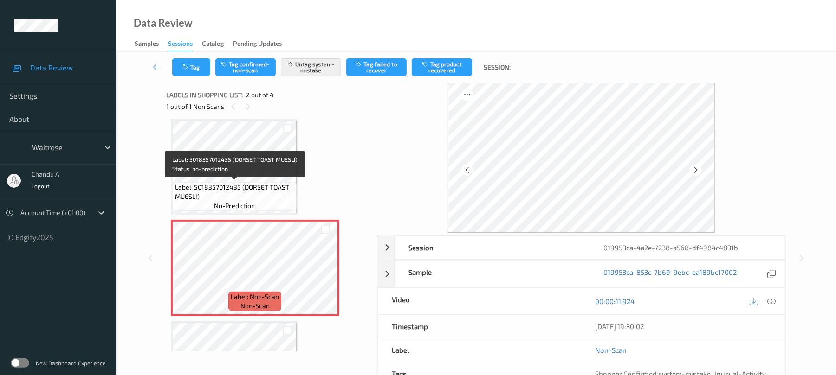
click at [260, 183] on span "Label: 5018357012435 (DORSET TOAST MUESLI)" at bounding box center [234, 192] width 119 height 19
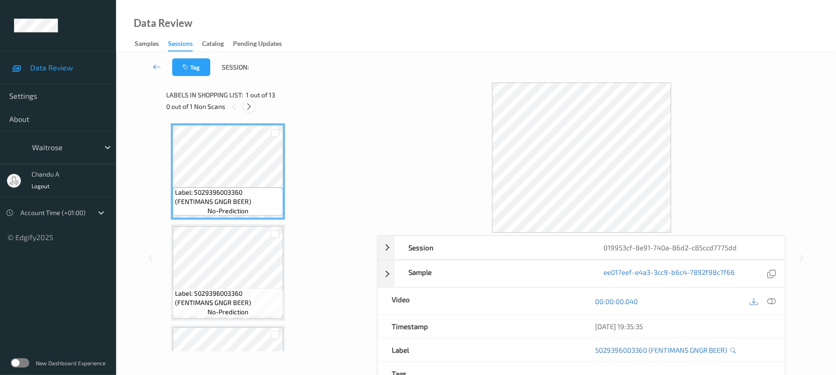
click at [249, 107] on icon at bounding box center [249, 107] width 8 height 8
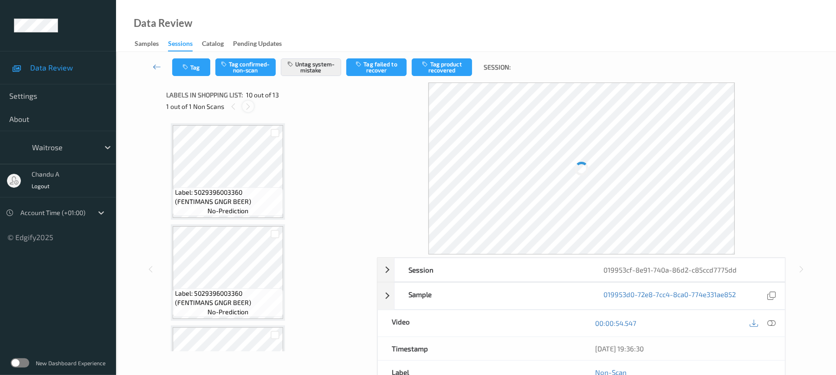
scroll to position [814, 0]
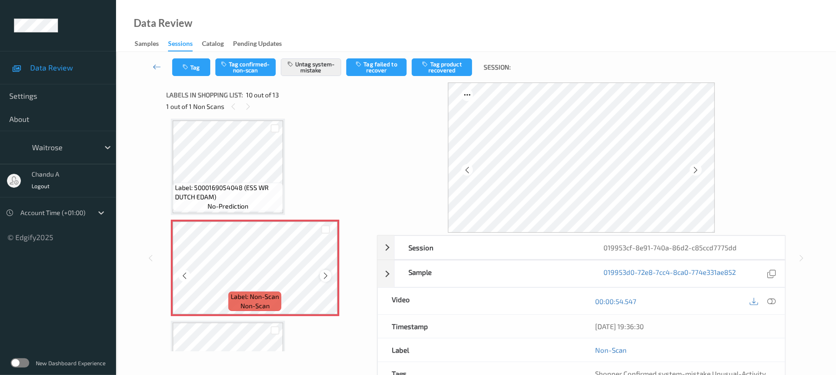
click at [325, 277] on icon at bounding box center [326, 276] width 8 height 8
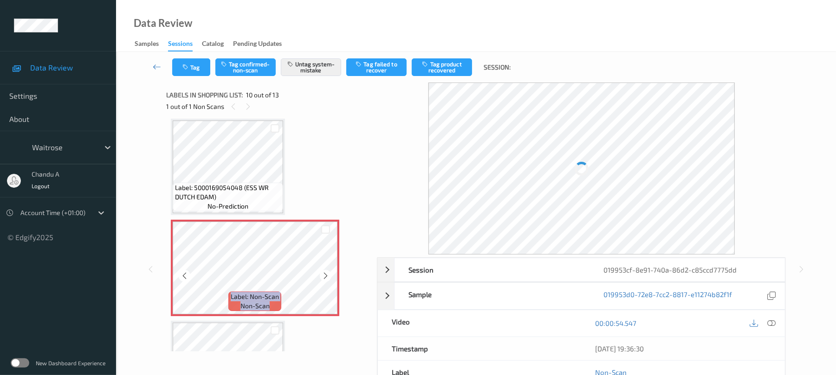
click at [325, 277] on icon at bounding box center [326, 276] width 8 height 8
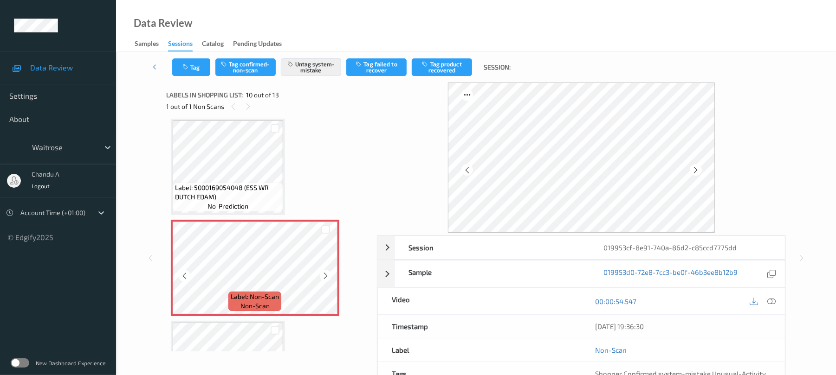
click at [325, 277] on icon at bounding box center [326, 276] width 8 height 8
click at [323, 275] on icon at bounding box center [326, 276] width 8 height 8
click at [693, 169] on icon at bounding box center [695, 170] width 8 height 8
click at [193, 71] on button "Tag" at bounding box center [191, 67] width 38 height 18
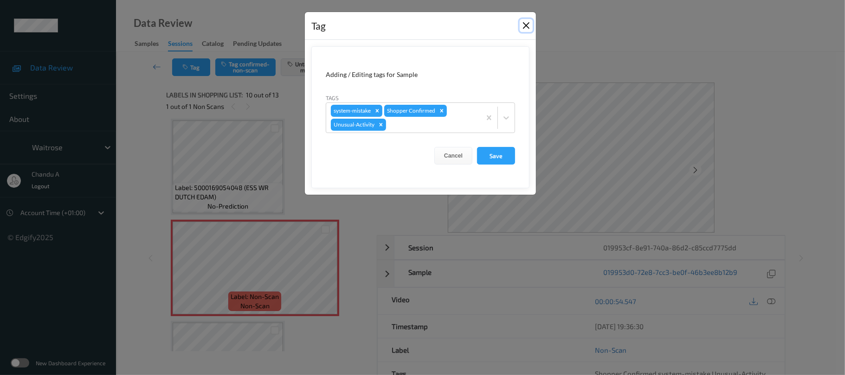
click at [522, 26] on button "Close" at bounding box center [526, 25] width 13 height 13
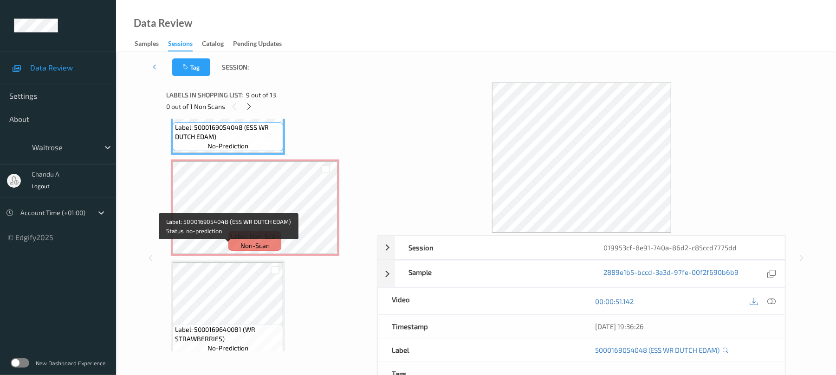
scroll to position [876, 0]
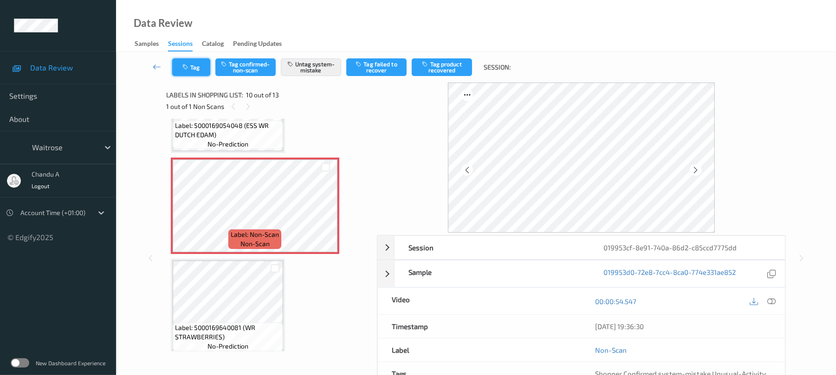
click at [194, 67] on button "Tag" at bounding box center [191, 67] width 38 height 18
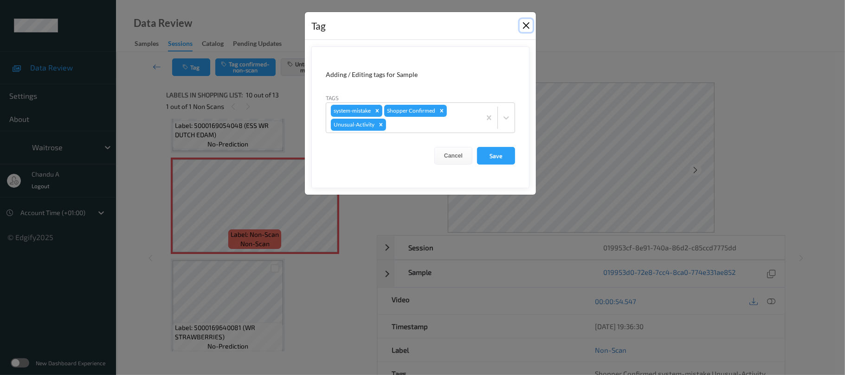
click at [522, 23] on button "Close" at bounding box center [526, 25] width 13 height 13
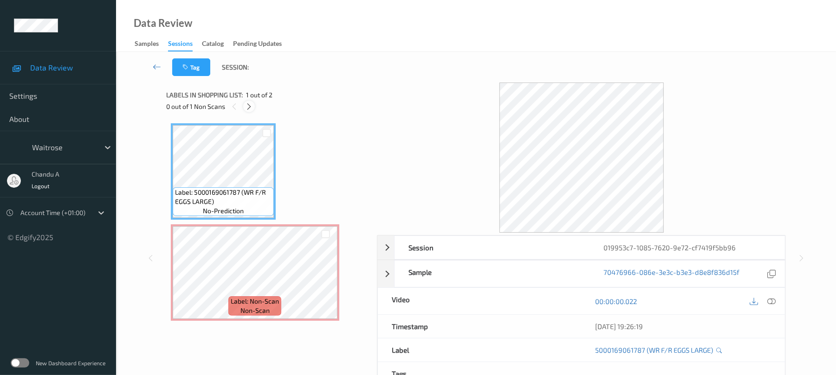
click at [253, 108] on icon at bounding box center [249, 107] width 8 height 8
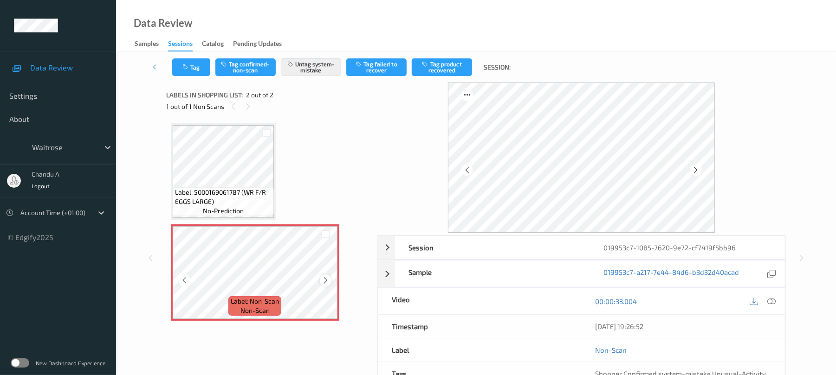
click at [325, 278] on icon at bounding box center [326, 281] width 8 height 8
click at [187, 64] on icon "button" at bounding box center [186, 67] width 8 height 6
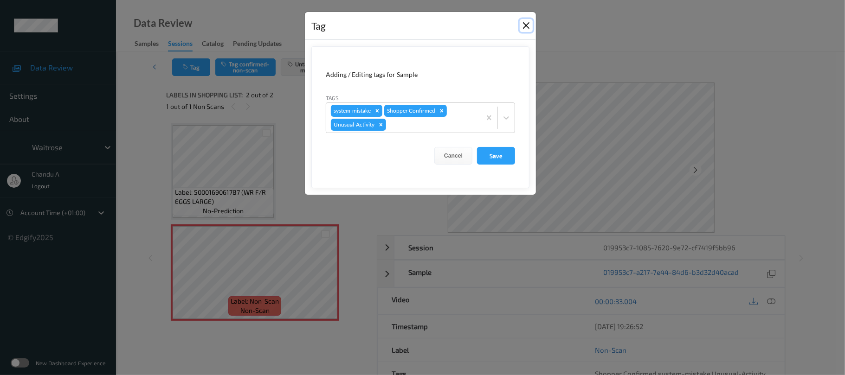
click at [527, 27] on button "Close" at bounding box center [526, 25] width 13 height 13
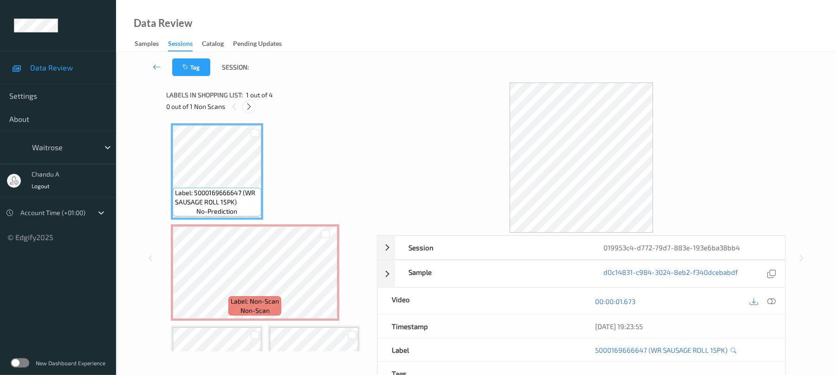
click at [251, 108] on icon at bounding box center [249, 107] width 8 height 8
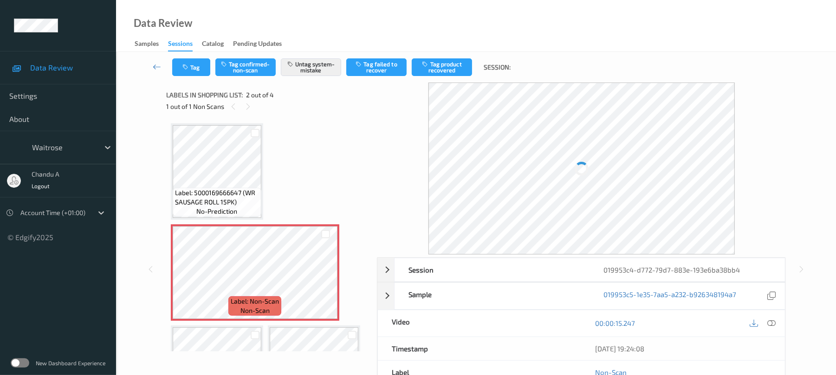
scroll to position [5, 0]
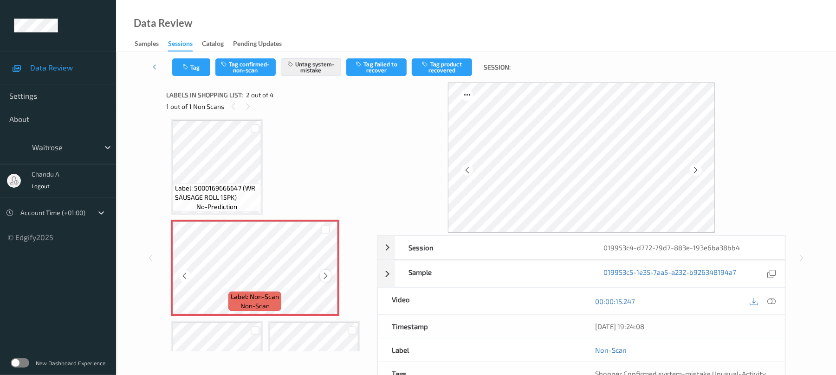
click at [327, 277] on icon at bounding box center [326, 276] width 8 height 8
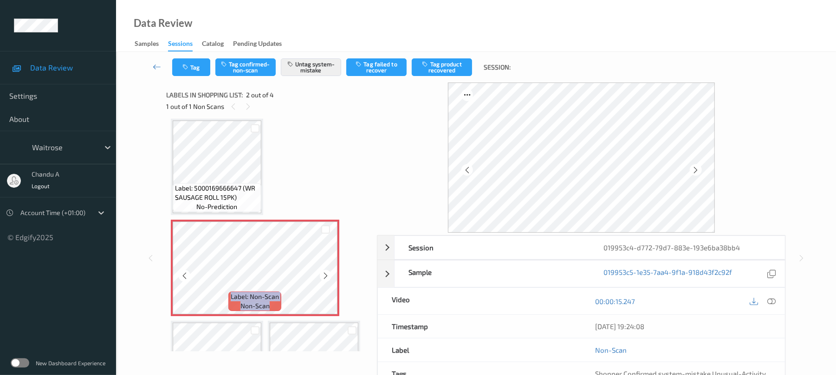
click at [327, 277] on icon at bounding box center [326, 276] width 8 height 8
click at [191, 68] on button "Tag" at bounding box center [191, 67] width 38 height 18
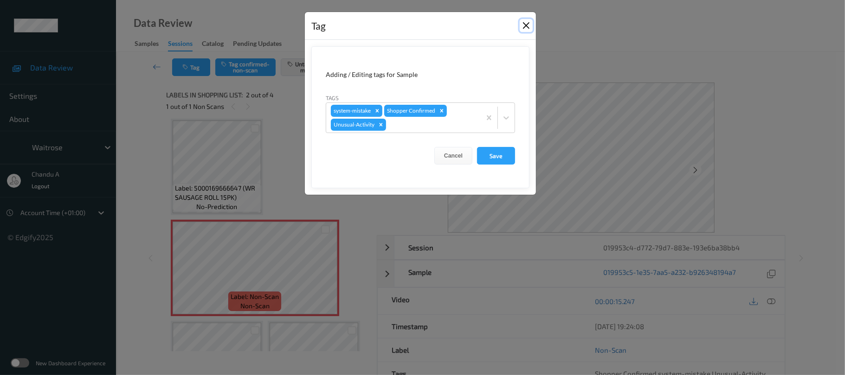
click at [528, 28] on button "Close" at bounding box center [526, 25] width 13 height 13
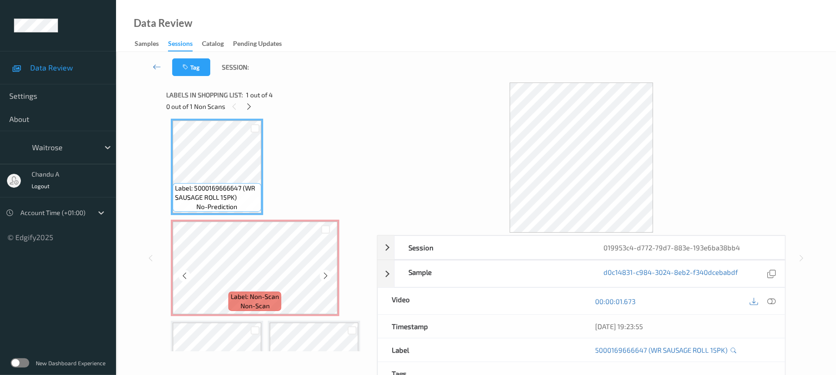
scroll to position [67, 0]
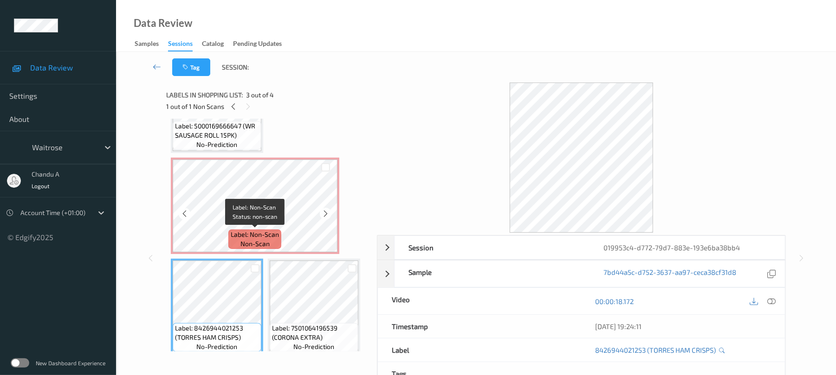
click at [260, 230] on span "Label: Non-Scan" at bounding box center [255, 234] width 48 height 9
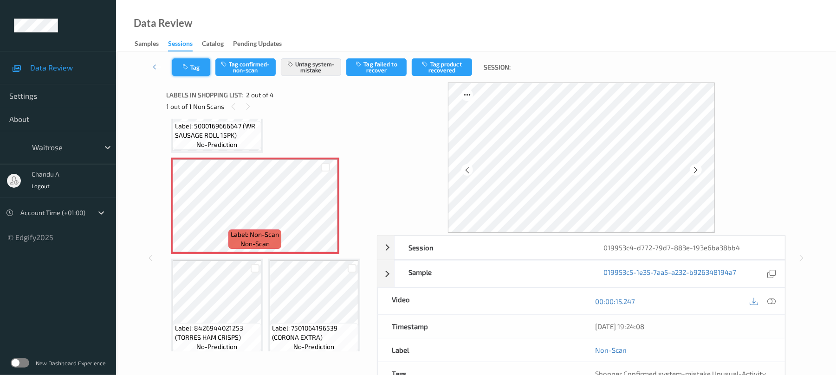
click at [193, 59] on button "Tag" at bounding box center [191, 67] width 38 height 18
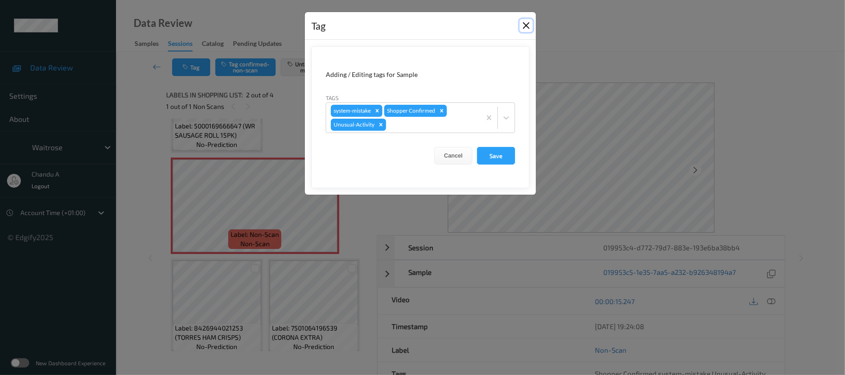
click at [529, 27] on button "Close" at bounding box center [526, 25] width 13 height 13
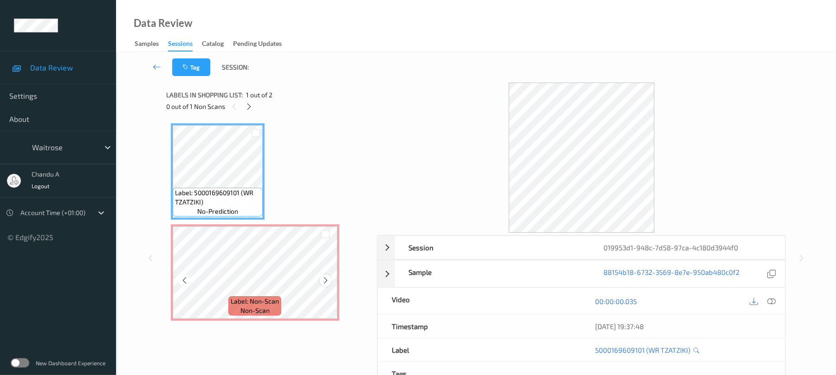
click at [326, 278] on icon at bounding box center [326, 281] width 8 height 8
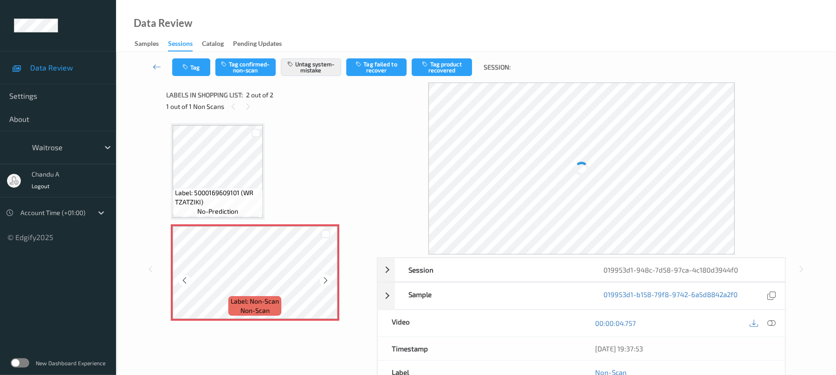
click at [326, 278] on icon at bounding box center [326, 281] width 8 height 8
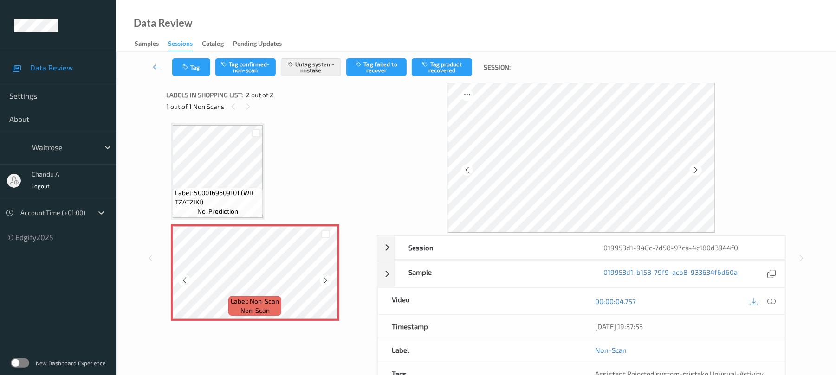
click at [326, 278] on icon at bounding box center [326, 281] width 8 height 8
click at [327, 280] on icon at bounding box center [326, 281] width 8 height 8
click at [326, 280] on icon at bounding box center [326, 281] width 8 height 8
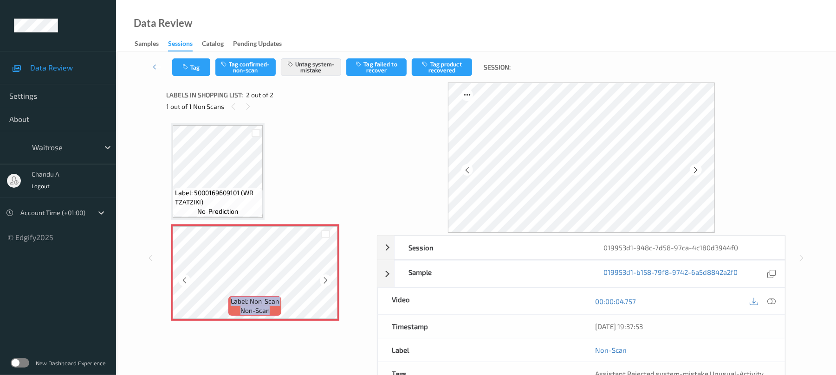
click at [326, 280] on icon at bounding box center [326, 281] width 8 height 8
click at [327, 280] on icon at bounding box center [326, 281] width 8 height 8
click at [193, 70] on button "Tag" at bounding box center [191, 67] width 38 height 18
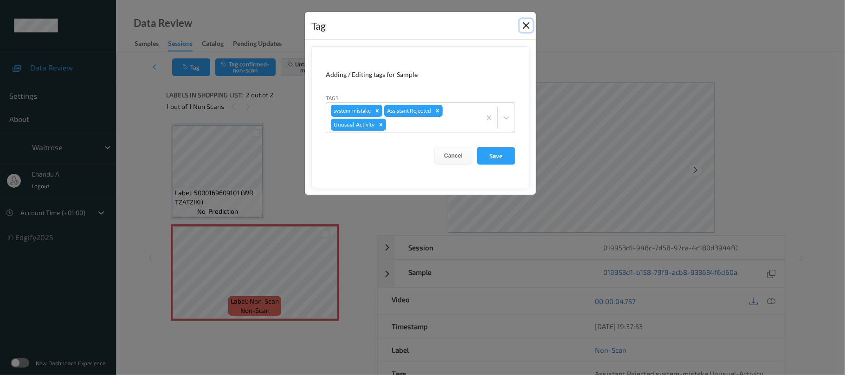
click at [530, 27] on button "Close" at bounding box center [526, 25] width 13 height 13
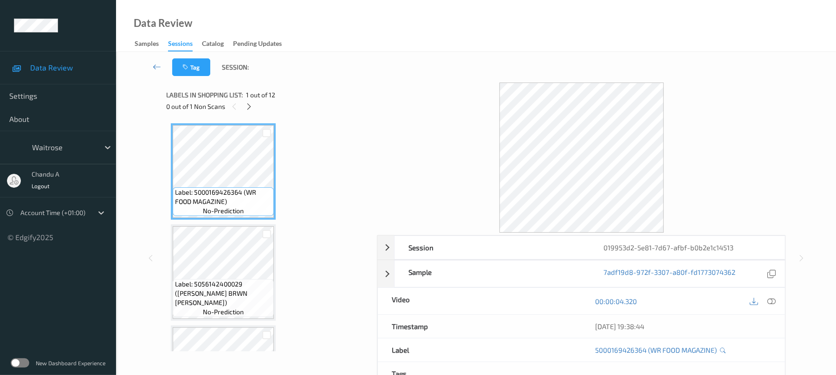
click at [253, 101] on div "0 out of 1 Non Scans" at bounding box center [268, 107] width 204 height 12
click at [247, 106] on icon at bounding box center [249, 107] width 8 height 8
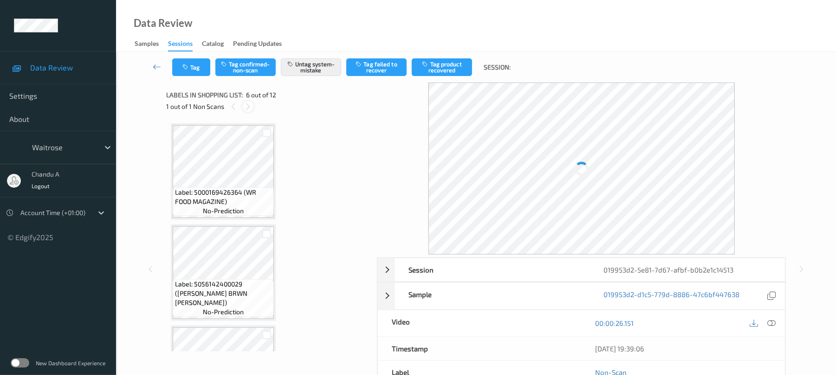
scroll to position [409, 0]
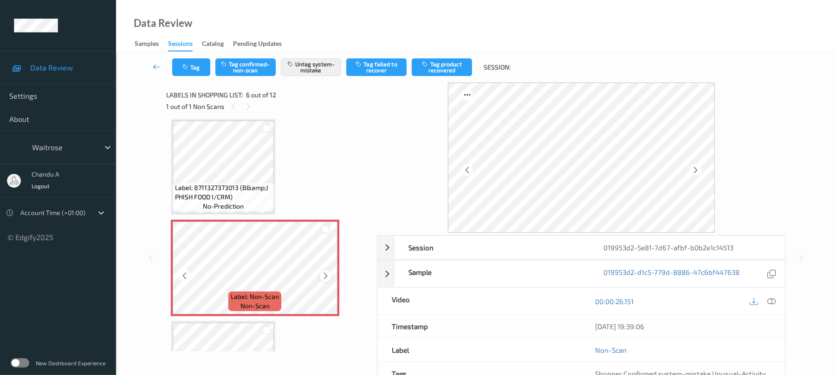
click at [323, 275] on icon at bounding box center [326, 276] width 8 height 8
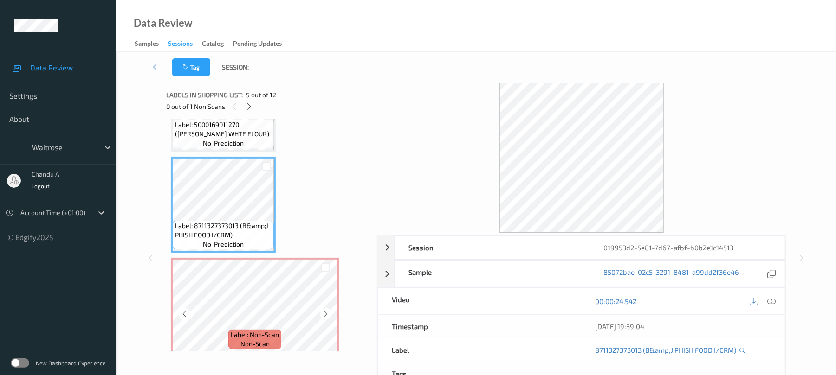
scroll to position [348, 0]
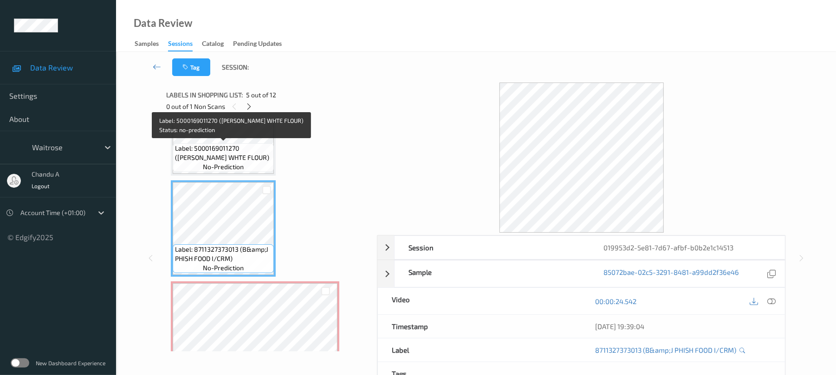
click at [230, 148] on span "Label: 5000169011270 ([PERSON_NAME] WHTE FLOUR)" at bounding box center [223, 153] width 97 height 19
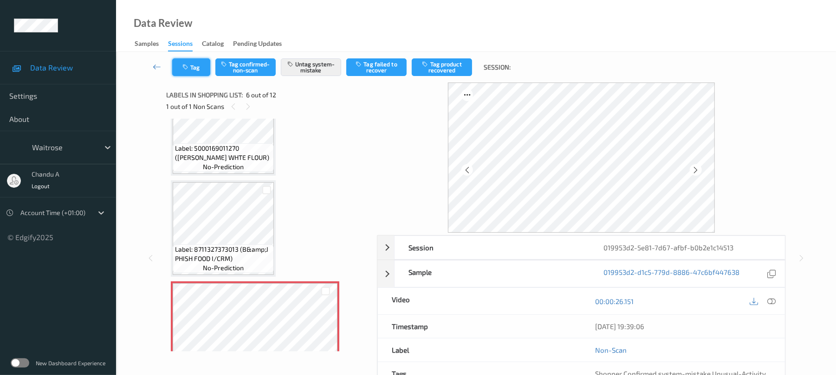
click at [200, 69] on button "Tag" at bounding box center [191, 67] width 38 height 18
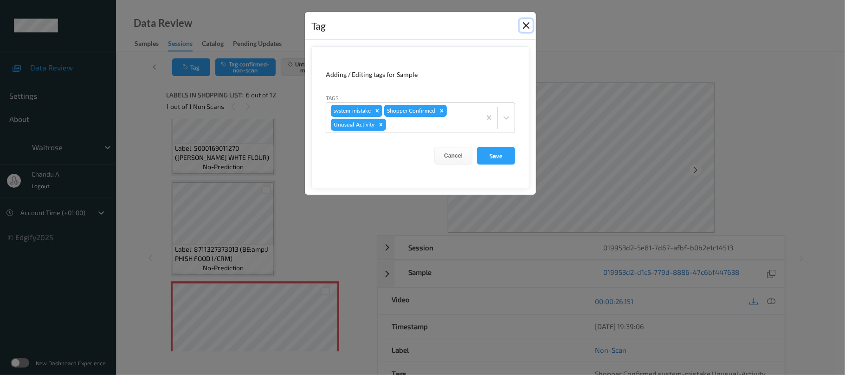
click at [524, 27] on button "Close" at bounding box center [526, 25] width 13 height 13
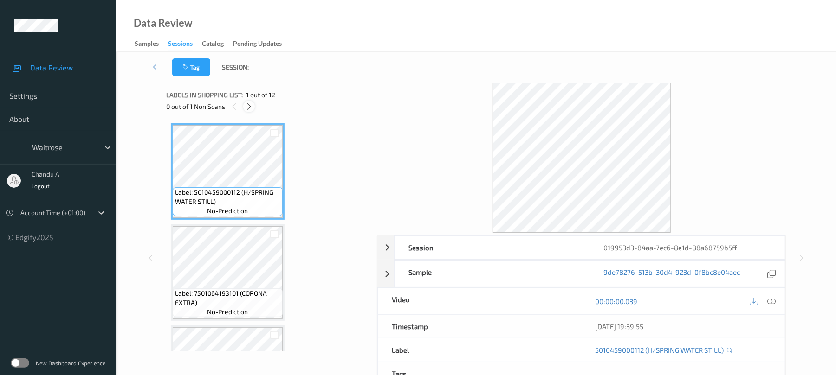
click at [251, 108] on icon at bounding box center [249, 107] width 8 height 8
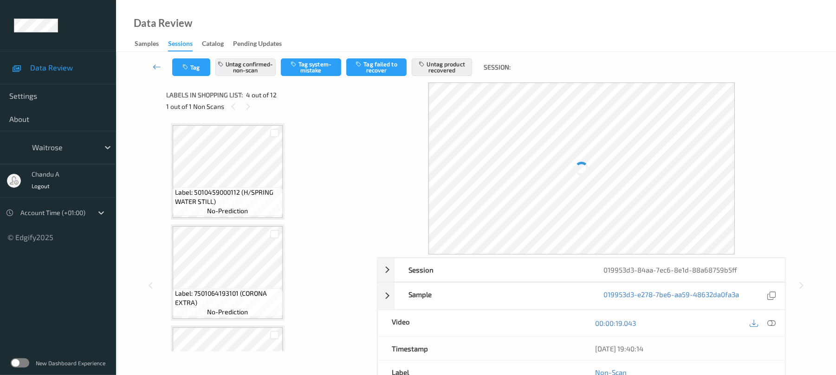
scroll to position [207, 0]
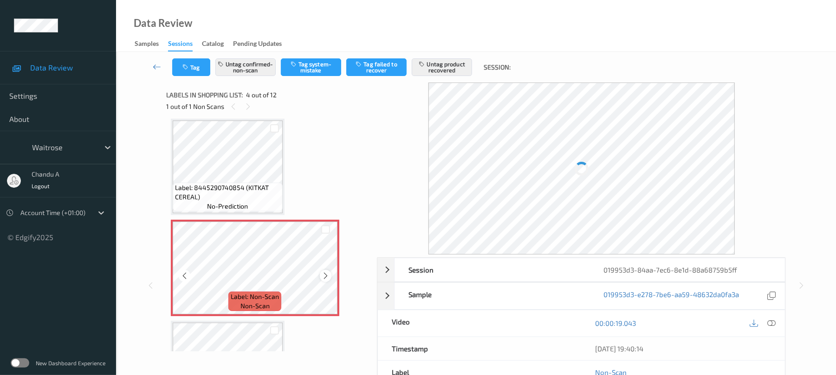
click at [324, 276] on icon at bounding box center [326, 276] width 8 height 8
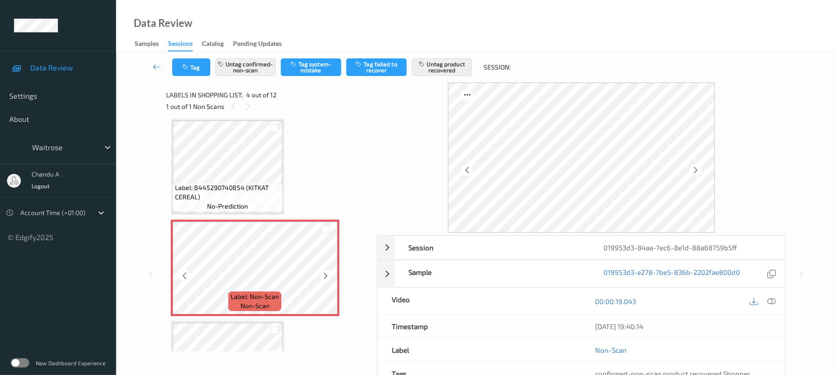
click at [324, 276] on icon at bounding box center [326, 276] width 8 height 8
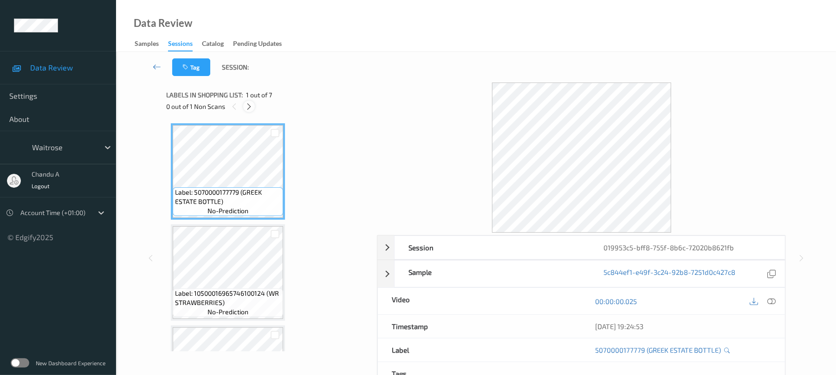
click at [251, 108] on icon at bounding box center [249, 107] width 8 height 8
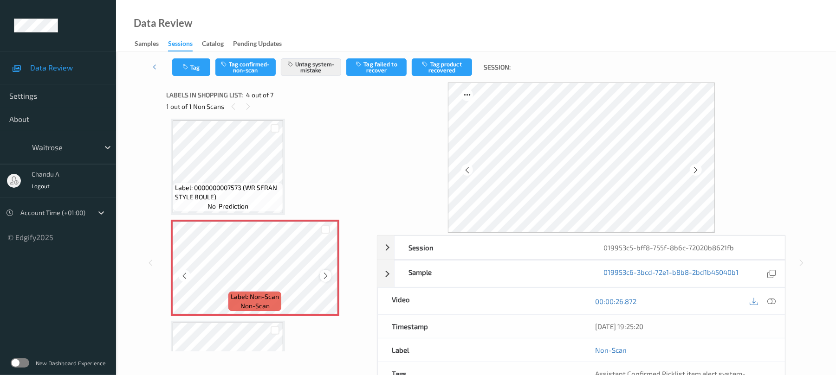
click at [327, 277] on icon at bounding box center [326, 276] width 8 height 8
click at [193, 62] on button "Tag" at bounding box center [191, 67] width 38 height 18
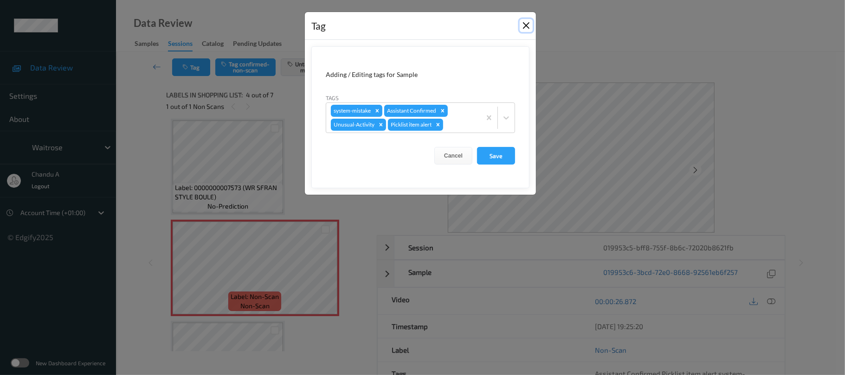
click at [525, 26] on button "Close" at bounding box center [526, 25] width 13 height 13
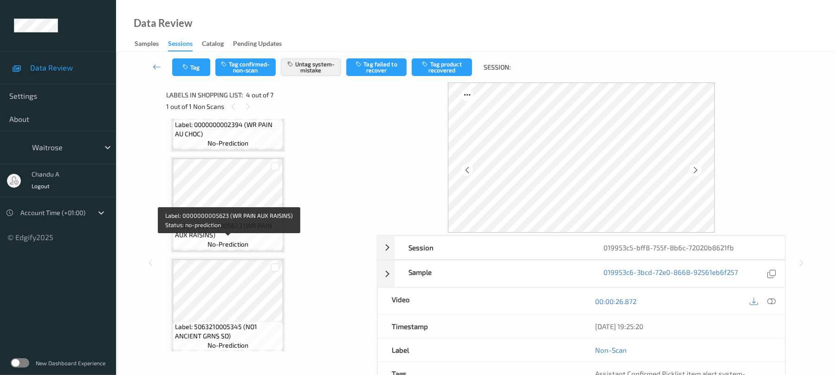
scroll to position [479, 0]
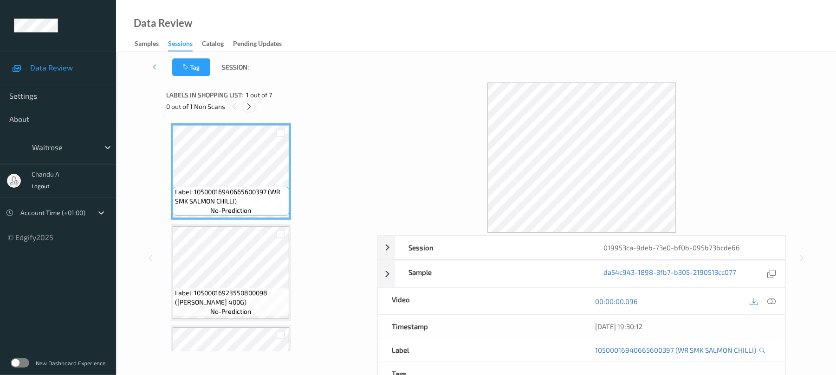
drag, startPoint x: 247, startPoint y: 107, endPoint x: 252, endPoint y: 119, distance: 13.1
click at [247, 108] on icon at bounding box center [249, 107] width 8 height 8
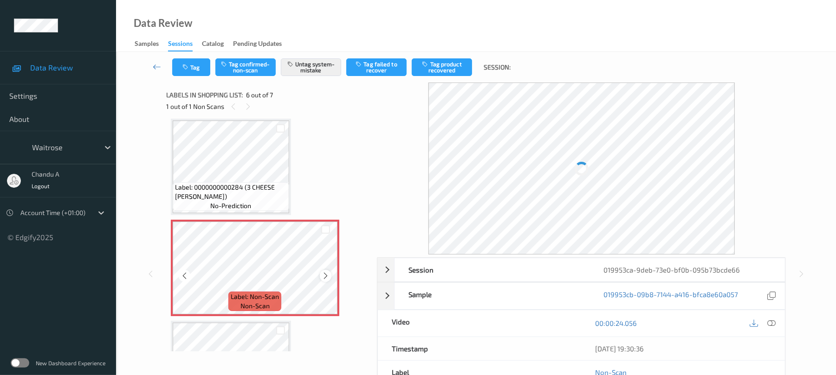
click at [323, 274] on icon at bounding box center [326, 276] width 8 height 8
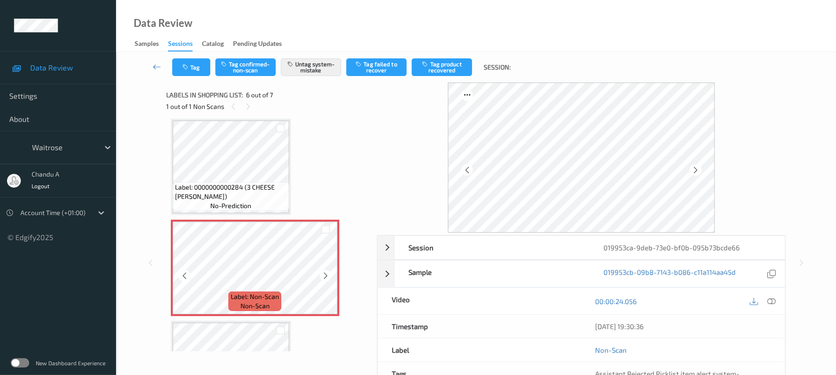
click at [323, 274] on icon at bounding box center [326, 276] width 8 height 8
click at [188, 70] on icon "button" at bounding box center [186, 67] width 8 height 6
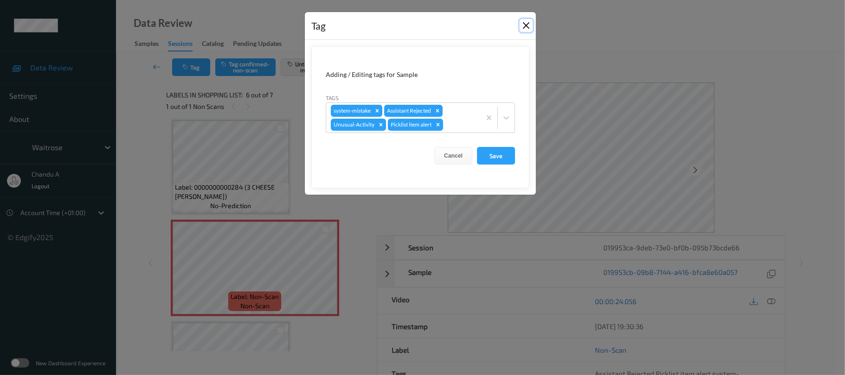
click at [527, 27] on button "Close" at bounding box center [526, 25] width 13 height 13
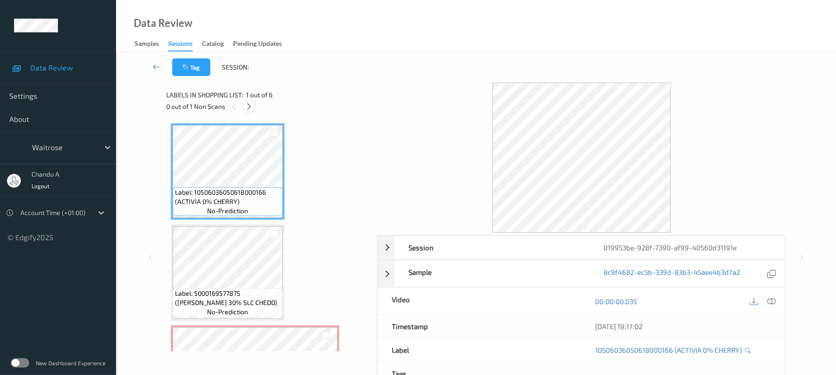
click at [250, 105] on icon at bounding box center [249, 107] width 8 height 8
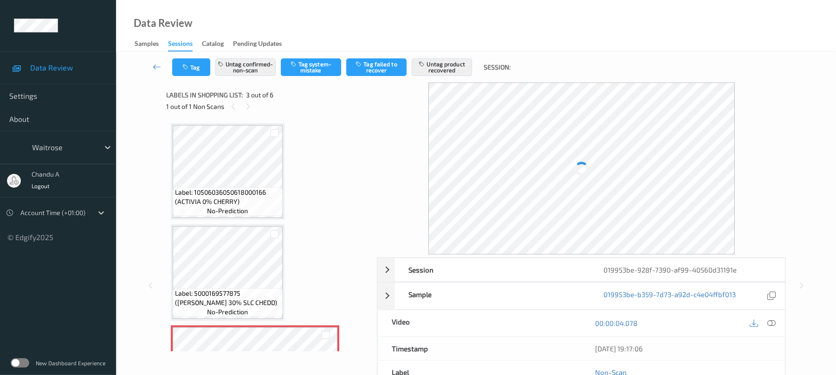
scroll to position [106, 0]
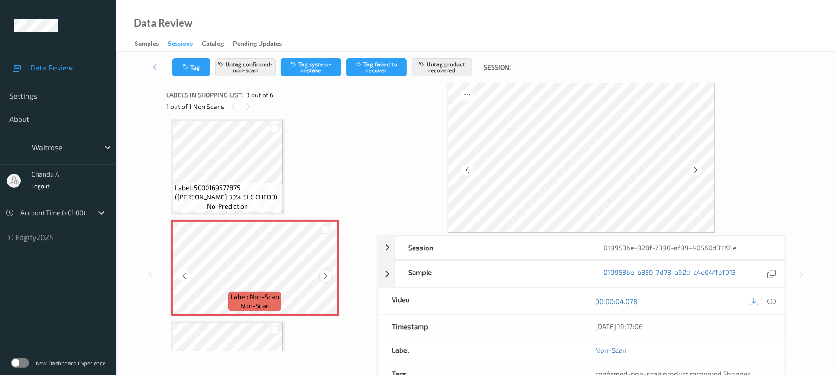
click at [328, 273] on icon at bounding box center [326, 276] width 8 height 8
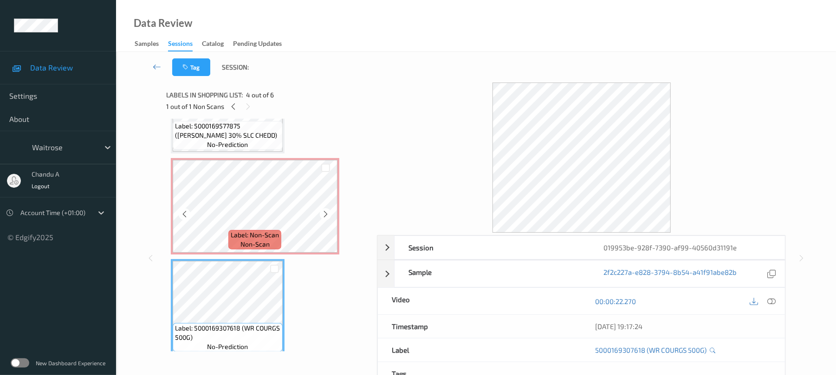
scroll to position [229, 0]
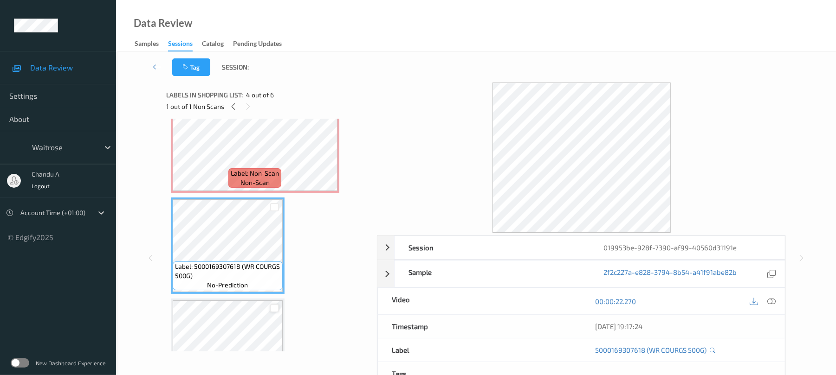
click at [271, 311] on div at bounding box center [274, 308] width 9 height 9
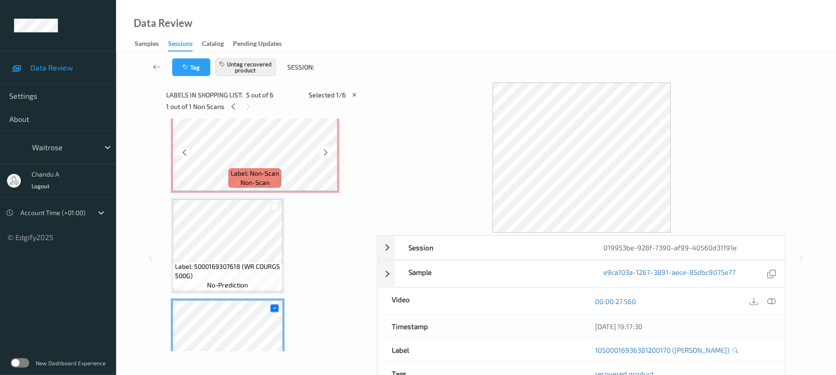
scroll to position [291, 0]
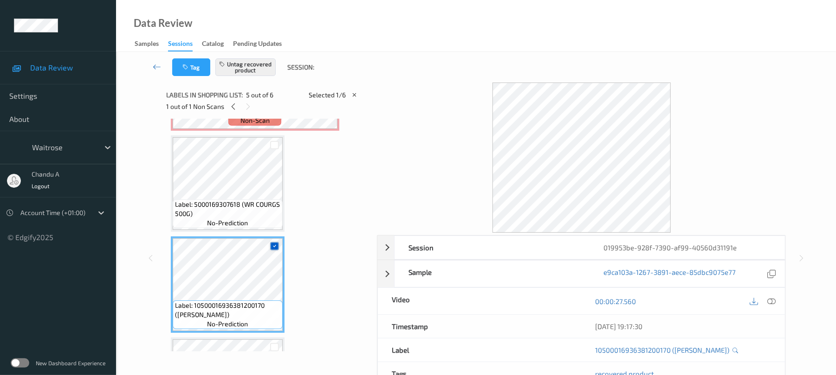
click at [275, 242] on div at bounding box center [274, 246] width 9 height 9
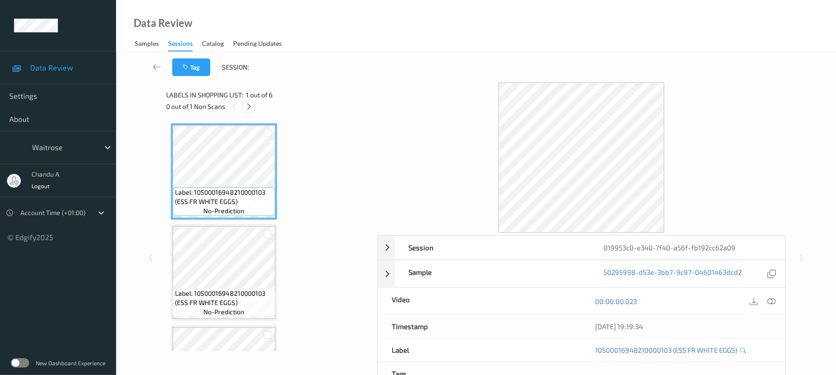
click at [249, 108] on icon at bounding box center [249, 107] width 8 height 8
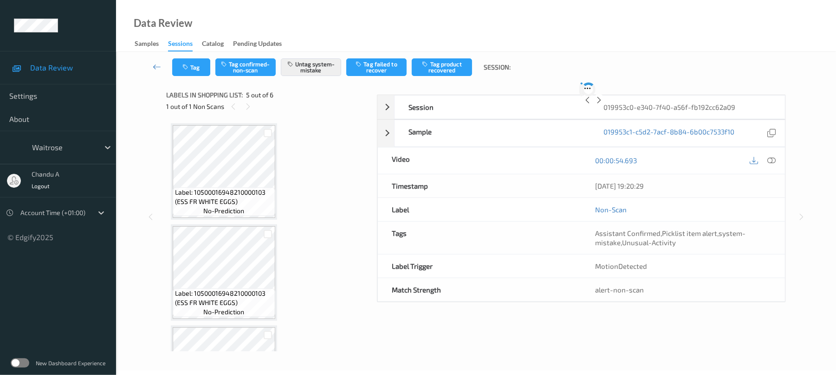
scroll to position [308, 0]
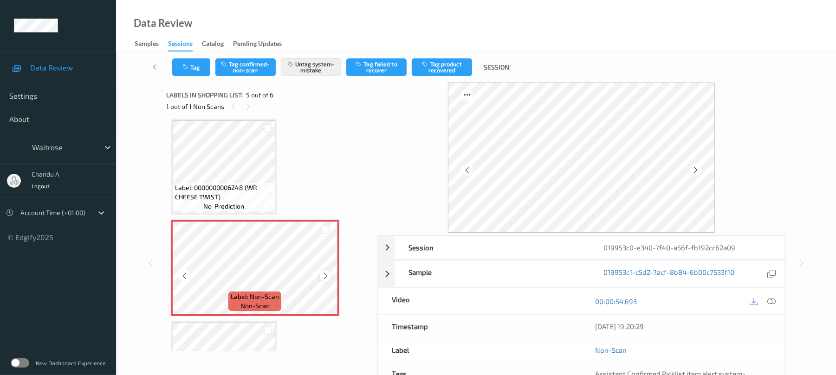
click at [326, 277] on icon at bounding box center [326, 276] width 8 height 8
click at [194, 69] on button "Tag" at bounding box center [191, 67] width 38 height 18
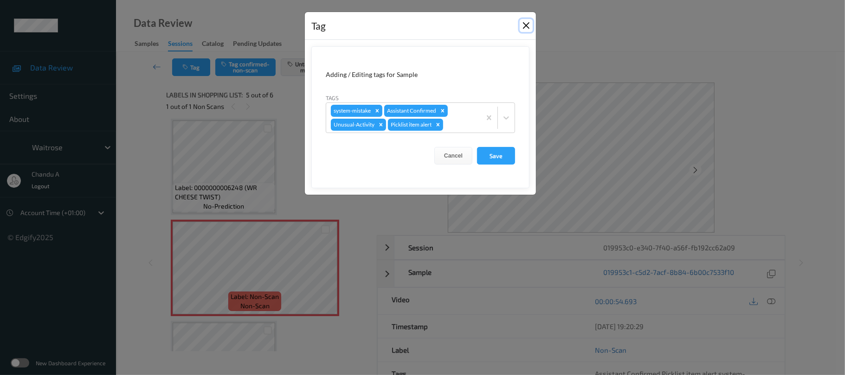
click at [522, 25] on button "Close" at bounding box center [526, 25] width 13 height 13
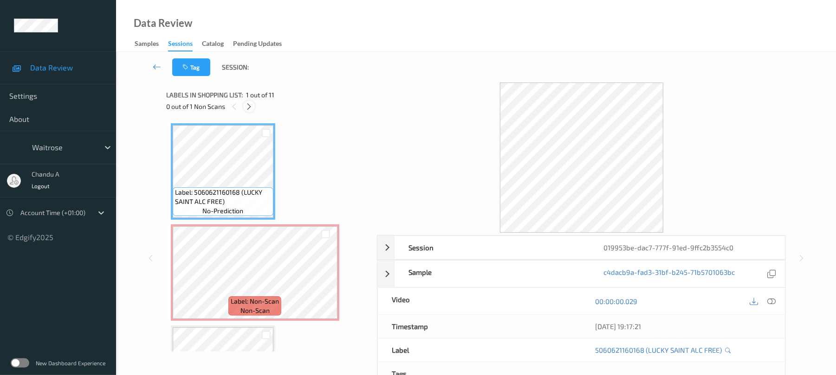
click at [253, 108] on icon at bounding box center [249, 107] width 8 height 8
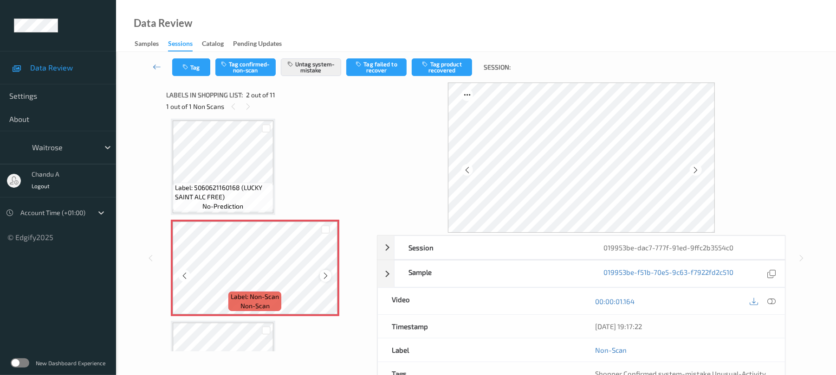
click at [325, 276] on icon at bounding box center [326, 276] width 8 height 8
click at [327, 277] on icon at bounding box center [326, 276] width 8 height 8
click at [200, 69] on button "Tag" at bounding box center [191, 67] width 38 height 18
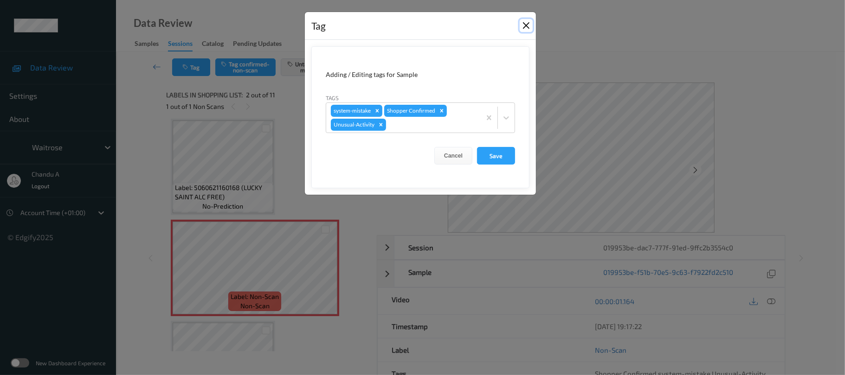
click at [524, 28] on button "Close" at bounding box center [526, 25] width 13 height 13
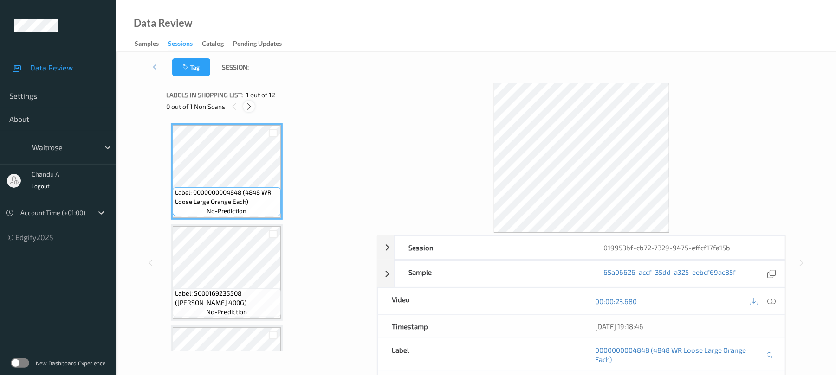
click at [249, 112] on div at bounding box center [249, 107] width 12 height 12
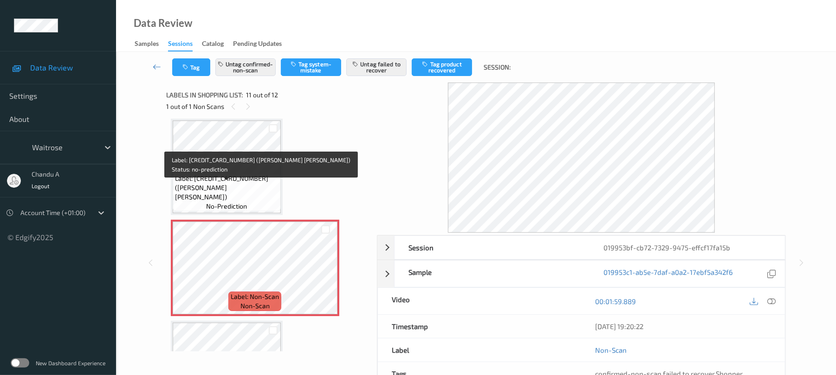
click at [256, 190] on span "Label: [CREDIT_CARD_NUMBER] ([PERSON_NAME] [PERSON_NAME])" at bounding box center [226, 188] width 103 height 28
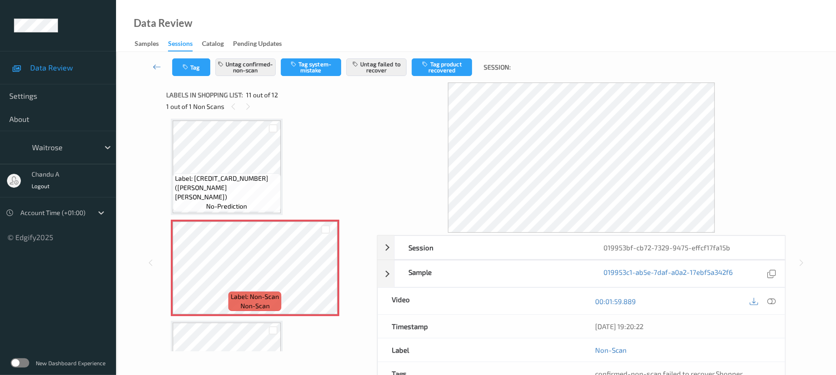
scroll to position [977, 0]
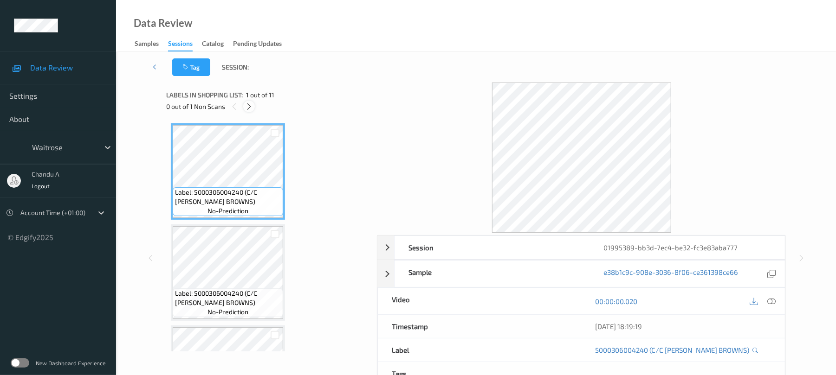
click at [253, 108] on icon at bounding box center [249, 107] width 8 height 8
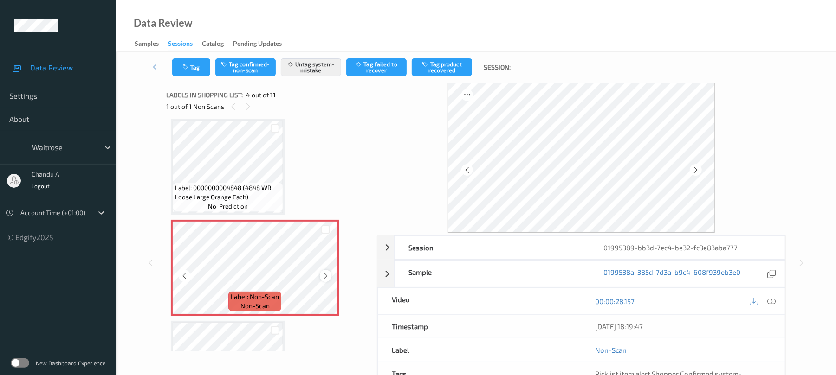
click at [326, 277] on icon at bounding box center [326, 276] width 8 height 8
click at [190, 65] on button "Tag" at bounding box center [191, 67] width 38 height 18
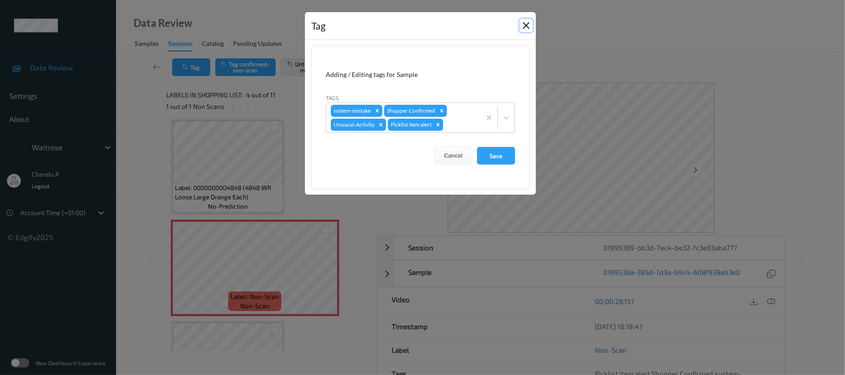
click at [528, 26] on button "Close" at bounding box center [526, 25] width 13 height 13
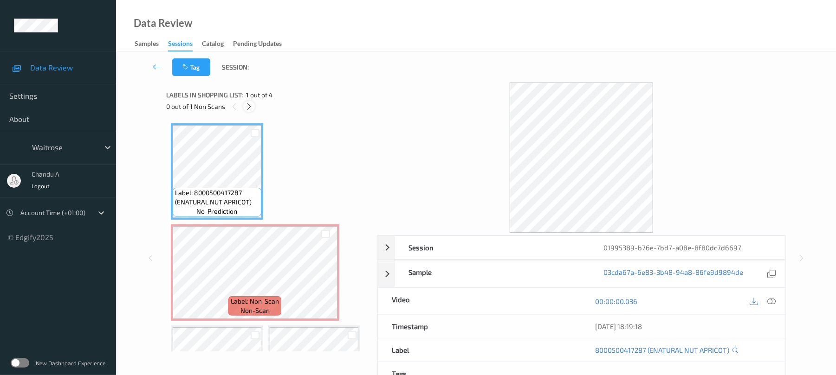
click at [249, 108] on icon at bounding box center [249, 107] width 8 height 8
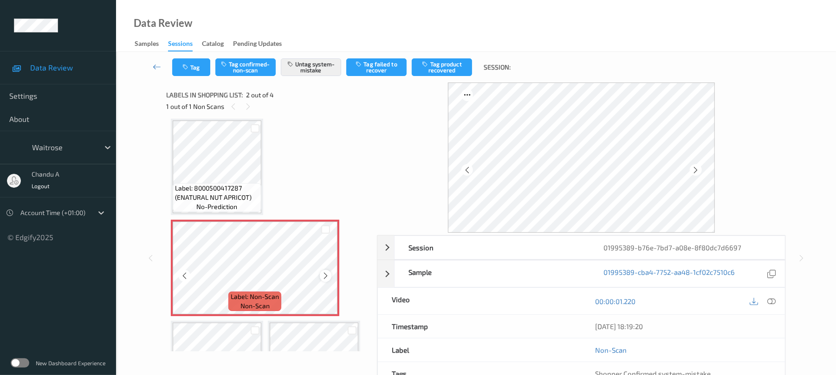
click at [322, 275] on icon at bounding box center [326, 276] width 8 height 8
click at [196, 75] on button "Tag" at bounding box center [191, 67] width 38 height 18
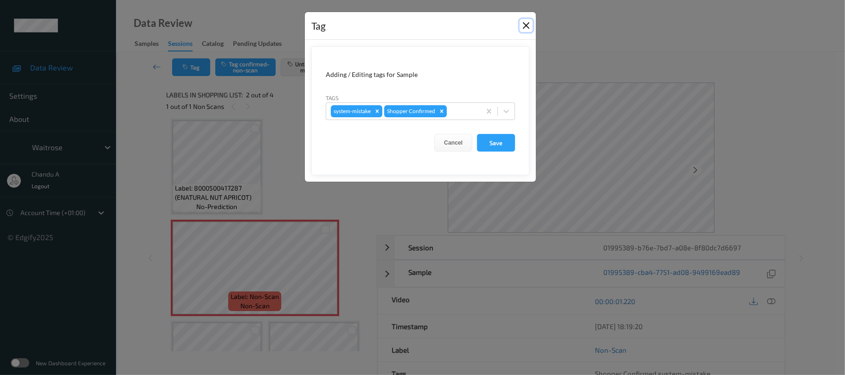
click at [529, 27] on button "Close" at bounding box center [526, 25] width 13 height 13
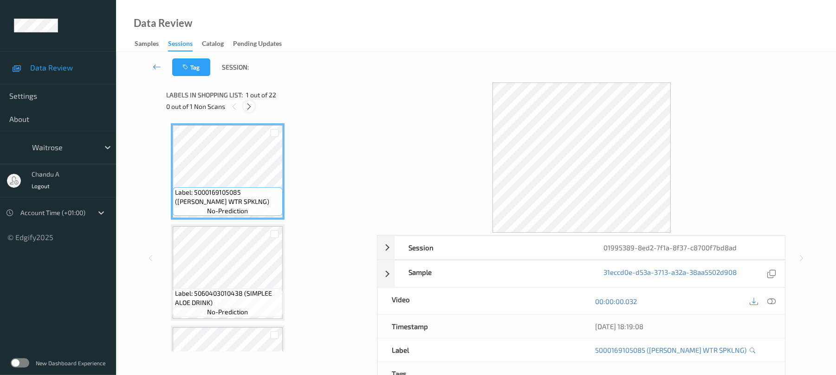
click at [251, 108] on icon at bounding box center [249, 107] width 8 height 8
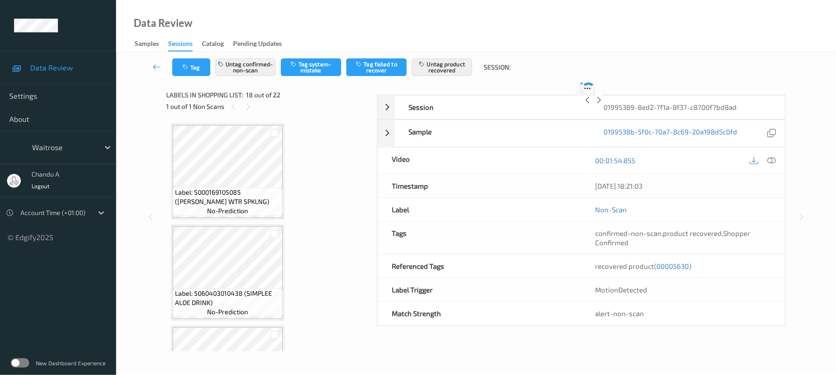
scroll to position [1623, 0]
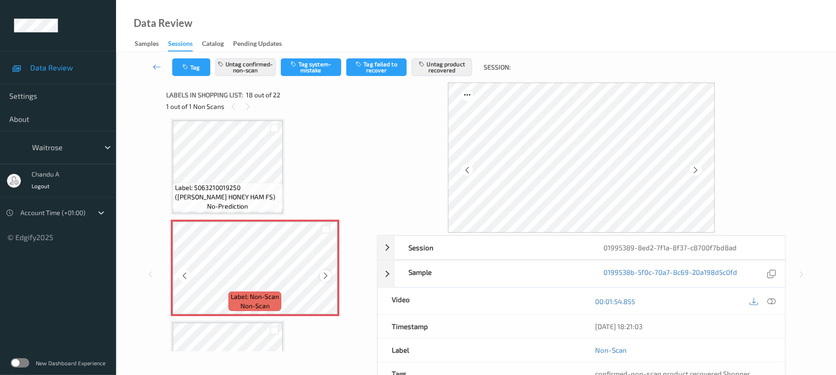
click at [327, 273] on icon at bounding box center [326, 276] width 8 height 8
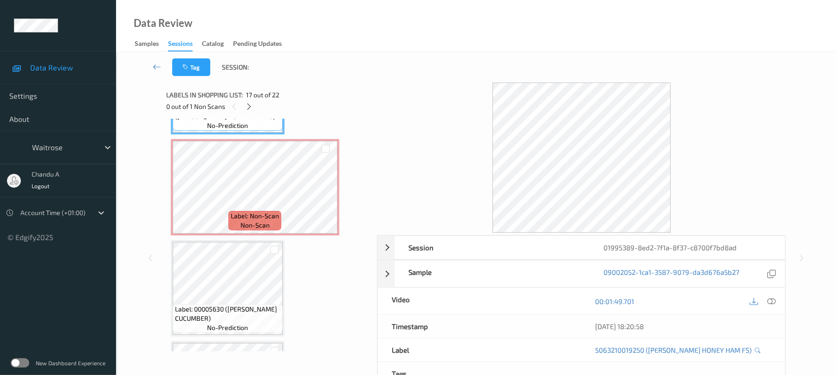
scroll to position [1747, 0]
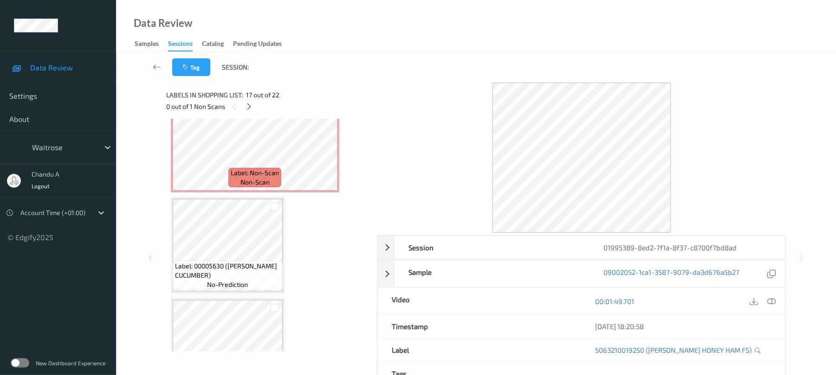
click at [229, 275] on span "Label: 00005630 (WR ESS CUCUMBER)" at bounding box center [227, 271] width 105 height 19
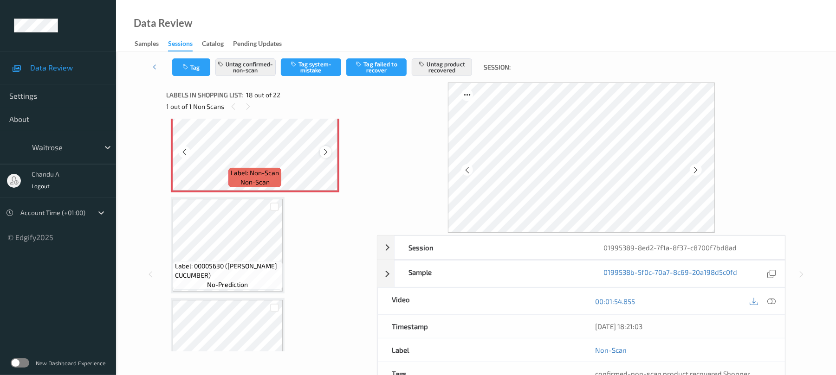
click at [323, 151] on icon at bounding box center [326, 152] width 8 height 8
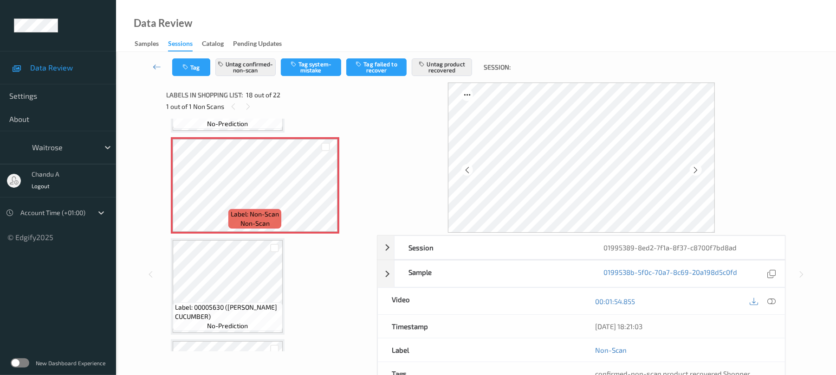
scroll to position [1703, 0]
click at [322, 194] on icon at bounding box center [326, 196] width 8 height 8
click at [323, 194] on icon at bounding box center [326, 196] width 8 height 8
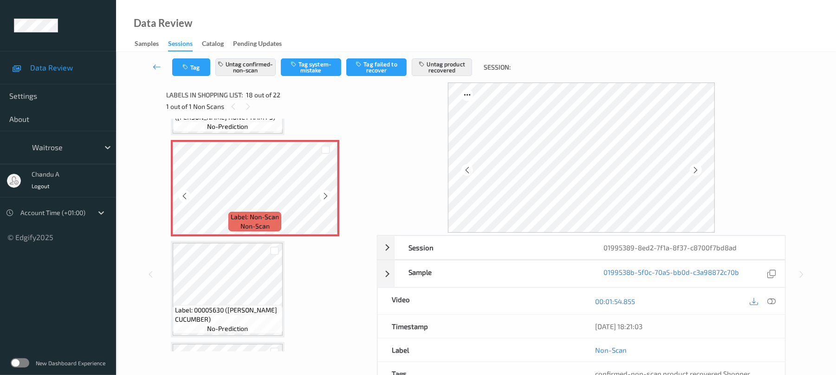
click at [323, 194] on icon at bounding box center [326, 196] width 8 height 8
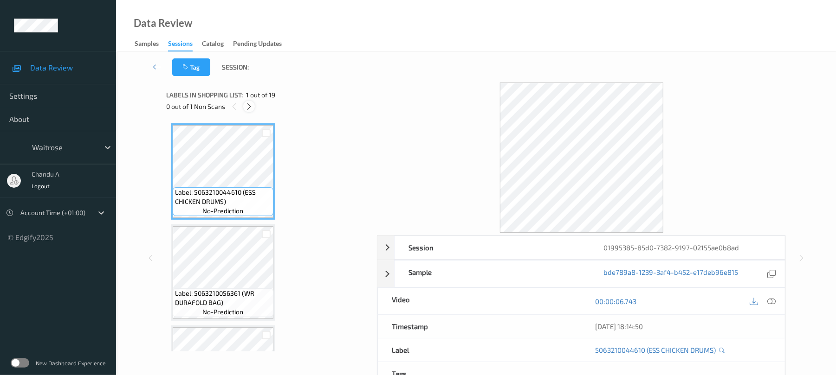
click at [248, 104] on icon at bounding box center [249, 107] width 8 height 8
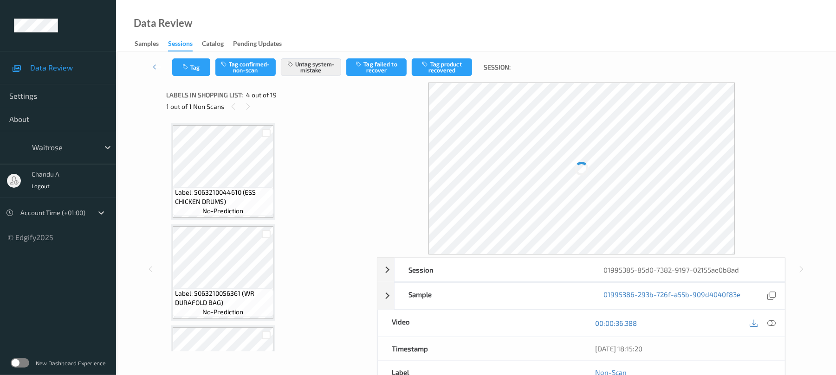
scroll to position [207, 0]
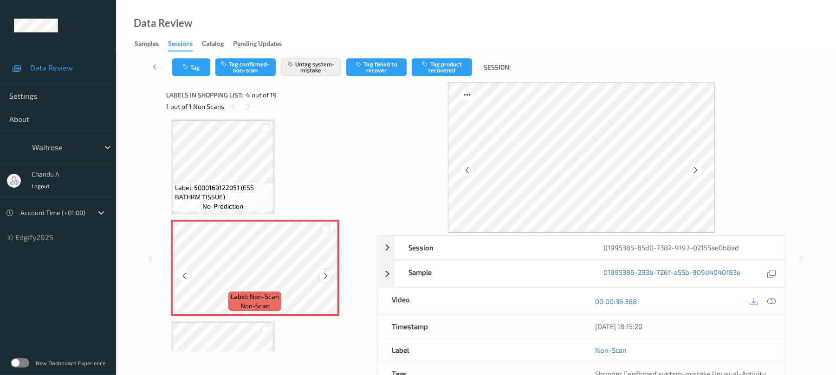
click at [328, 279] on icon at bounding box center [326, 276] width 8 height 8
click at [185, 62] on button "Tag" at bounding box center [191, 67] width 38 height 18
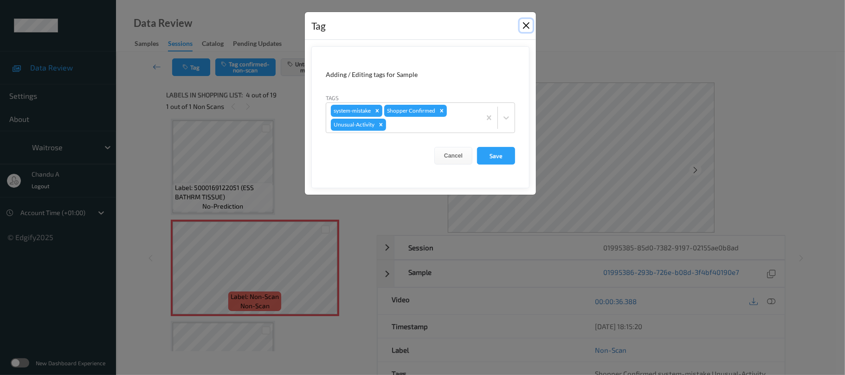
click at [527, 25] on button "Close" at bounding box center [526, 25] width 13 height 13
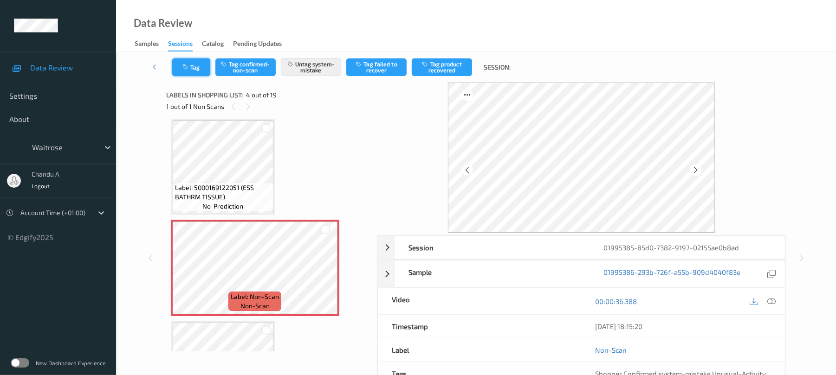
click at [190, 68] on button "Tag" at bounding box center [191, 67] width 38 height 18
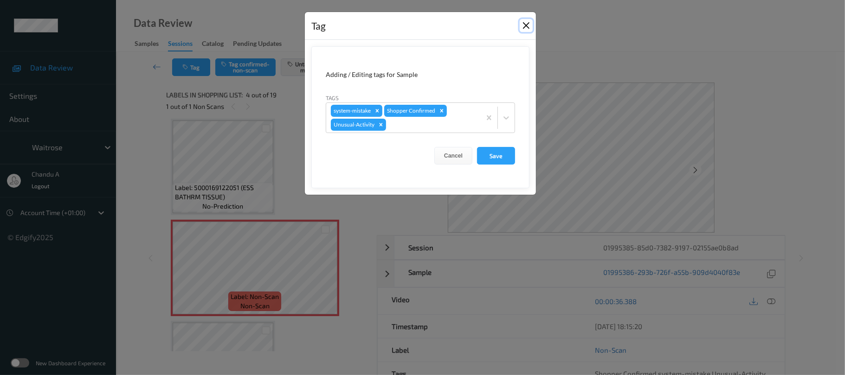
click at [525, 28] on button "Close" at bounding box center [526, 25] width 13 height 13
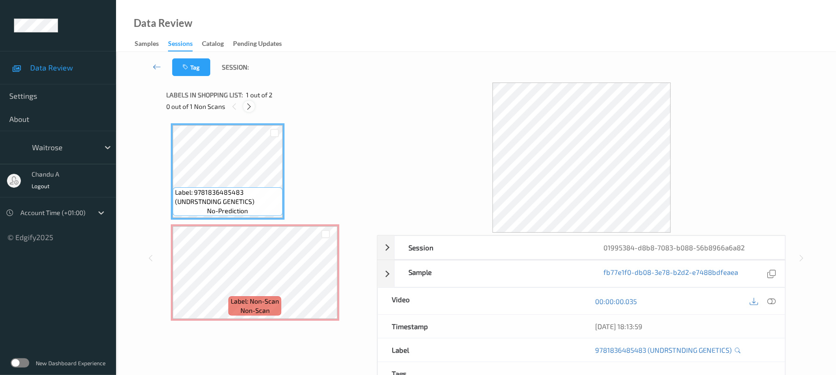
click at [249, 106] on icon at bounding box center [249, 107] width 8 height 8
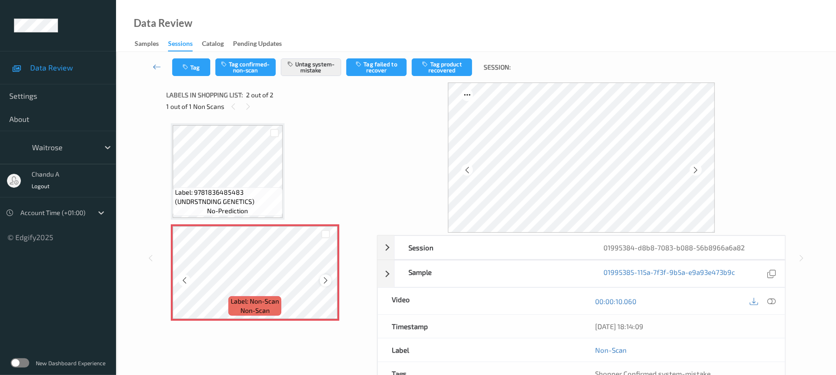
click at [323, 279] on icon at bounding box center [326, 281] width 8 height 8
click at [198, 72] on button "Tag" at bounding box center [191, 67] width 38 height 18
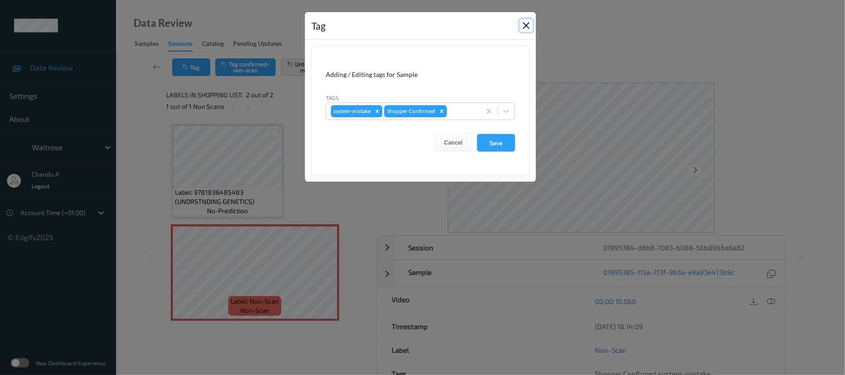
click at [524, 27] on button "Close" at bounding box center [526, 25] width 13 height 13
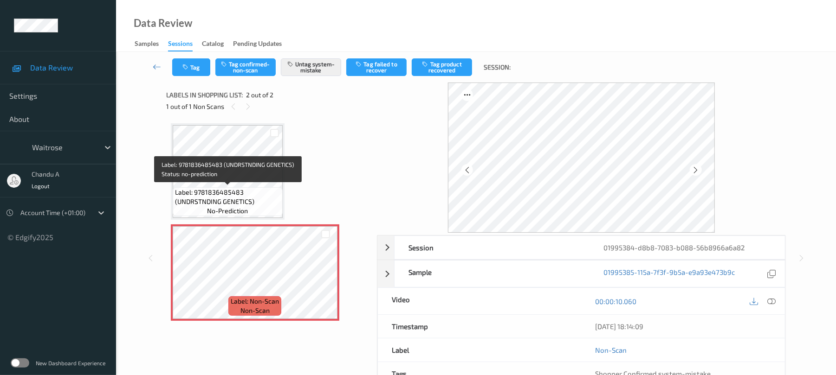
click at [208, 189] on span "Label: 9781836485483 (UNDRSTNDING GENETICS)" at bounding box center [227, 197] width 105 height 19
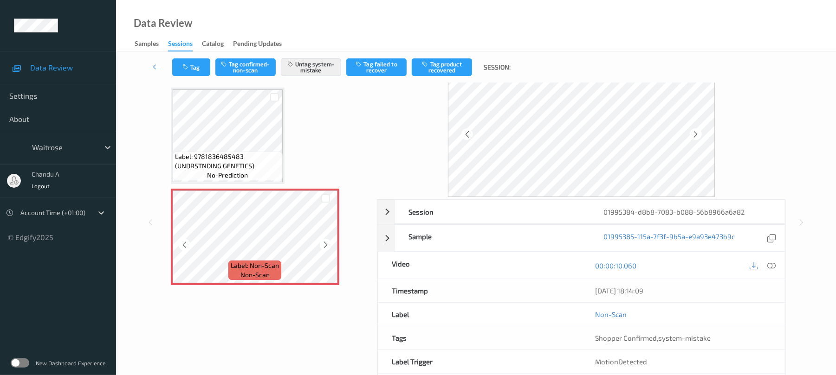
scroll to position [62, 0]
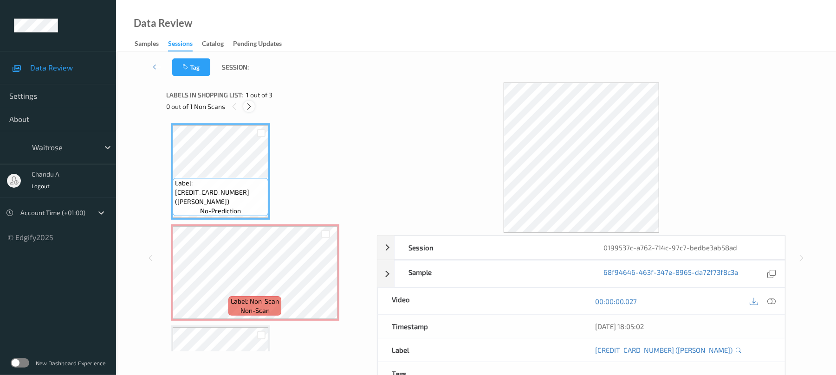
click at [246, 103] on icon at bounding box center [249, 107] width 8 height 8
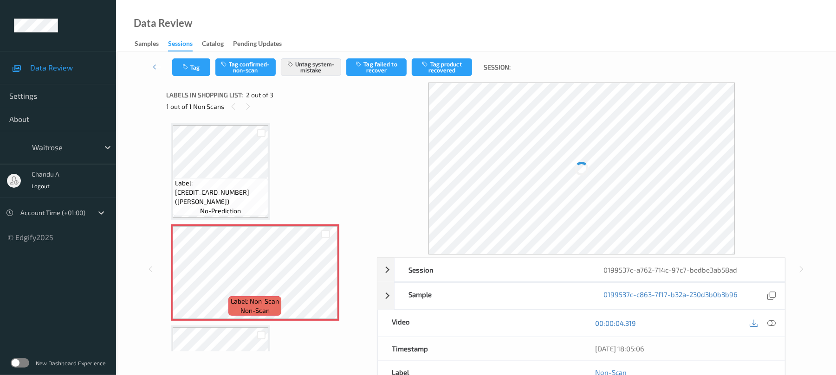
scroll to position [5, 0]
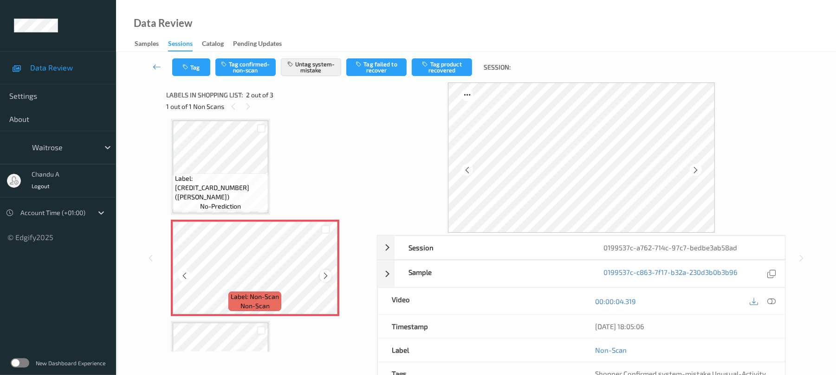
click at [327, 274] on icon at bounding box center [326, 276] width 8 height 8
click at [328, 277] on icon at bounding box center [326, 276] width 8 height 8
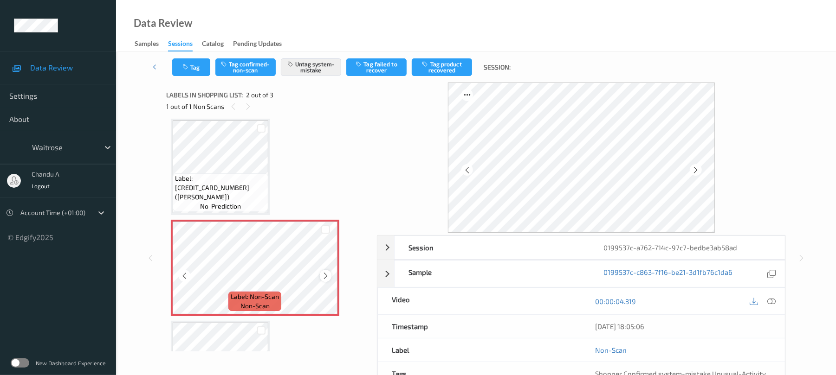
click at [327, 277] on icon at bounding box center [326, 276] width 8 height 8
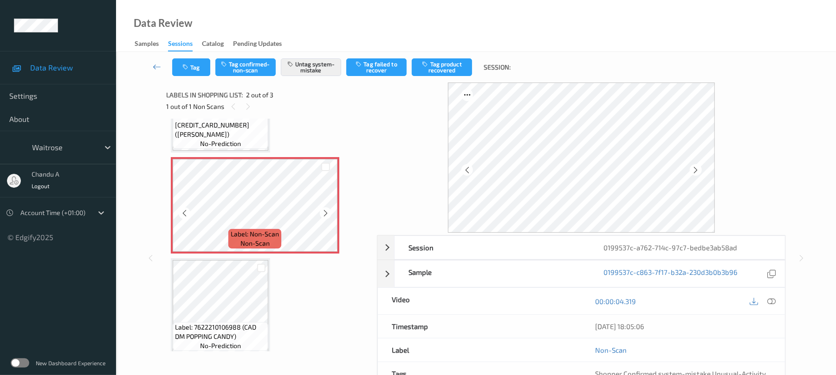
scroll to position [75, 0]
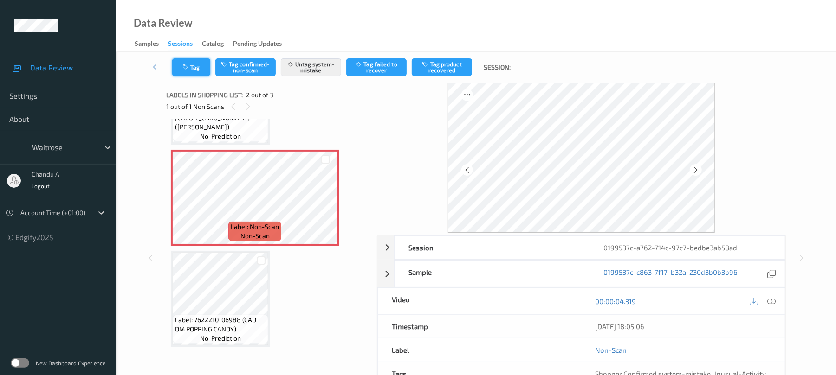
click at [195, 73] on button "Tag" at bounding box center [191, 67] width 38 height 18
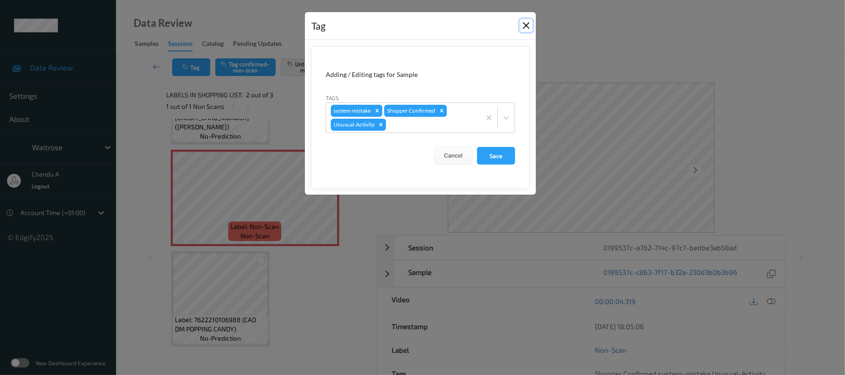
click at [528, 26] on button "Close" at bounding box center [526, 25] width 13 height 13
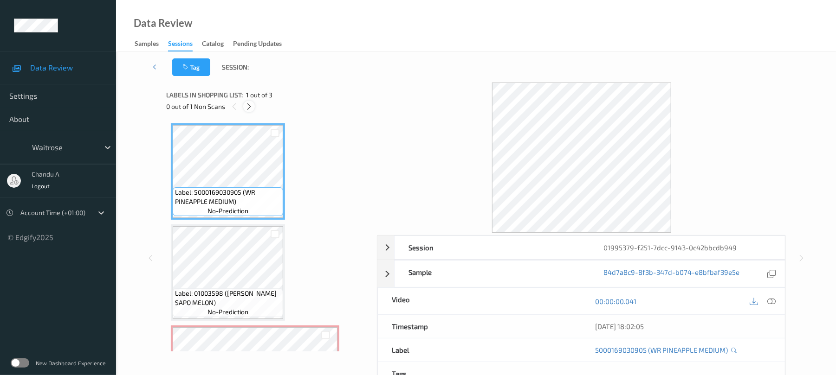
click at [251, 107] on icon at bounding box center [249, 107] width 8 height 8
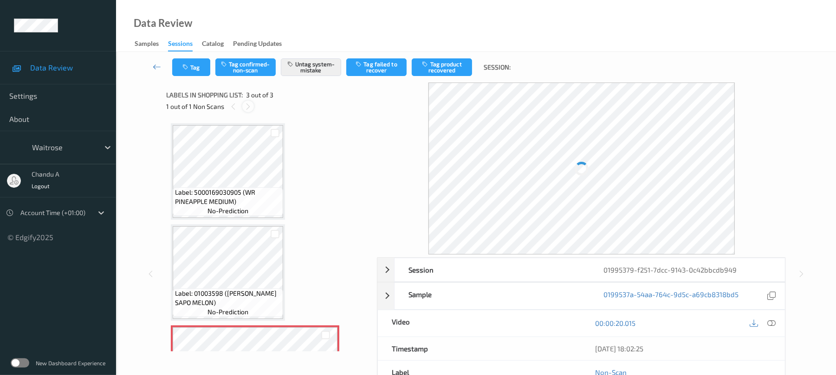
scroll to position [75, 0]
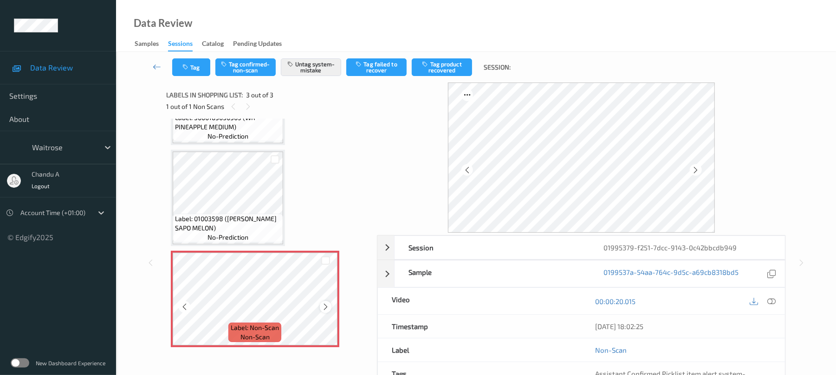
click at [327, 308] on icon at bounding box center [326, 307] width 8 height 8
click at [327, 307] on icon at bounding box center [326, 307] width 8 height 8
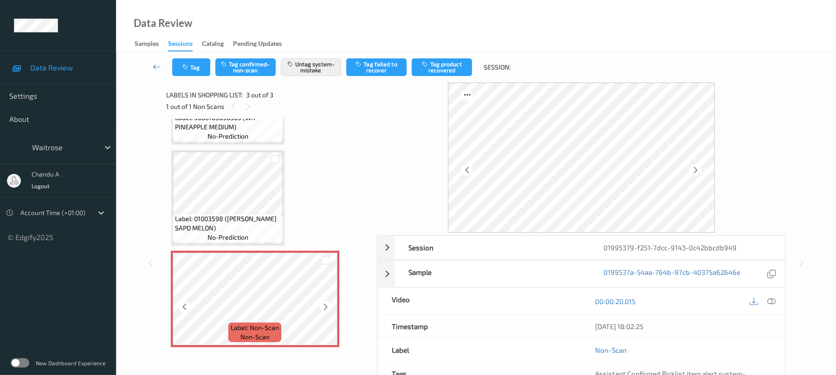
click at [327, 307] on icon at bounding box center [326, 307] width 8 height 8
click at [327, 309] on icon at bounding box center [326, 307] width 8 height 8
click at [195, 64] on button "Tag" at bounding box center [191, 67] width 38 height 18
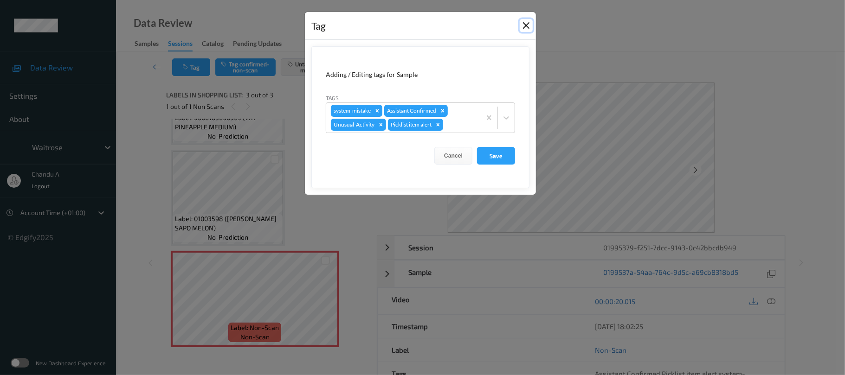
click at [528, 26] on button "Close" at bounding box center [526, 25] width 13 height 13
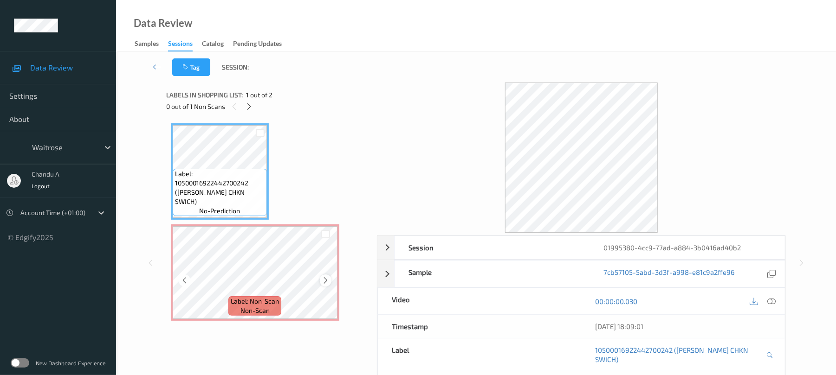
click at [322, 278] on icon at bounding box center [326, 281] width 8 height 8
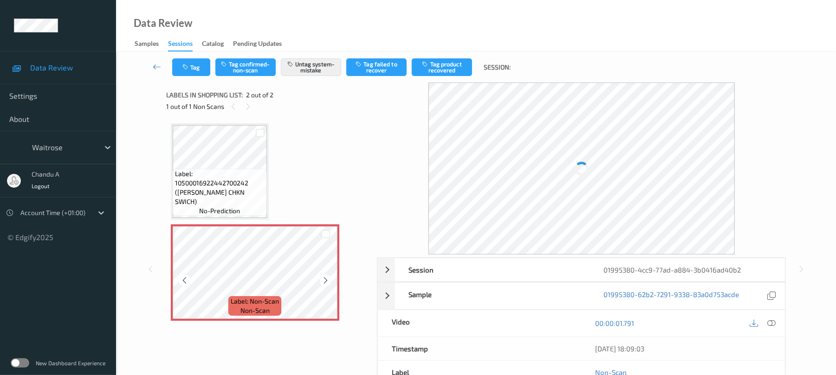
click at [322, 278] on icon at bounding box center [326, 281] width 8 height 8
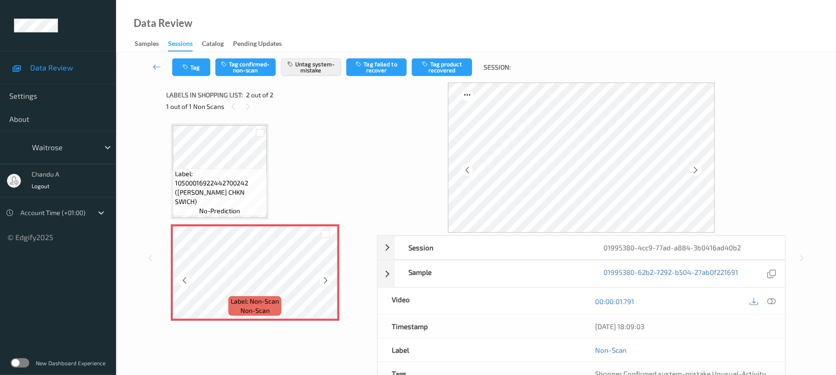
click at [322, 278] on icon at bounding box center [326, 281] width 8 height 8
click at [323, 281] on icon at bounding box center [326, 281] width 8 height 8
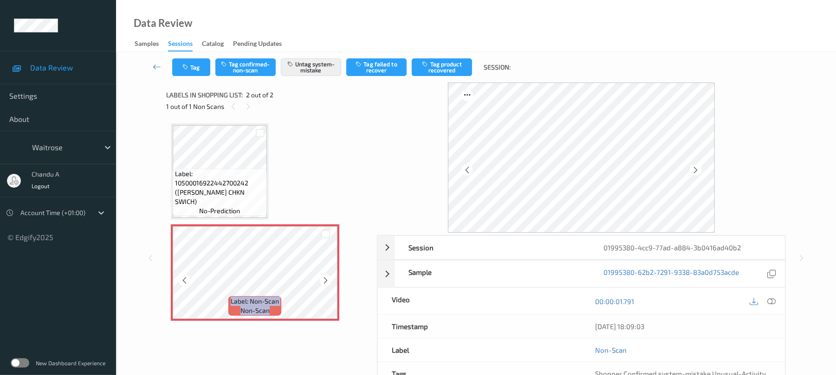
click at [323, 281] on icon at bounding box center [326, 281] width 8 height 8
click at [196, 67] on button "Tag" at bounding box center [191, 67] width 38 height 18
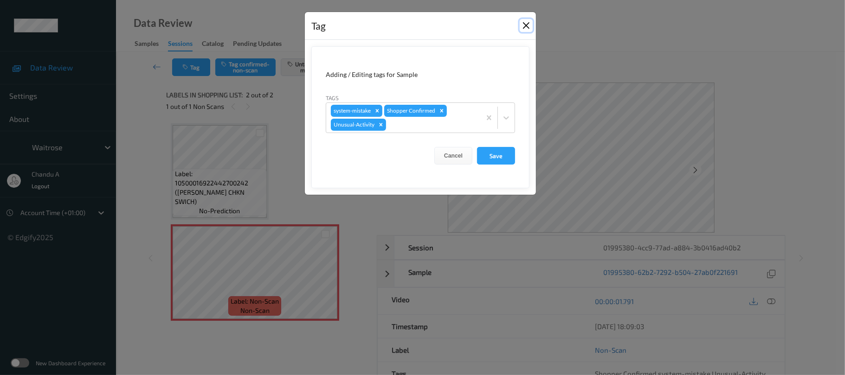
click at [524, 28] on button "Close" at bounding box center [526, 25] width 13 height 13
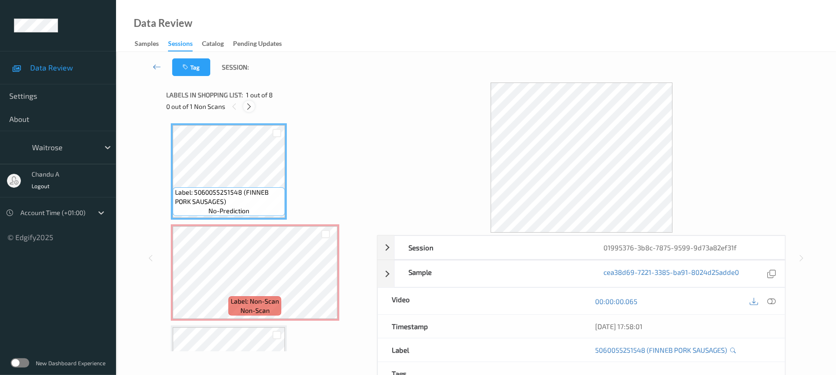
click at [244, 106] on div at bounding box center [249, 107] width 12 height 12
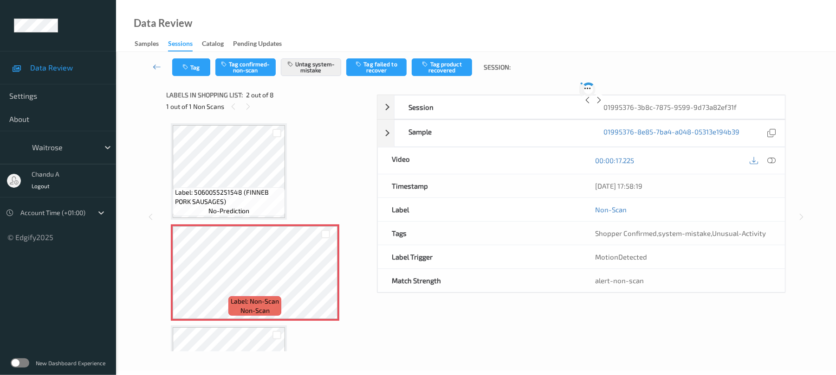
scroll to position [5, 0]
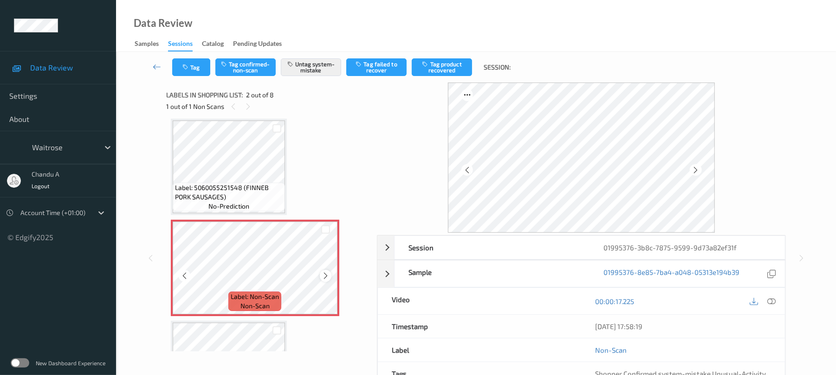
click at [325, 277] on icon at bounding box center [326, 276] width 8 height 8
click at [192, 74] on button "Tag" at bounding box center [191, 67] width 38 height 18
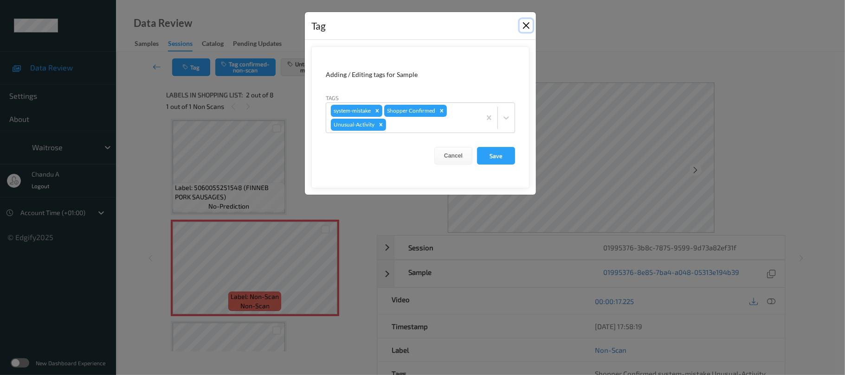
click at [530, 24] on button "Close" at bounding box center [526, 25] width 13 height 13
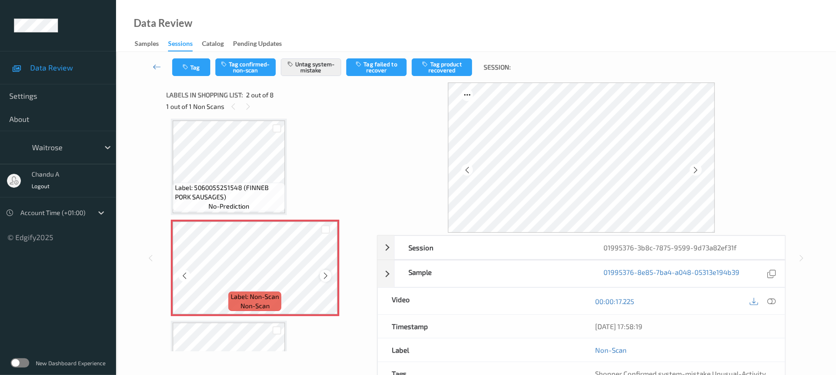
click at [327, 274] on icon at bounding box center [326, 276] width 8 height 8
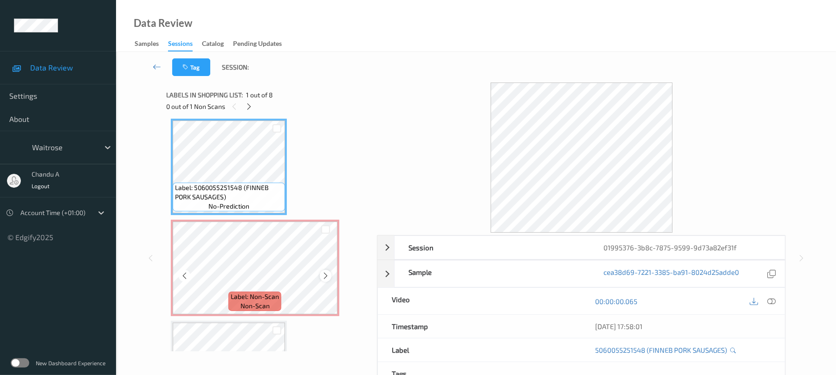
click at [327, 274] on icon at bounding box center [326, 276] width 8 height 8
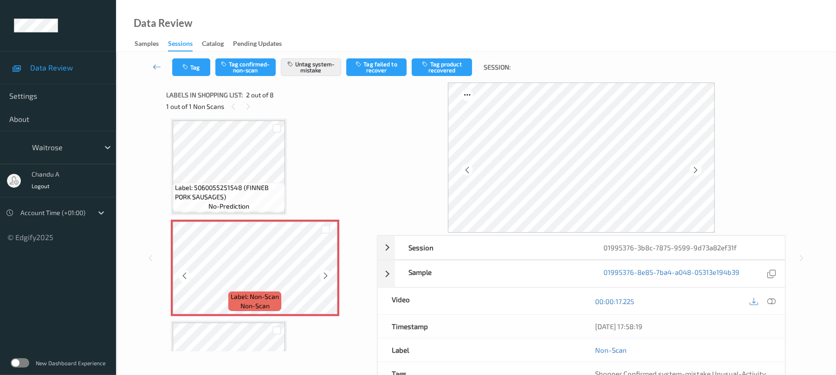
click at [327, 274] on icon at bounding box center [326, 276] width 8 height 8
